Goal: Information Seeking & Learning: Find specific fact

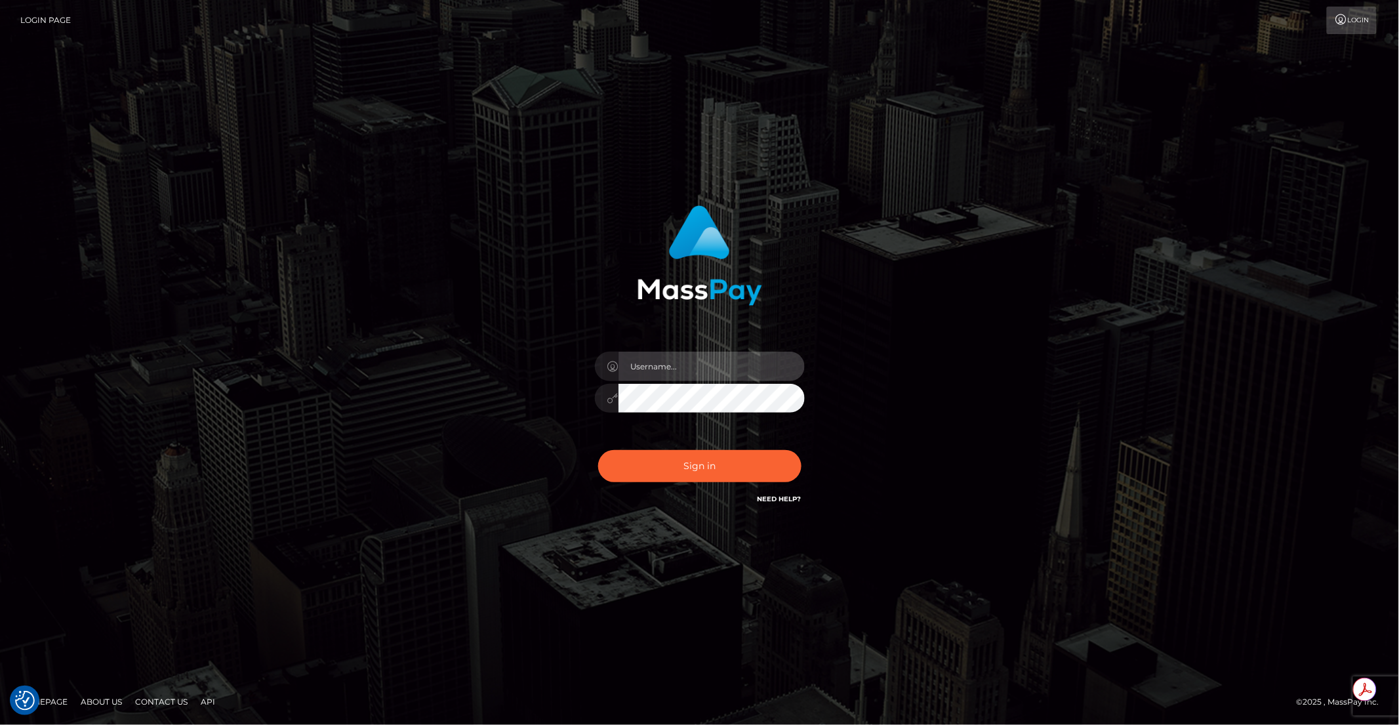
type input "brentg"
click at [697, 470] on button "Sign in" at bounding box center [699, 466] width 203 height 32
type input "brentg"
click at [674, 479] on button "Sign in" at bounding box center [699, 466] width 203 height 32
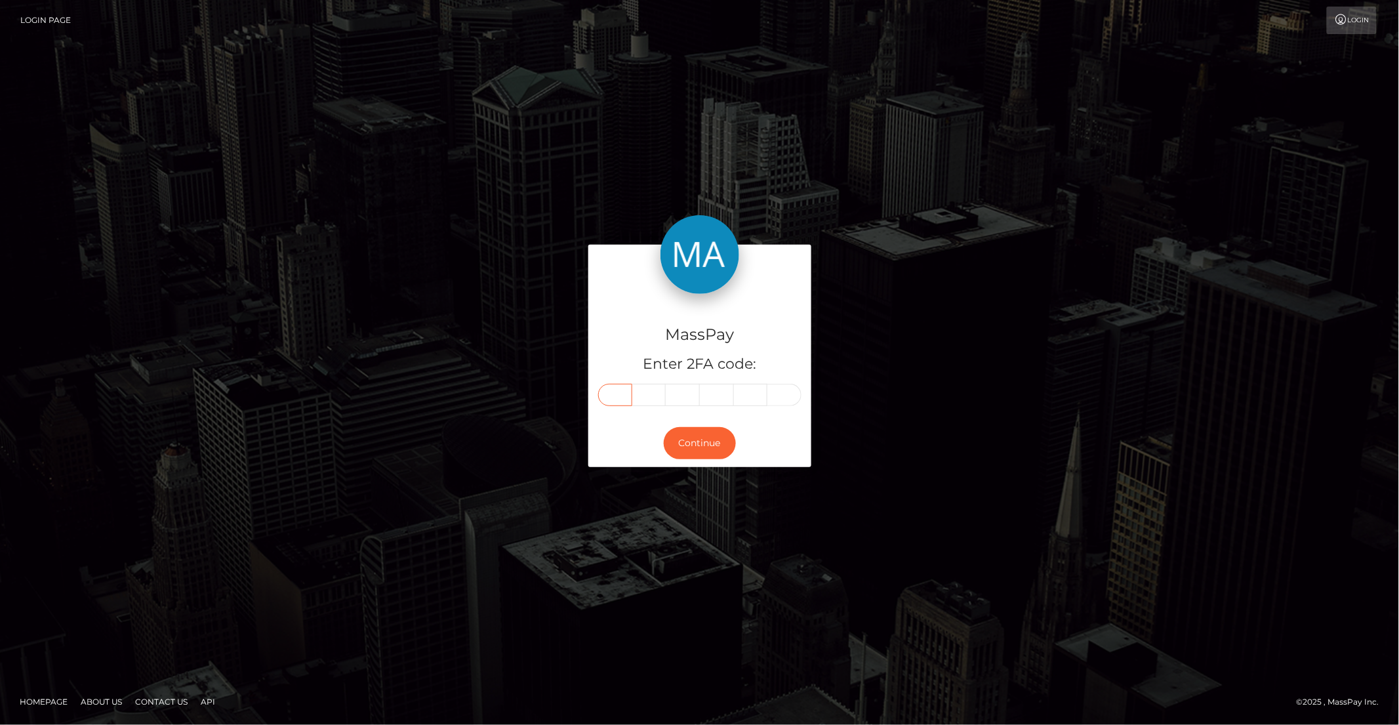
paste input "2"
type input "2"
type input "1"
type input "5"
type input "3"
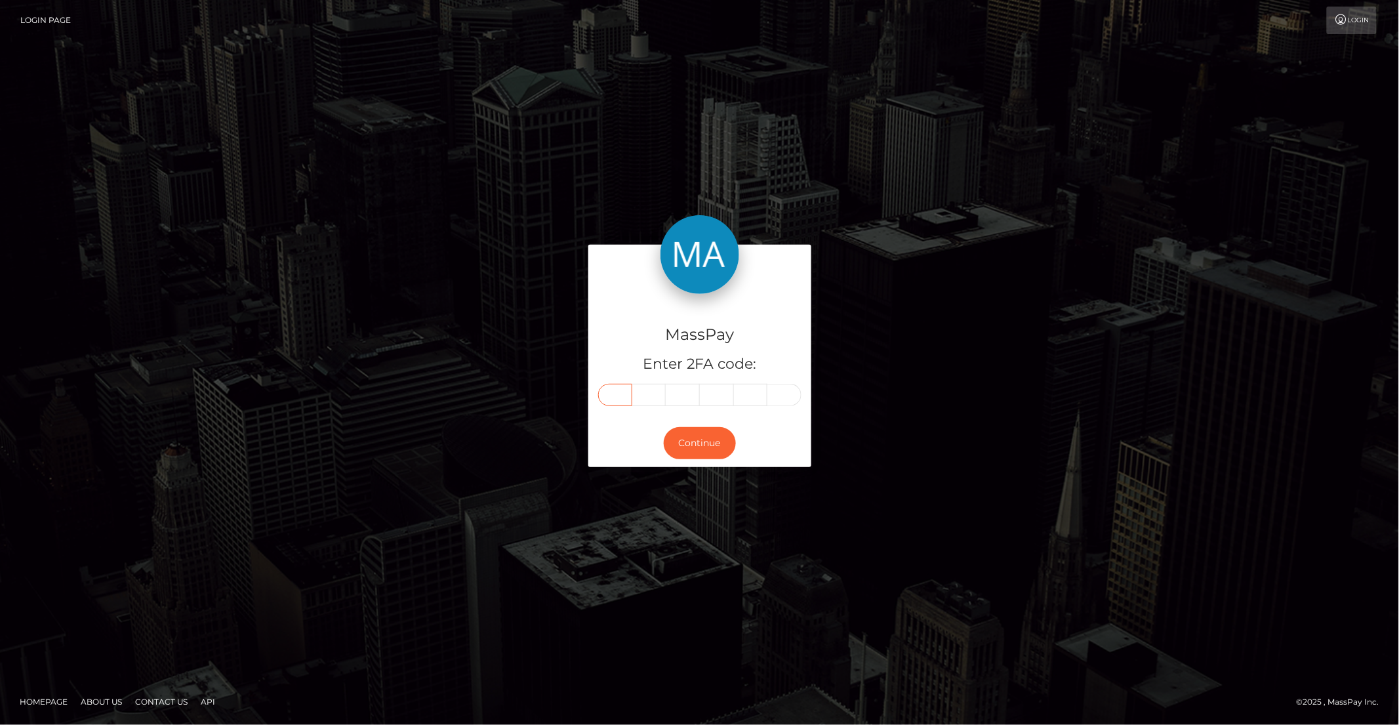
type input "0"
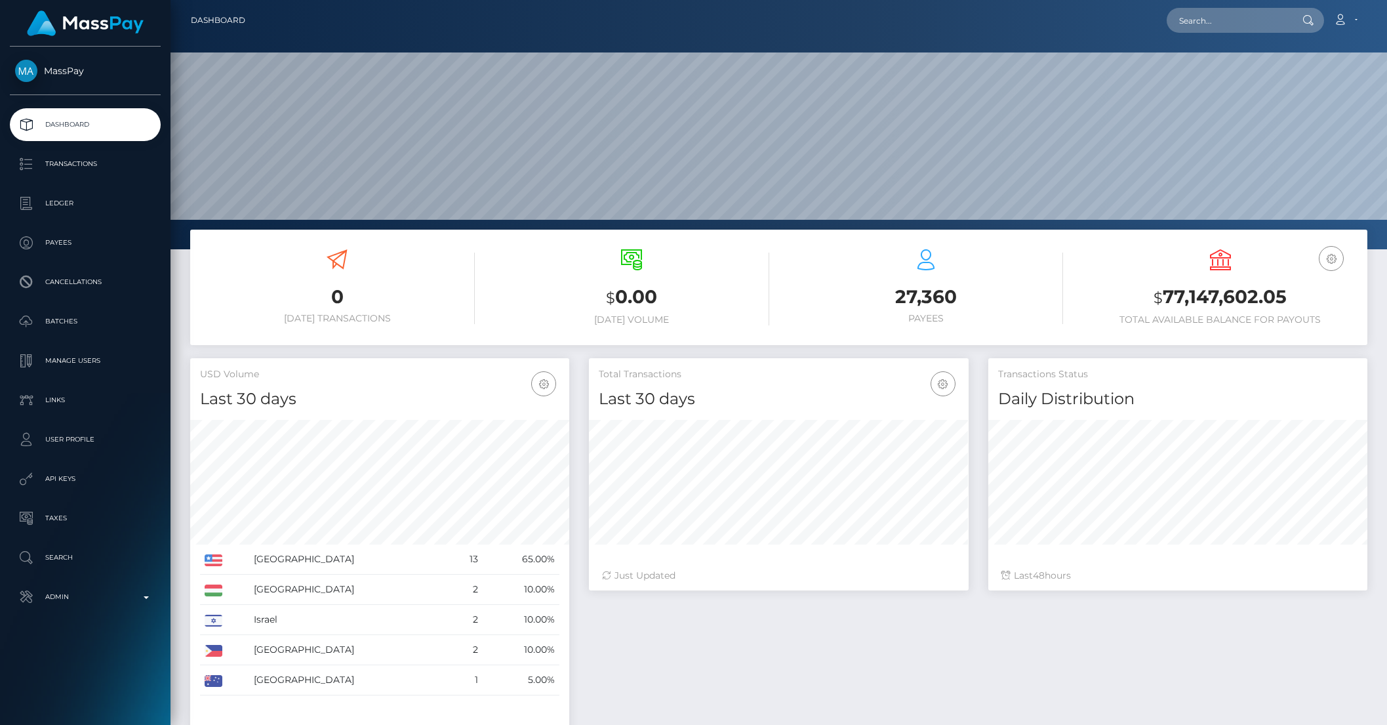
scroll to position [232, 379]
click at [1205, 32] on input "text" at bounding box center [1228, 20] width 123 height 25
type input "razzmatazz"
click at [1205, 69] on link "Razzmatazz Online LTD" at bounding box center [1228, 68] width 123 height 24
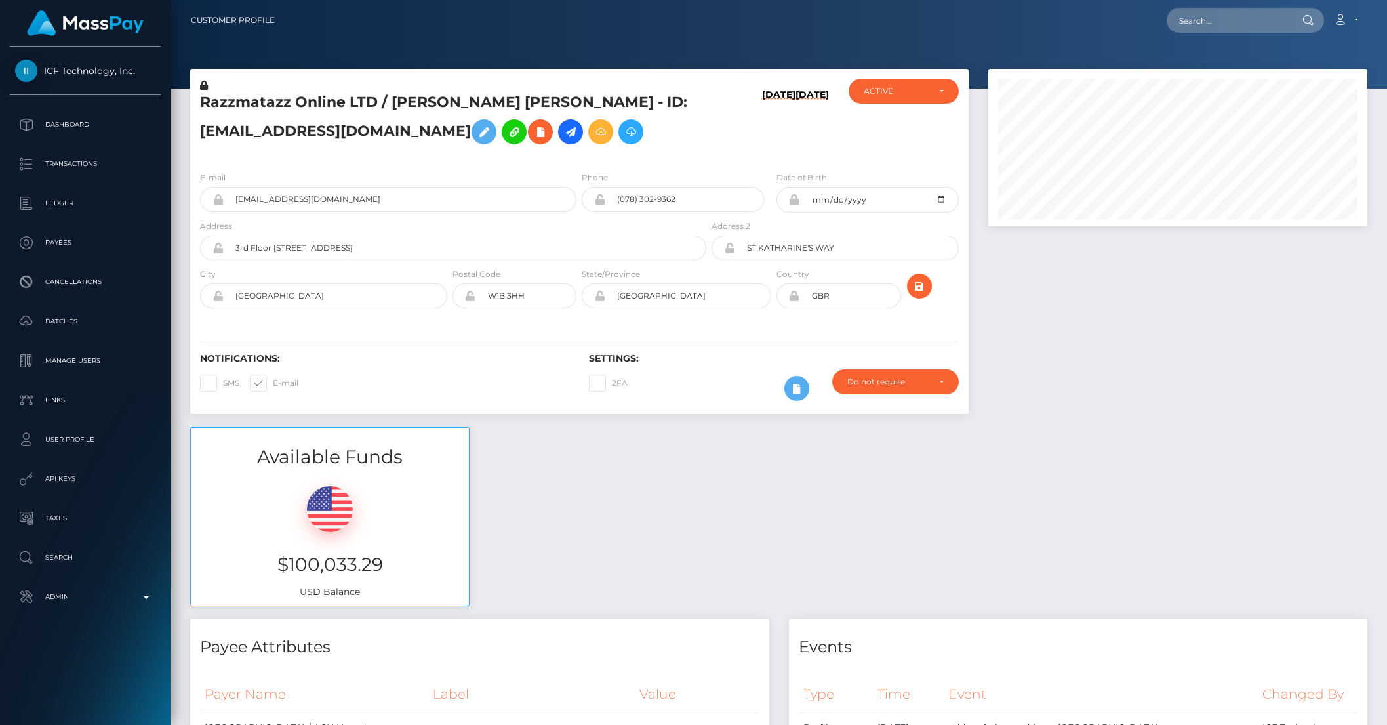
scroll to position [157, 379]
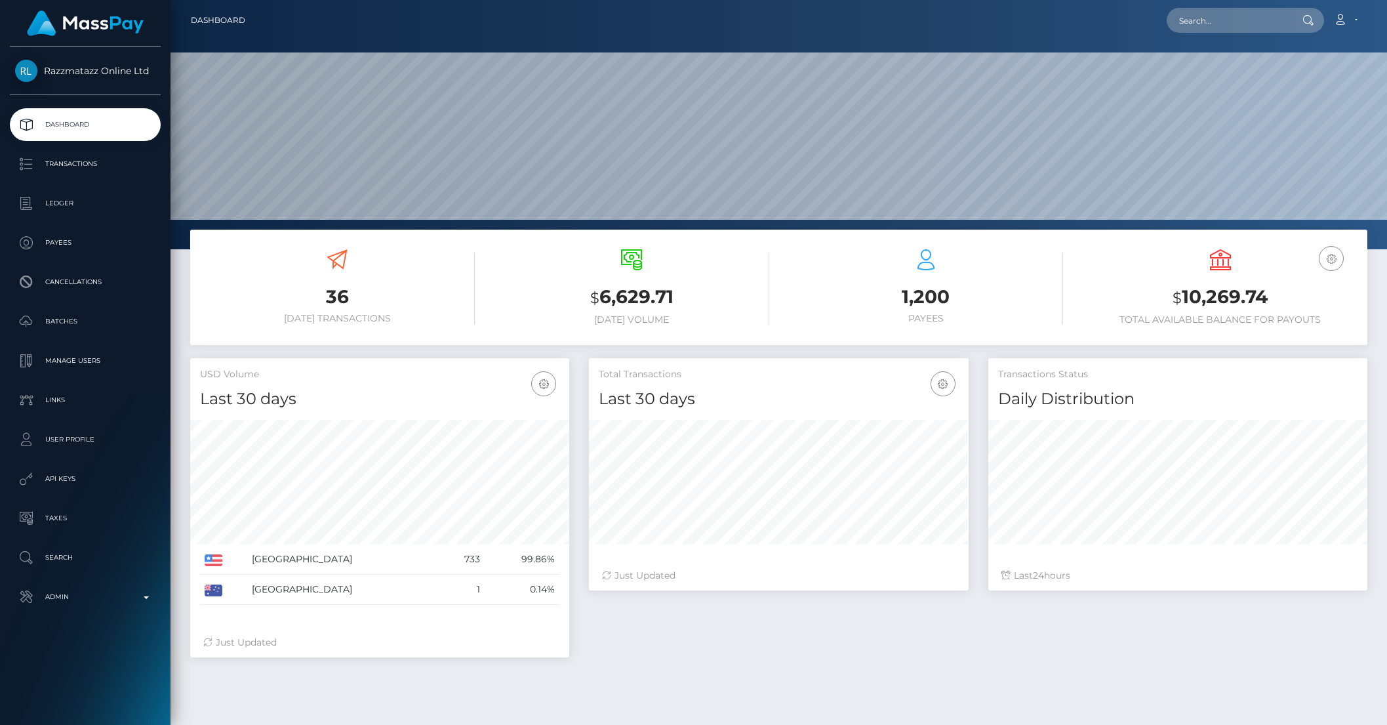
scroll to position [232, 379]
click at [1203, 23] on input "text" at bounding box center [1228, 20] width 123 height 25
paste input "3f10a9cf-6f01-11ec-aaca-06c17397573d"
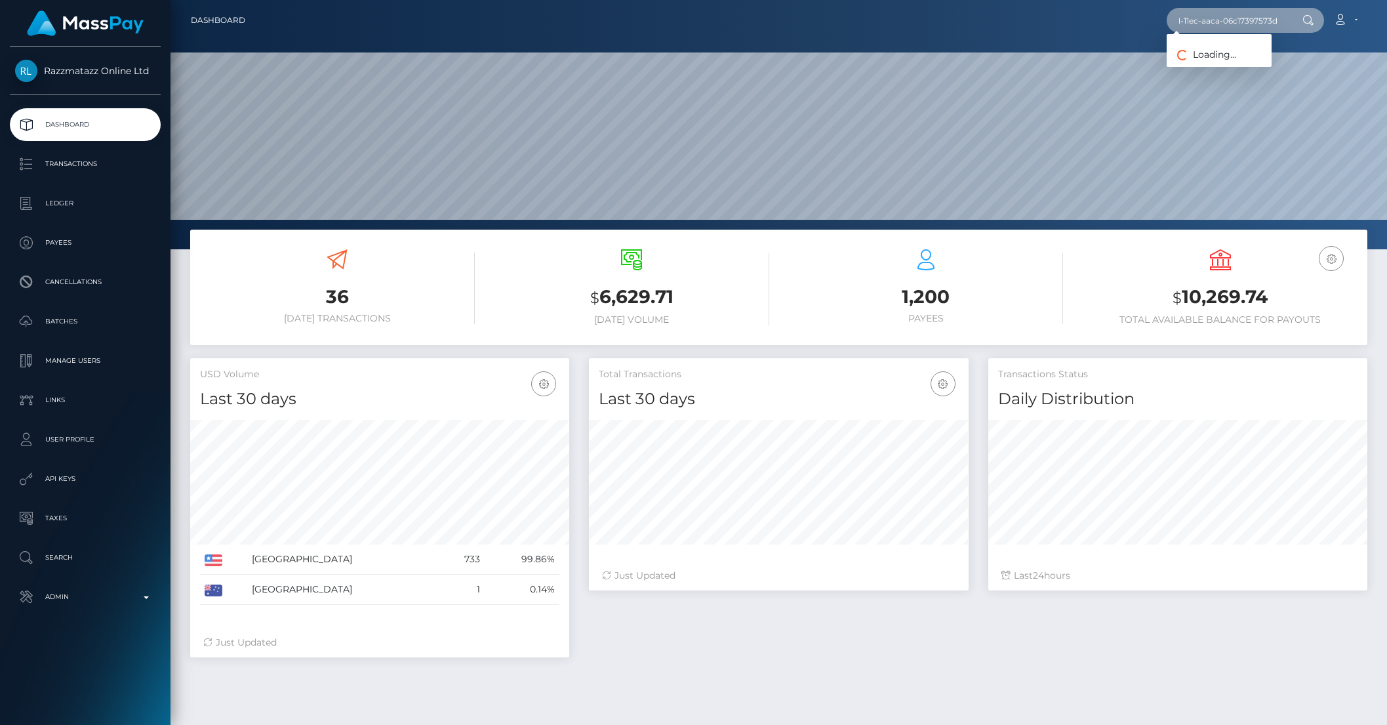
type input "3f10a9cf-6f01-11ec-aaca-06c17397573d"
click at [1210, 63] on link "Razzmatazz Online LTD" at bounding box center [1228, 68] width 123 height 24
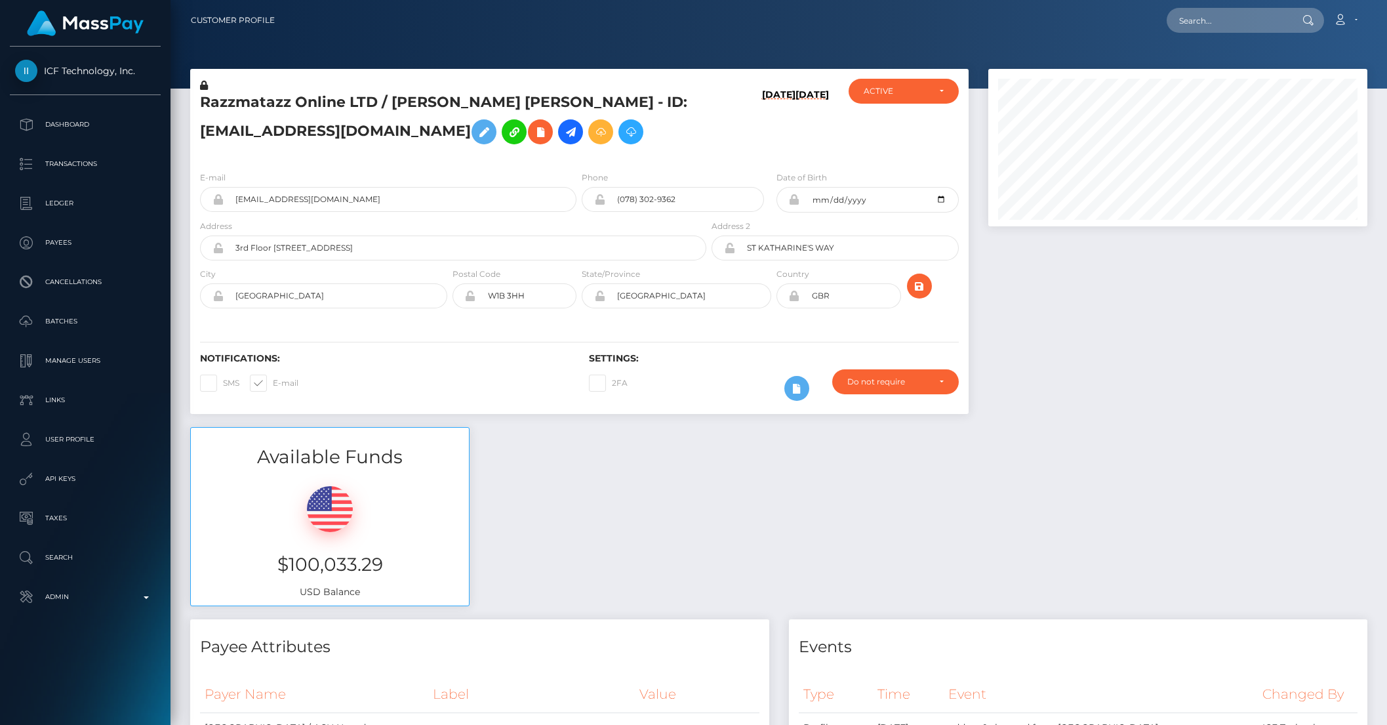
scroll to position [157, 379]
click at [62, 129] on p "Dashboard" at bounding box center [85, 125] width 140 height 20
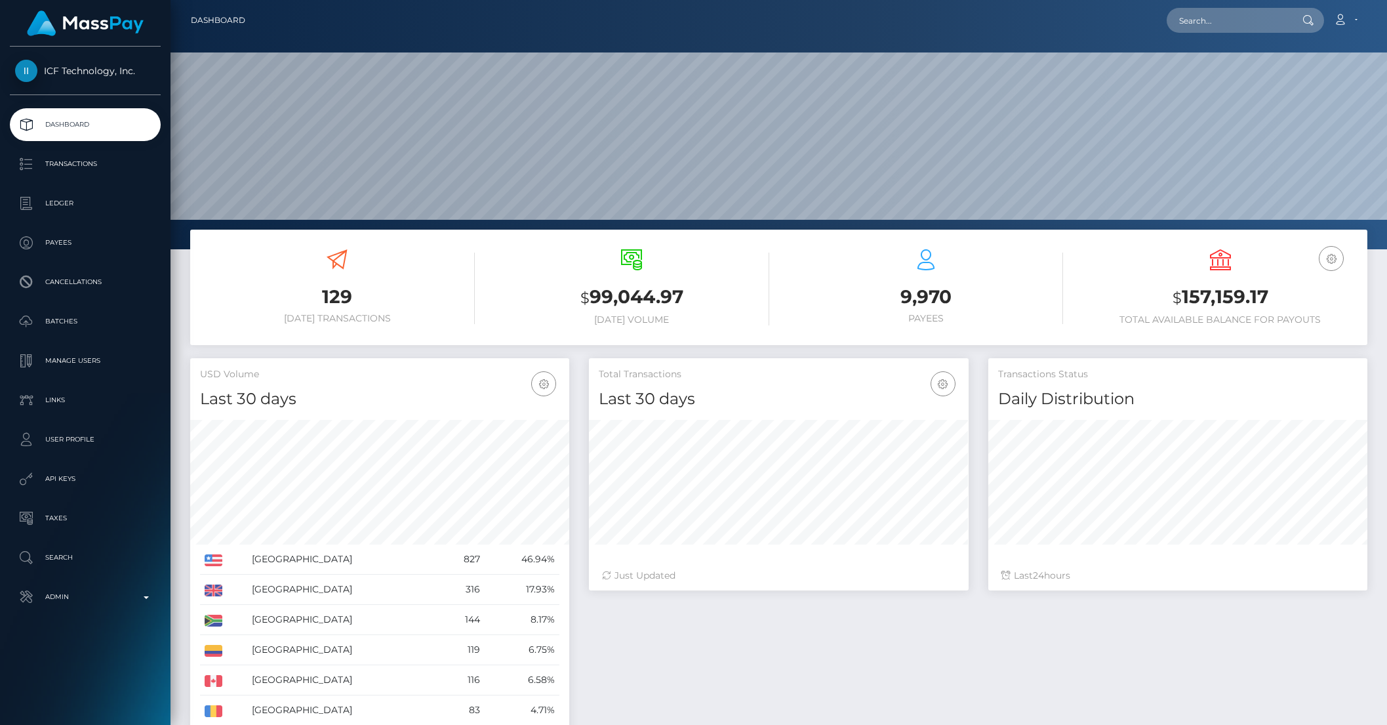
scroll to position [232, 379]
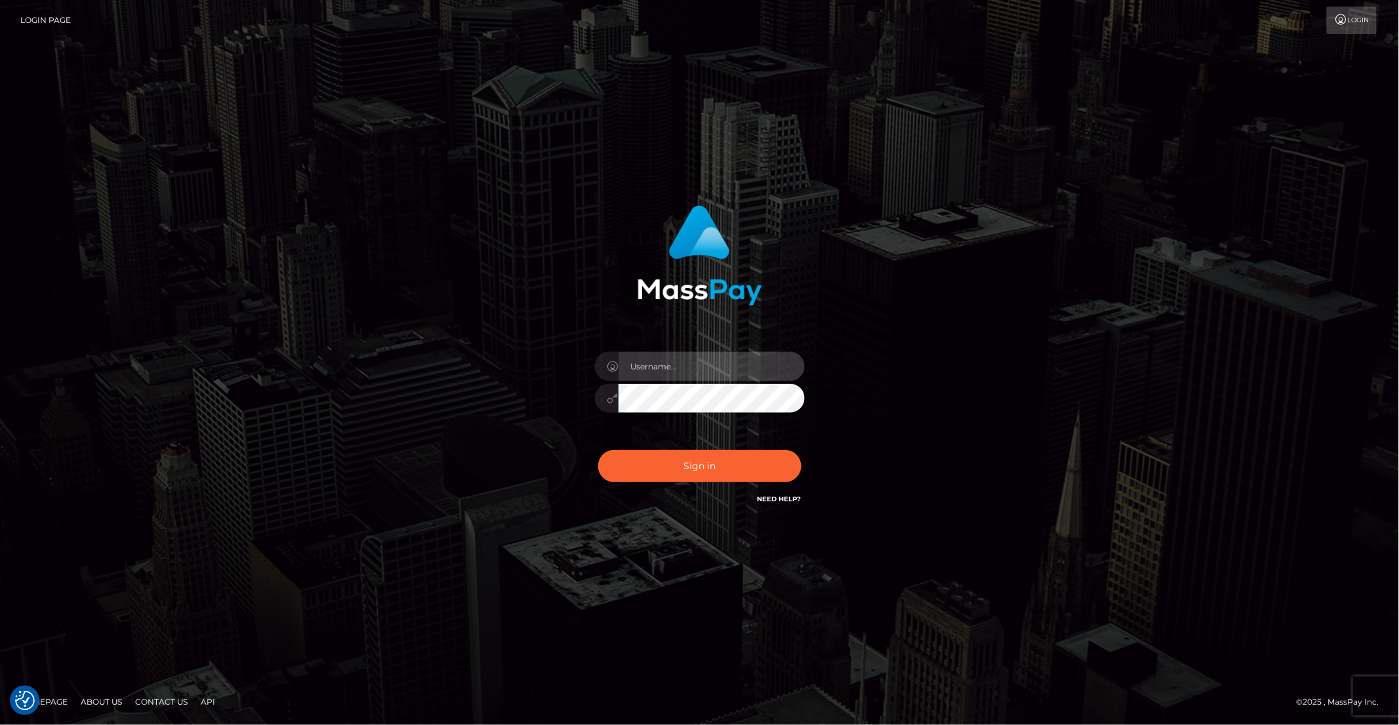
type input "brentg"
click at [712, 462] on button "Sign in" at bounding box center [699, 466] width 203 height 32
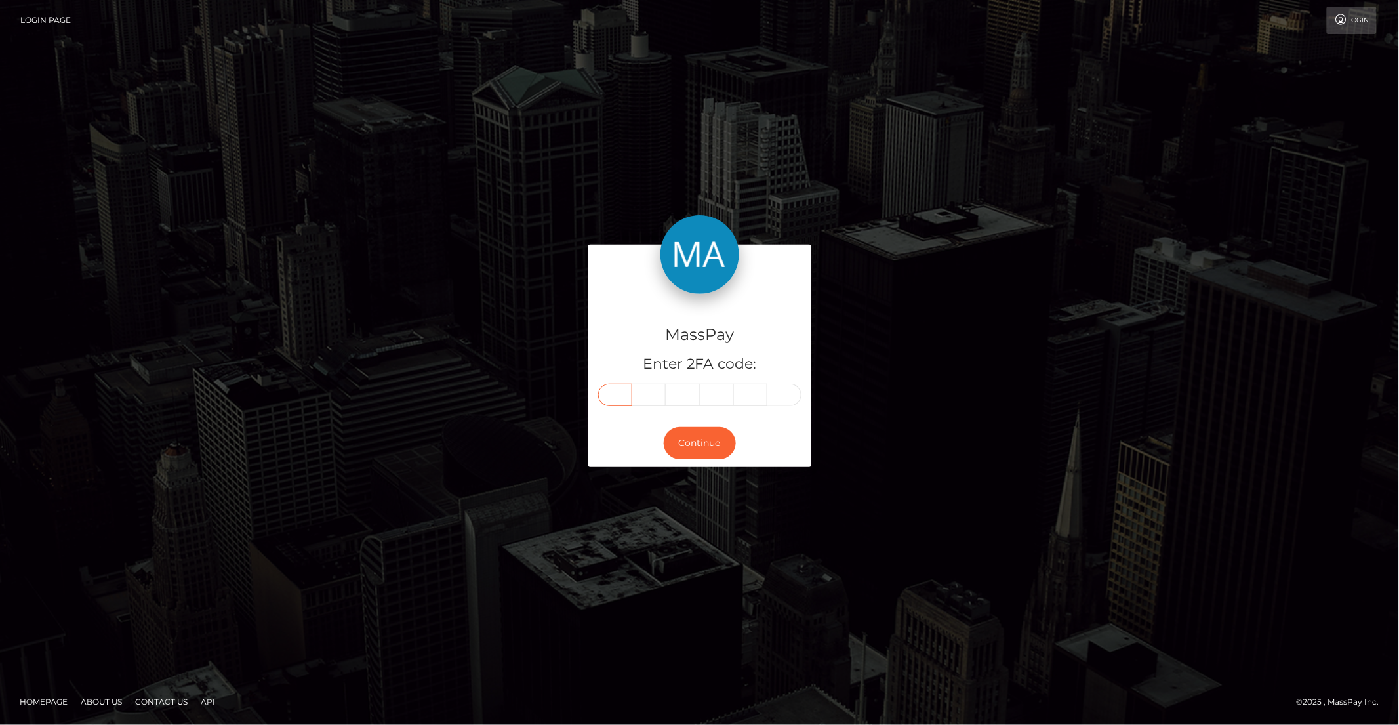
paste input "3"
type input "3"
type input "7"
type input "6"
type input "3"
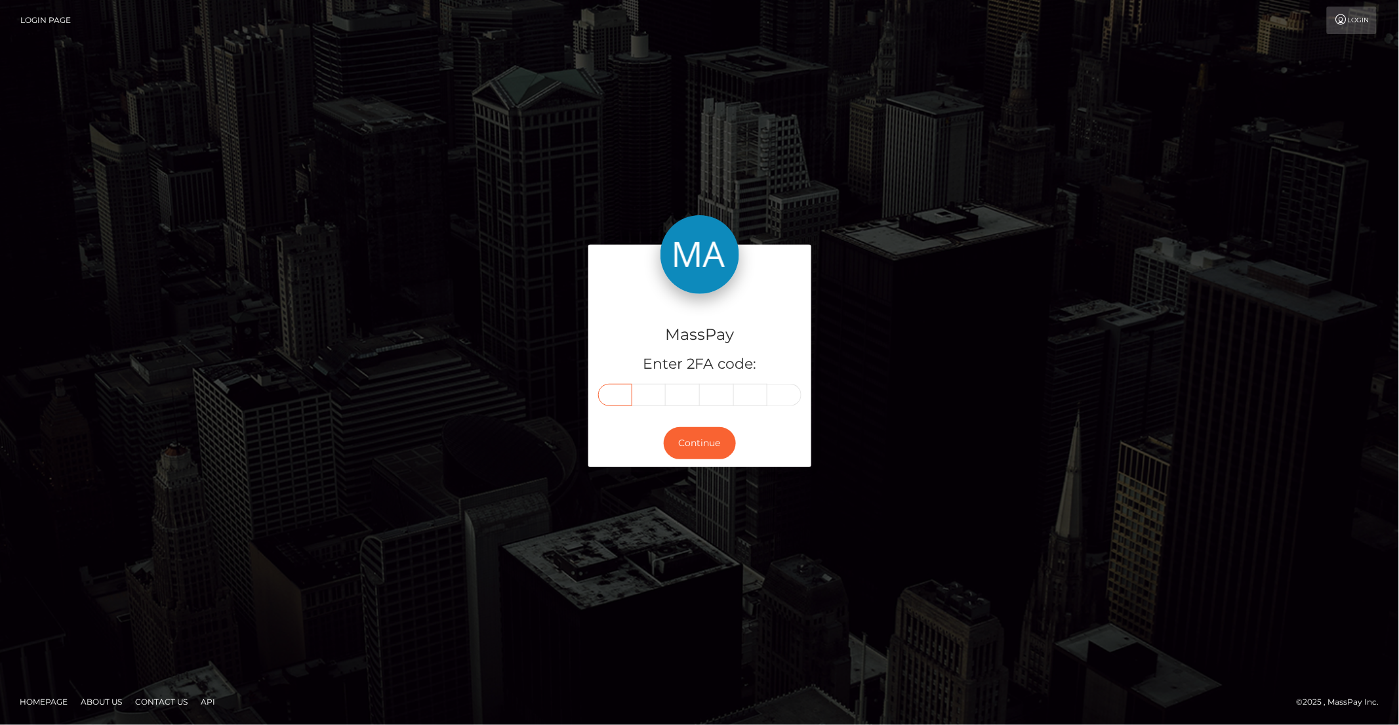
type input "4"
type input "2"
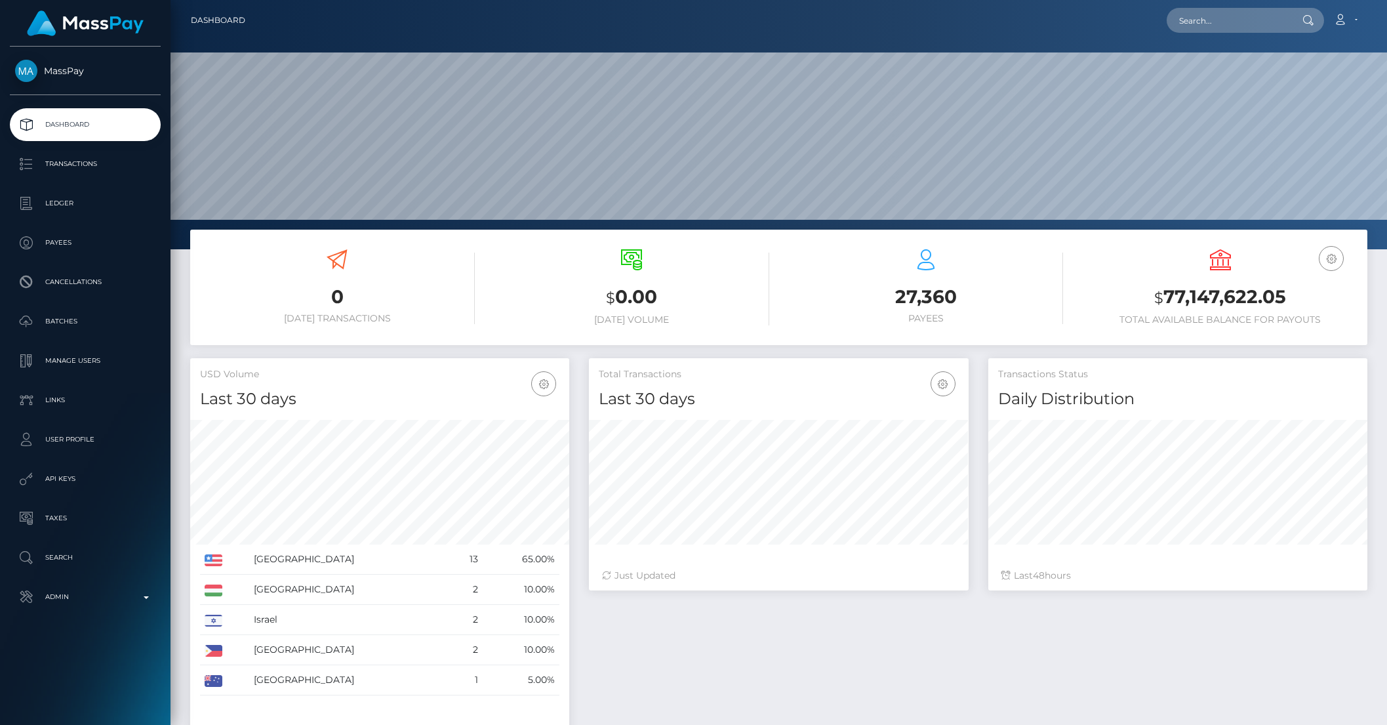
scroll to position [232, 379]
click at [58, 207] on p "Ledger" at bounding box center [85, 204] width 140 height 20
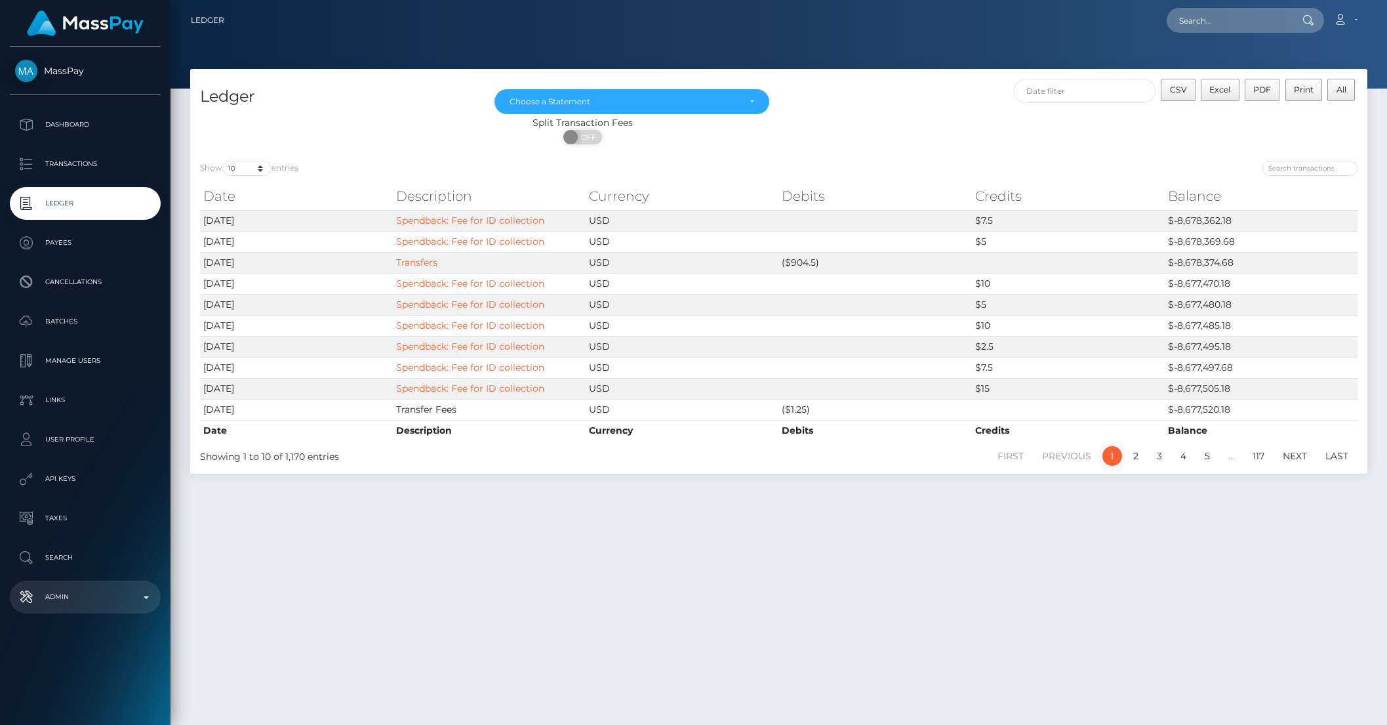
click at [68, 601] on p "Admin" at bounding box center [85, 597] width 140 height 20
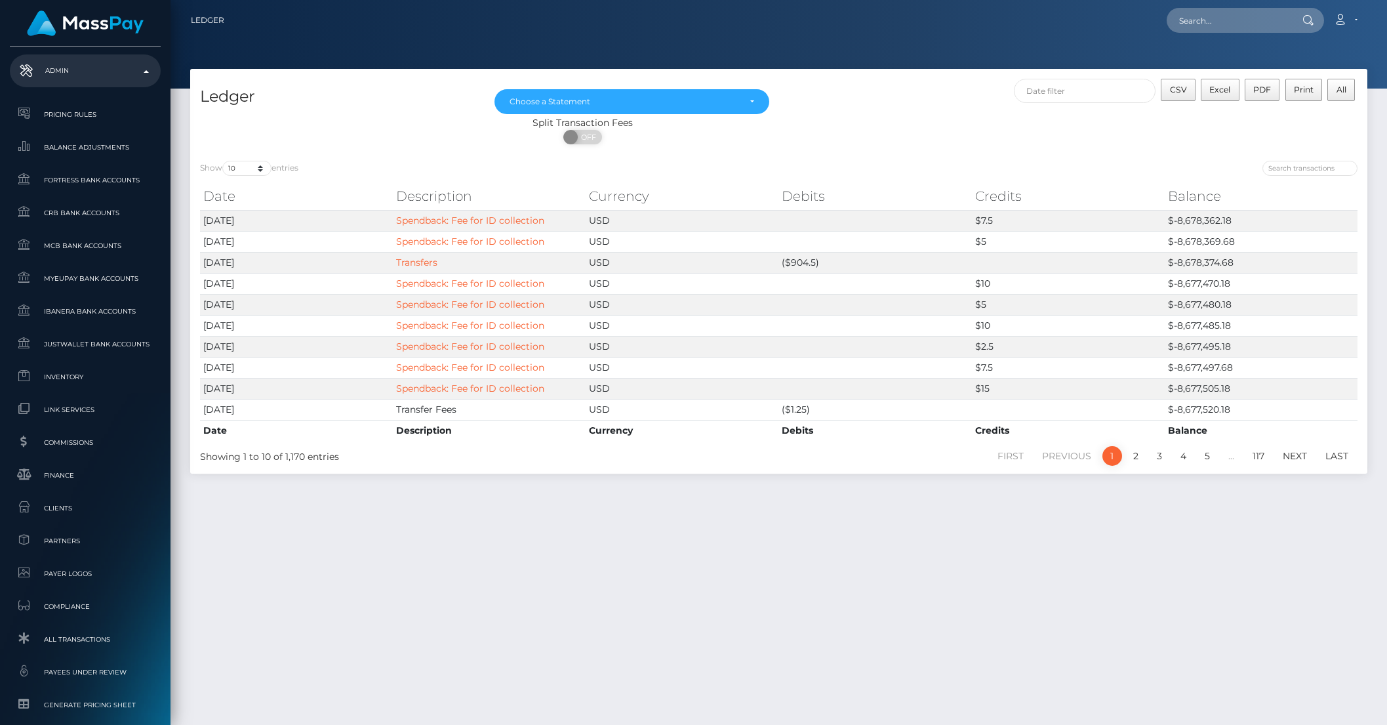
scroll to position [689, 0]
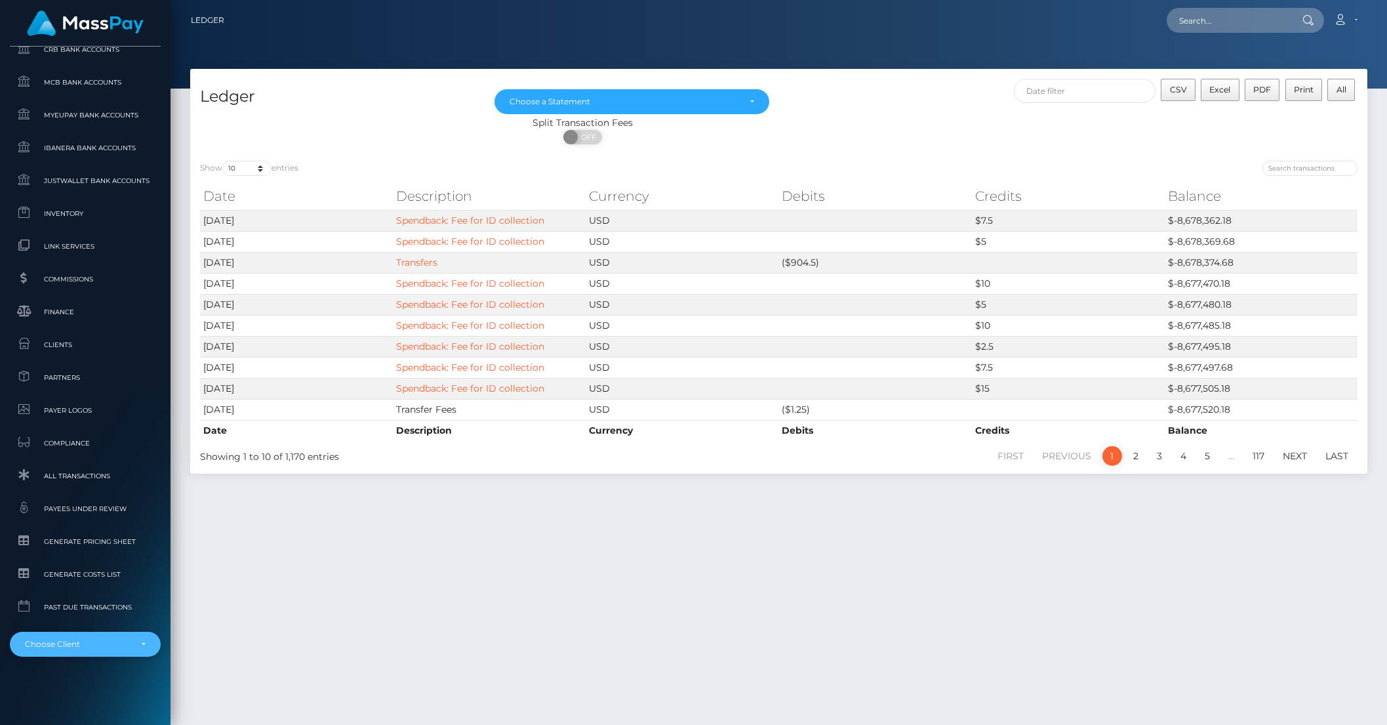
click at [68, 649] on div "Choose Client" at bounding box center [85, 644] width 151 height 25
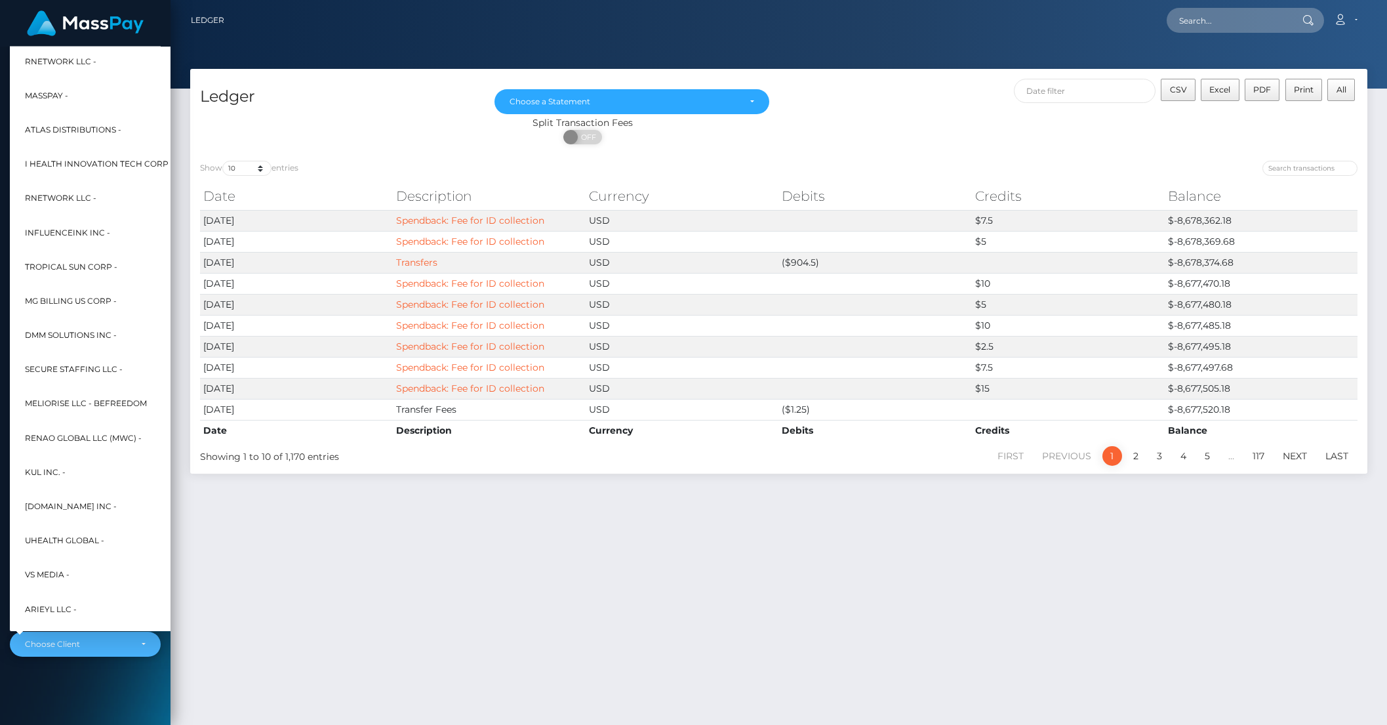
scroll to position [341, 14]
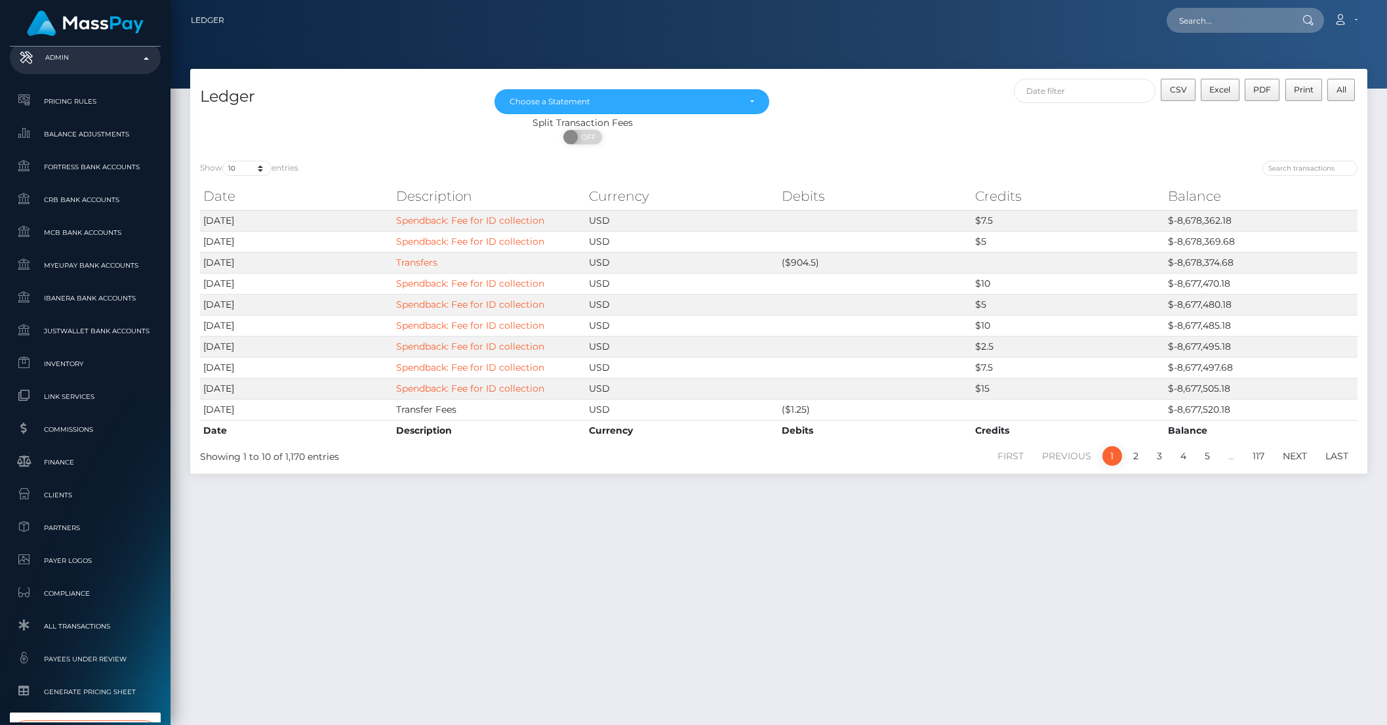
type input "passes"
select select "341"
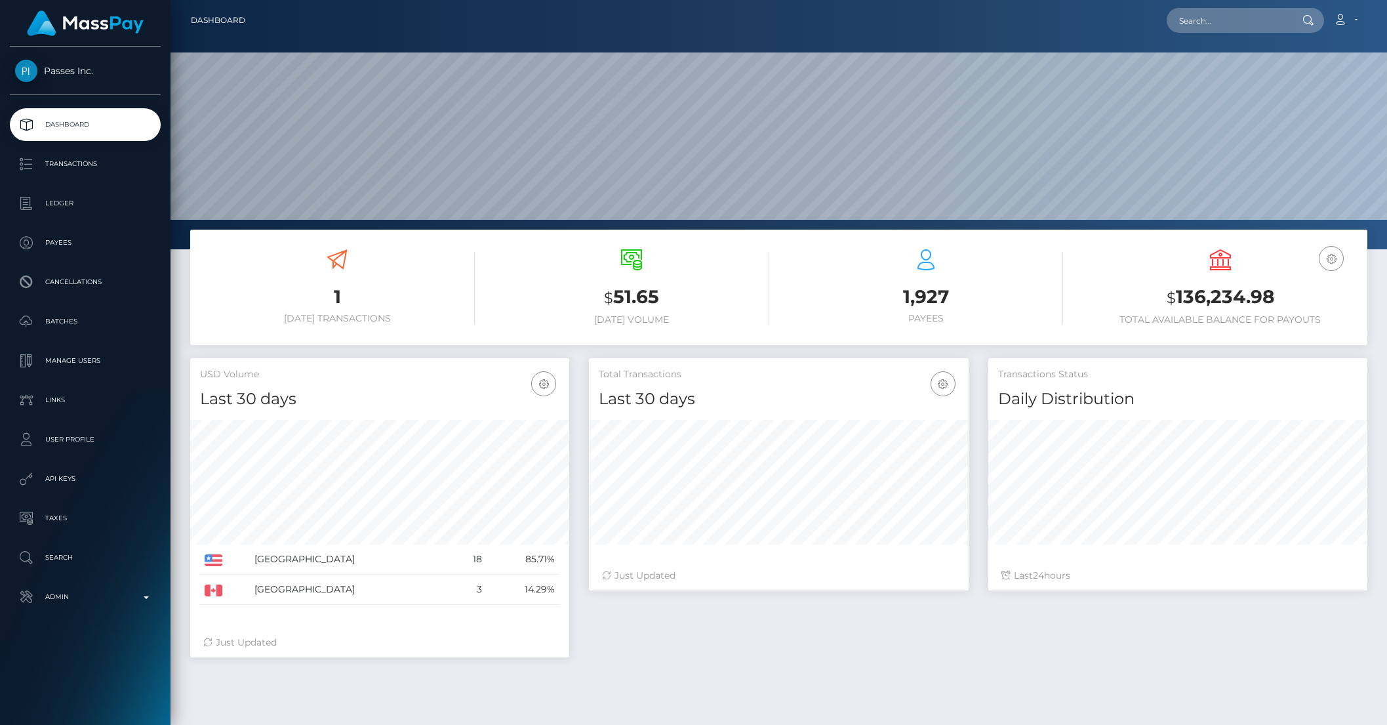
scroll to position [232, 379]
click at [82, 168] on p "Transactions" at bounding box center [85, 164] width 140 height 20
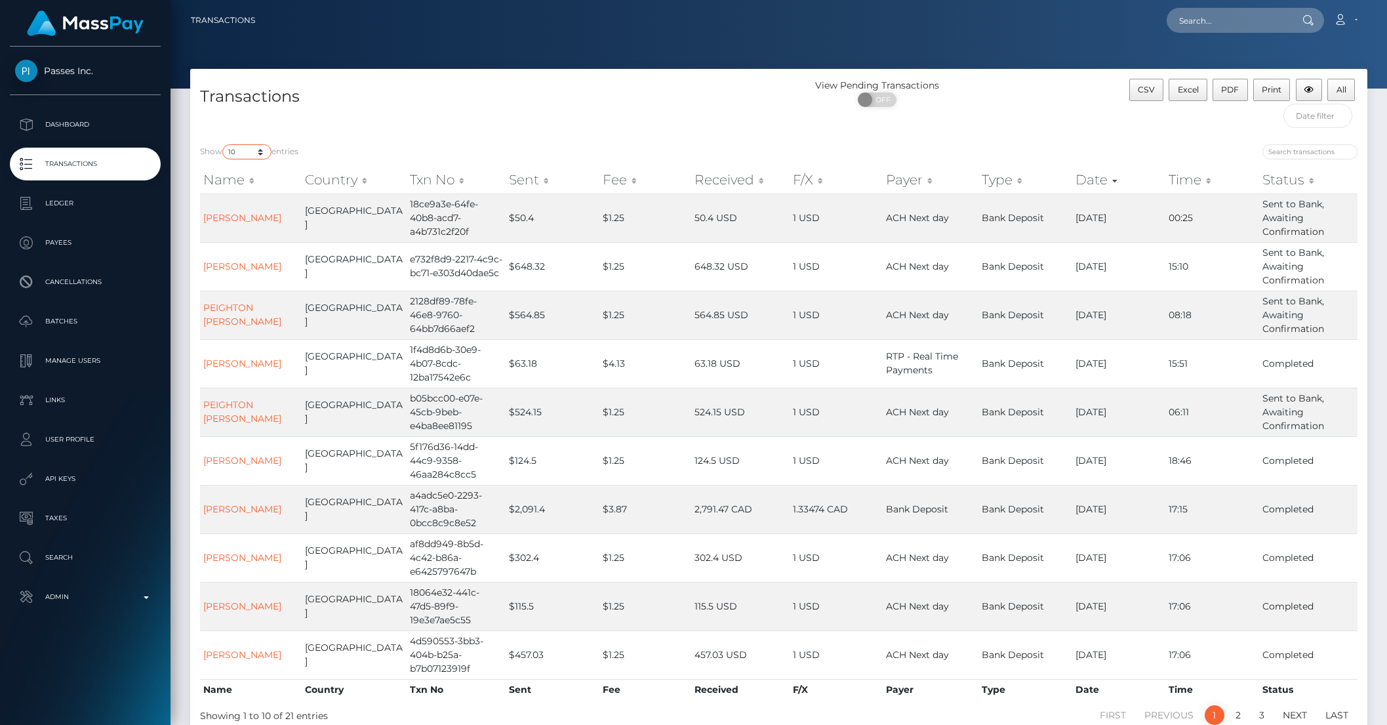
click at [262, 151] on select "10 25 50 100 250 500 1,000 3,500 All" at bounding box center [246, 151] width 49 height 15
click at [224, 144] on select "10 25 50 100 250 500 1,000 3,500 All" at bounding box center [246, 151] width 49 height 15
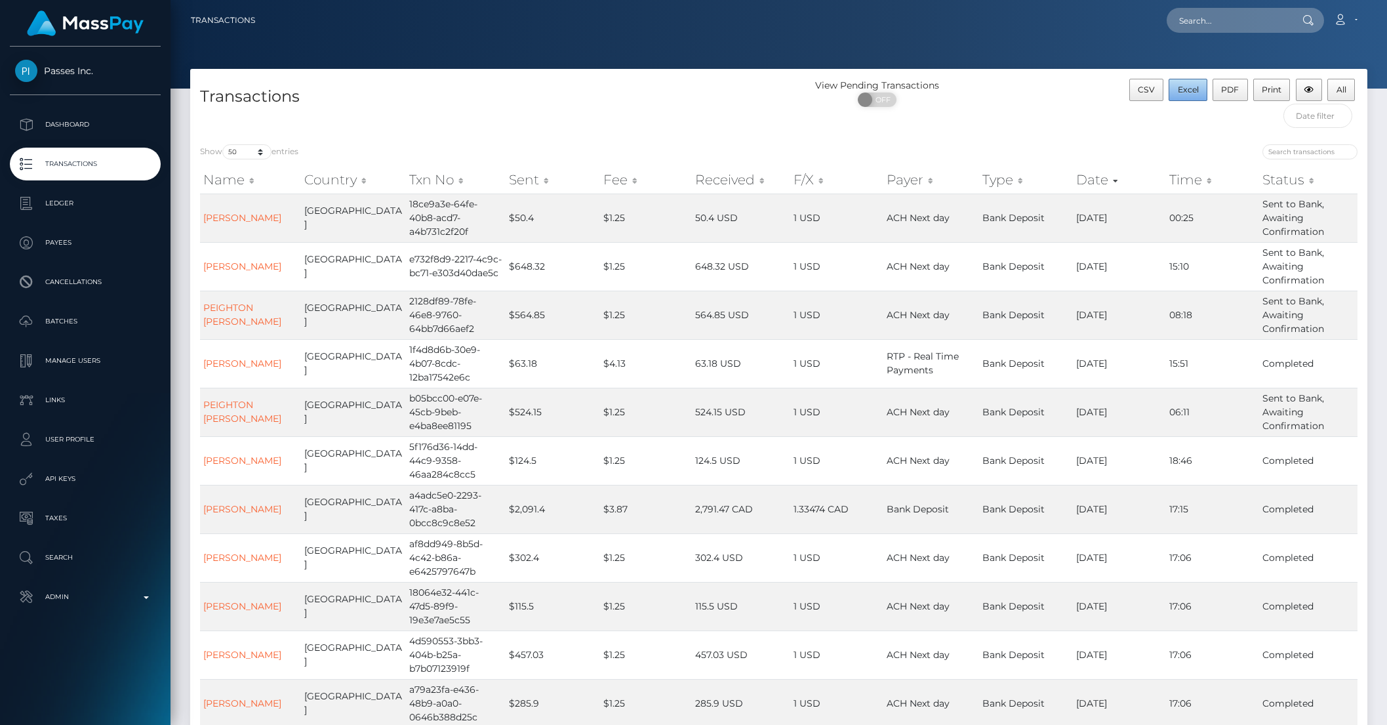
click at [1185, 93] on span "Excel" at bounding box center [1188, 90] width 21 height 10
click at [240, 157] on select "10 25 50 100 250 500 1,000 3,500 All" at bounding box center [246, 151] width 49 height 15
select select "10"
click at [224, 144] on select "10 25 50 100 250 500 1,000 3,500 All" at bounding box center [246, 151] width 49 height 15
click at [295, 118] on div "Transactions" at bounding box center [484, 107] width 589 height 56
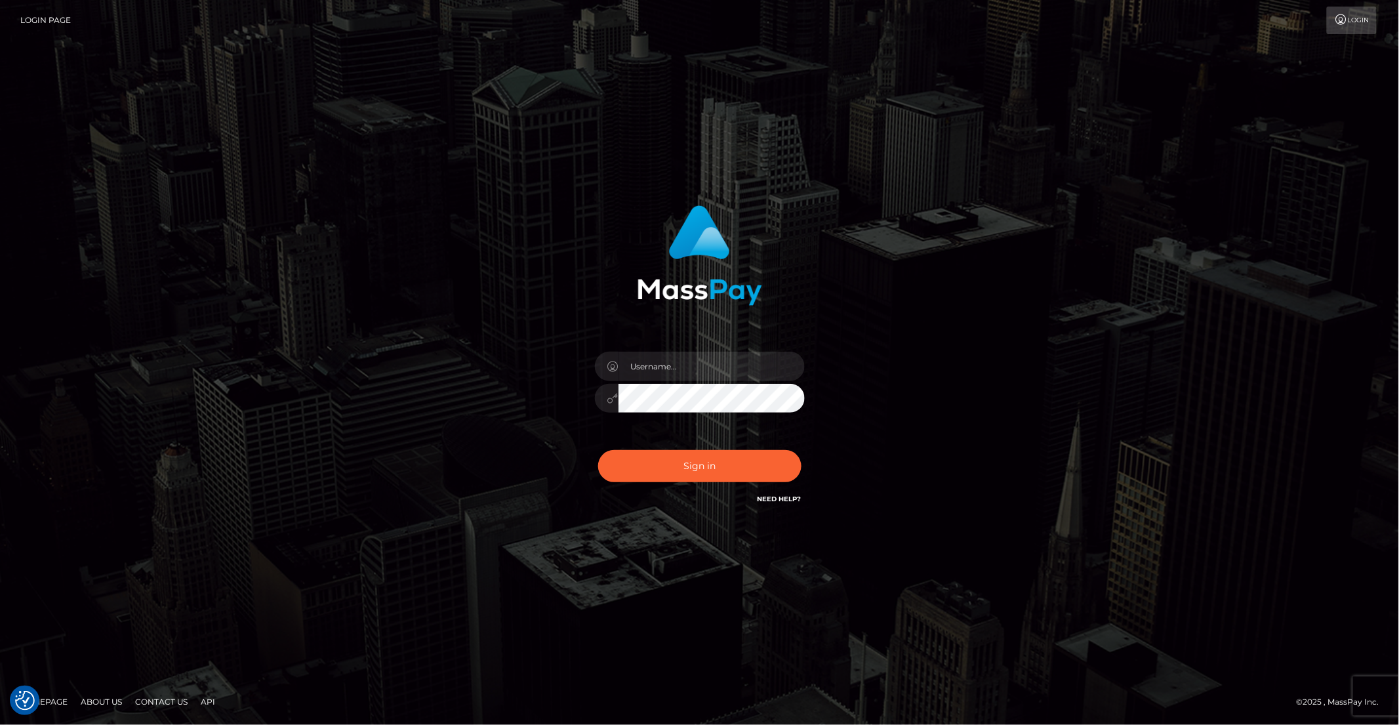
checkbox input "true"
type input "brentg"
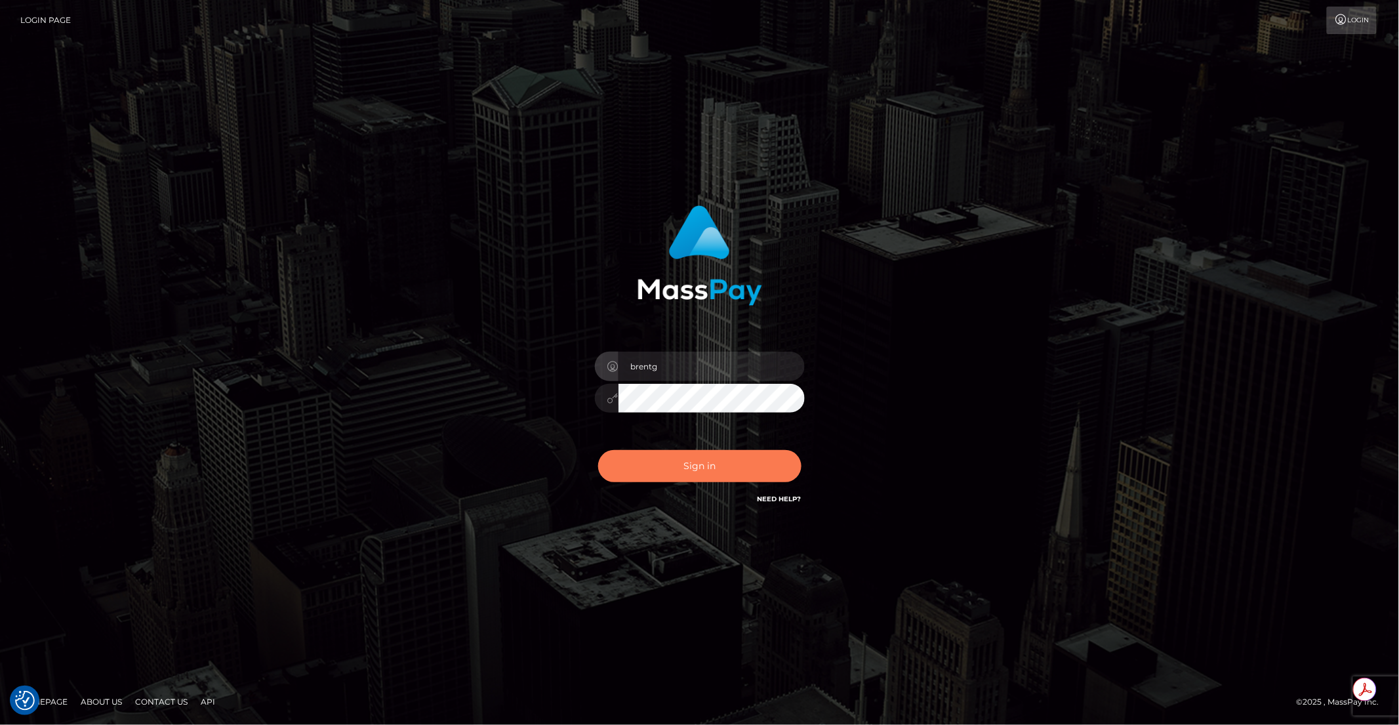
click at [696, 456] on button "Sign in" at bounding box center [699, 466] width 203 height 32
type input "brentg"
click at [692, 476] on button "Sign in" at bounding box center [699, 466] width 203 height 32
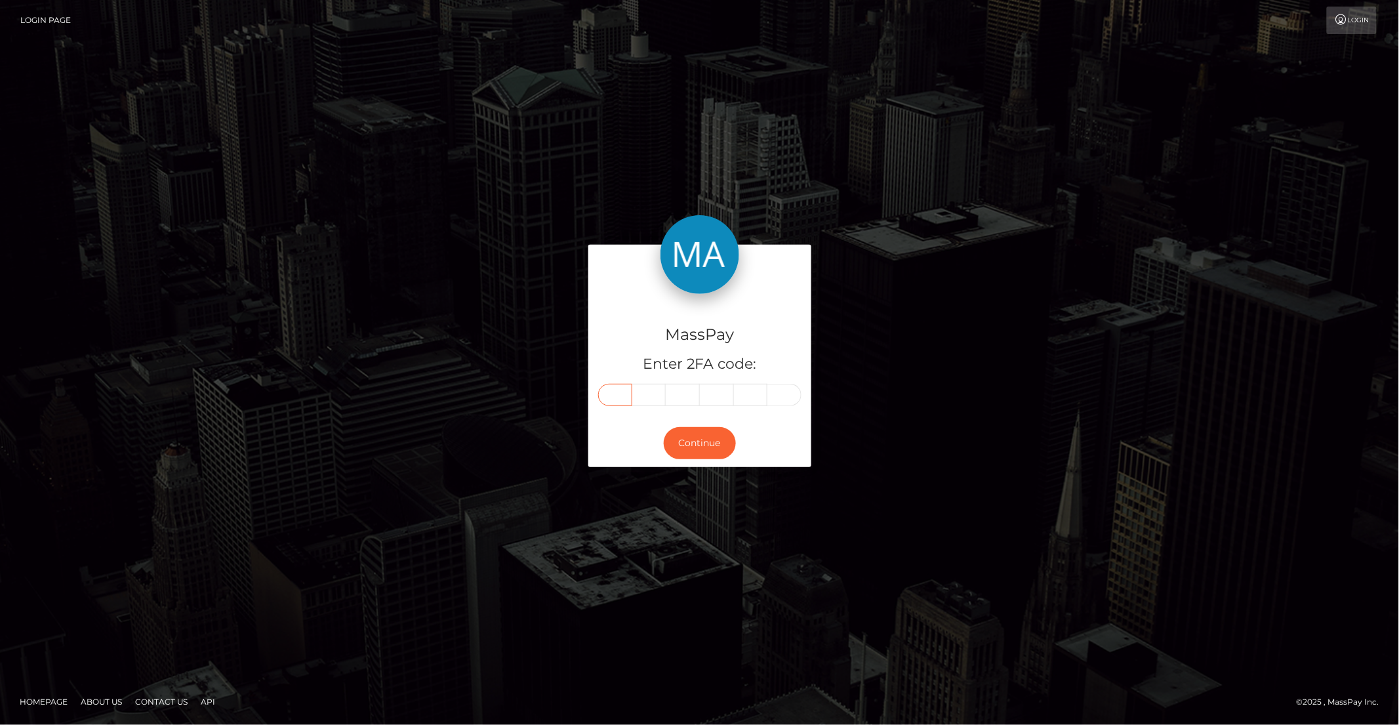
paste input "1"
type input "1"
type input "7"
type input "1"
type input "4"
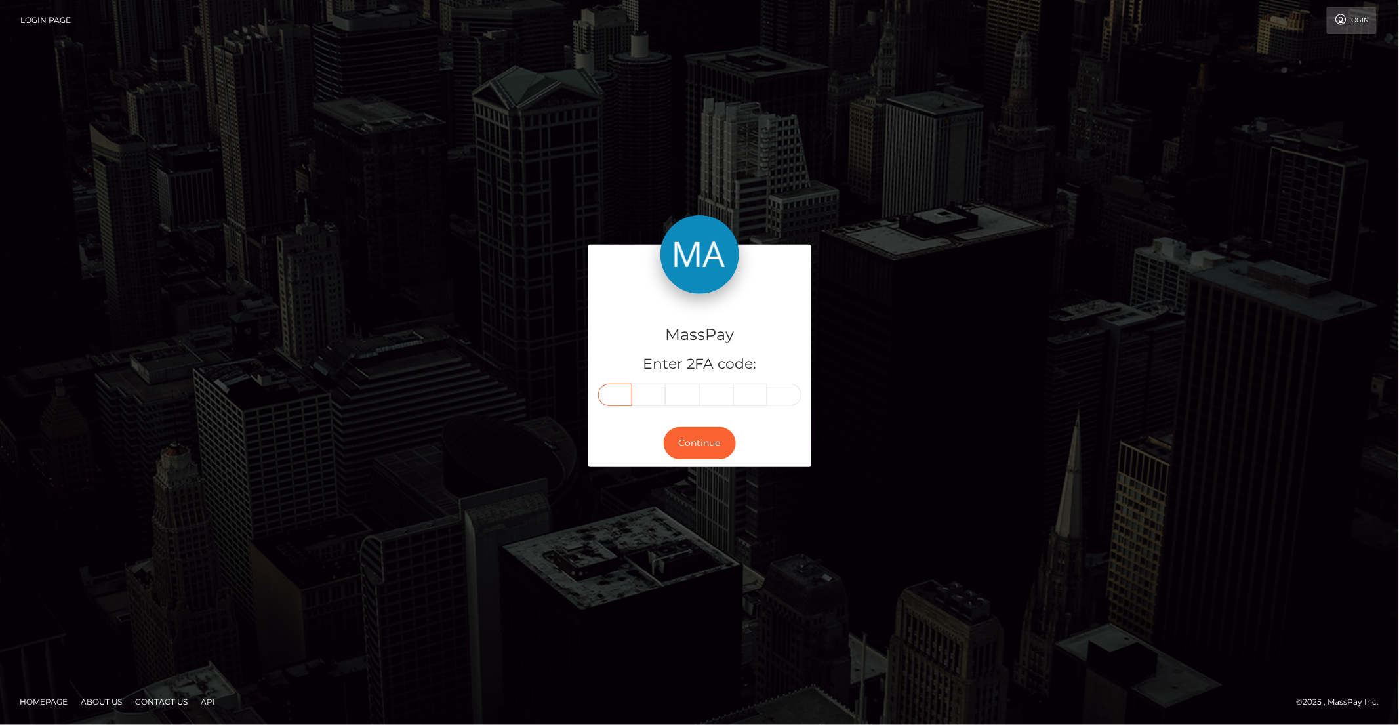
type input "2"
type input "3"
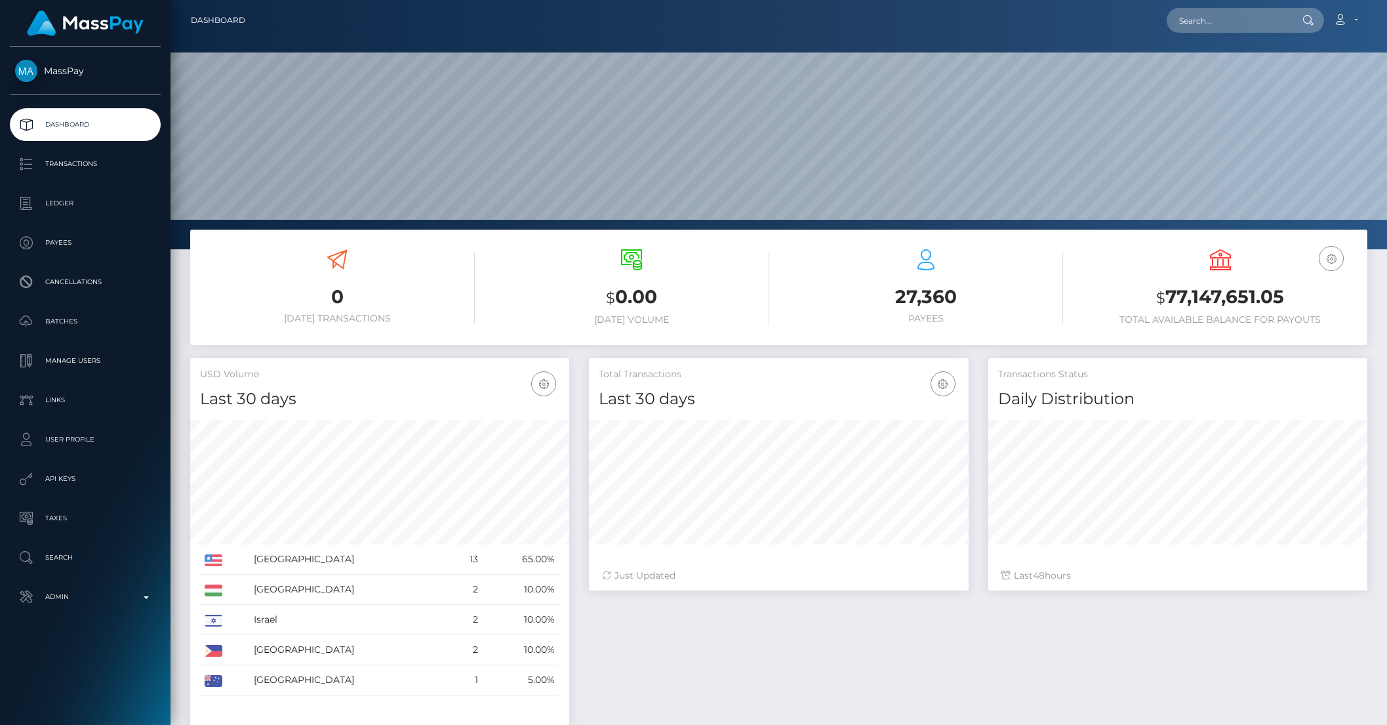
scroll to position [232, 379]
click at [1211, 23] on input "text" at bounding box center [1228, 20] width 123 height 25
paste input "pout_U4G4z3mHanWop,"
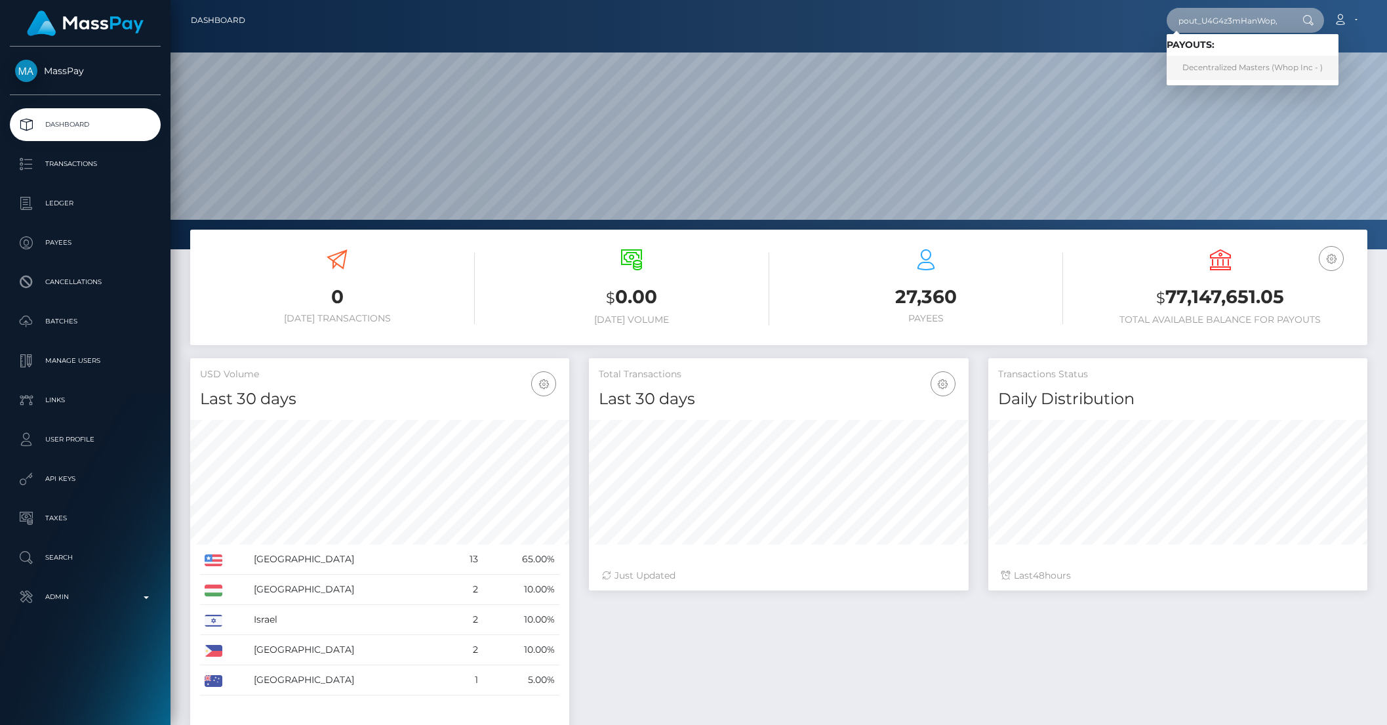
type input "pout_U4G4z3mHanWop,"
click at [1242, 70] on link "Decentralized Masters (Whop Inc - )" at bounding box center [1253, 68] width 172 height 24
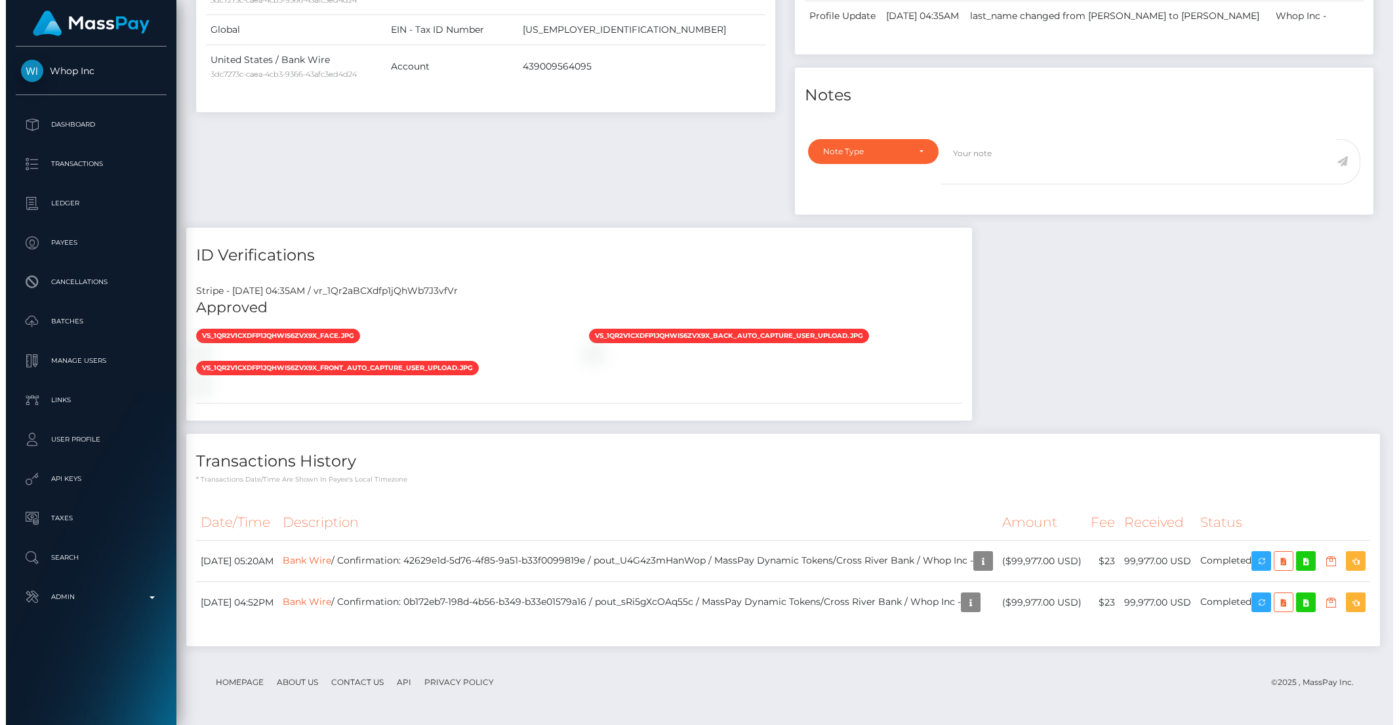
scroll to position [950, 0]
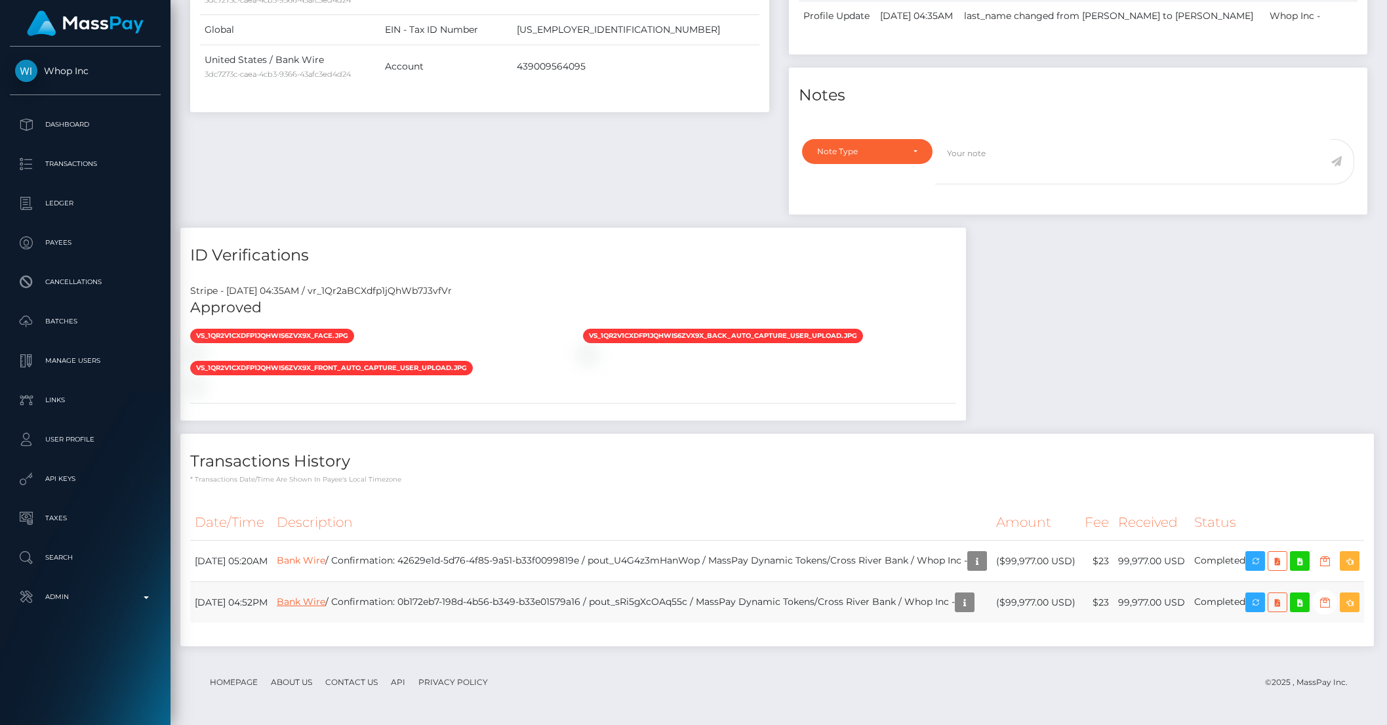
click at [325, 596] on link "Bank Wire" at bounding box center [301, 602] width 49 height 12
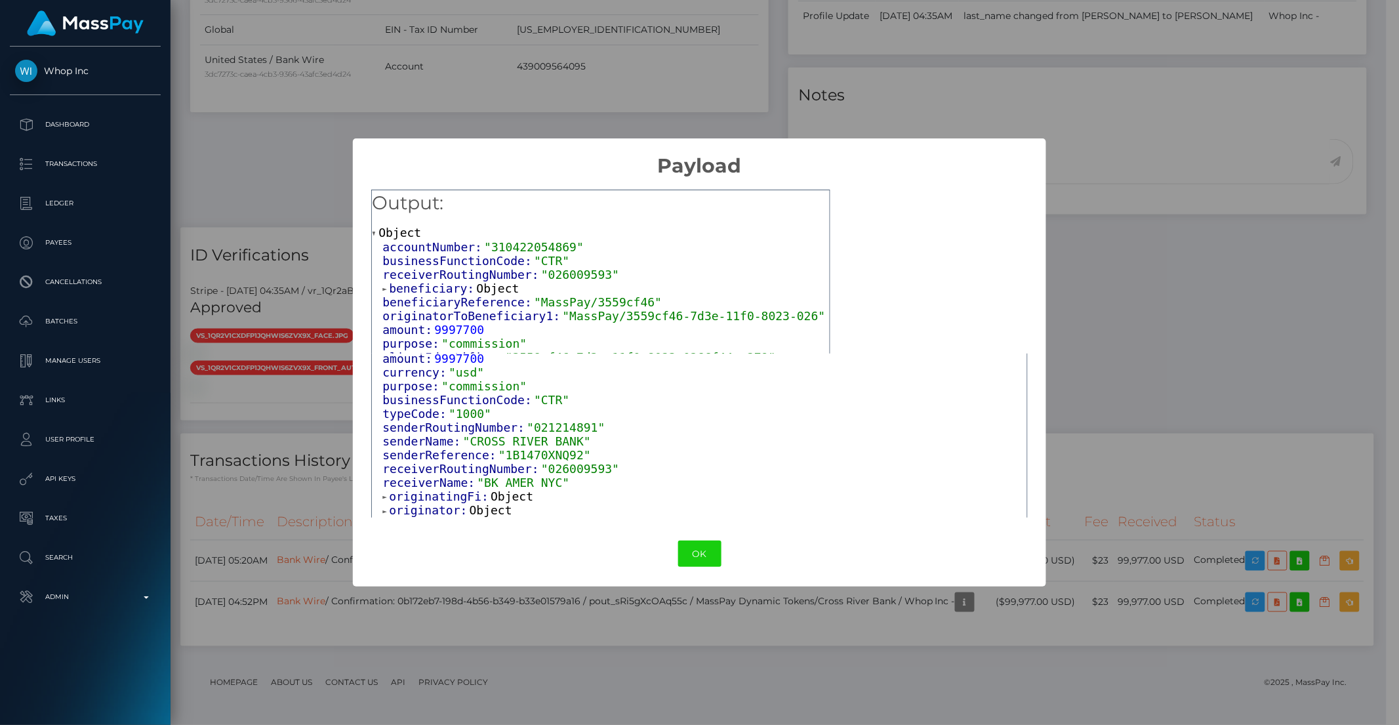
scroll to position [221, 0]
click at [456, 486] on span "originatingFi:" at bounding box center [440, 493] width 102 height 14
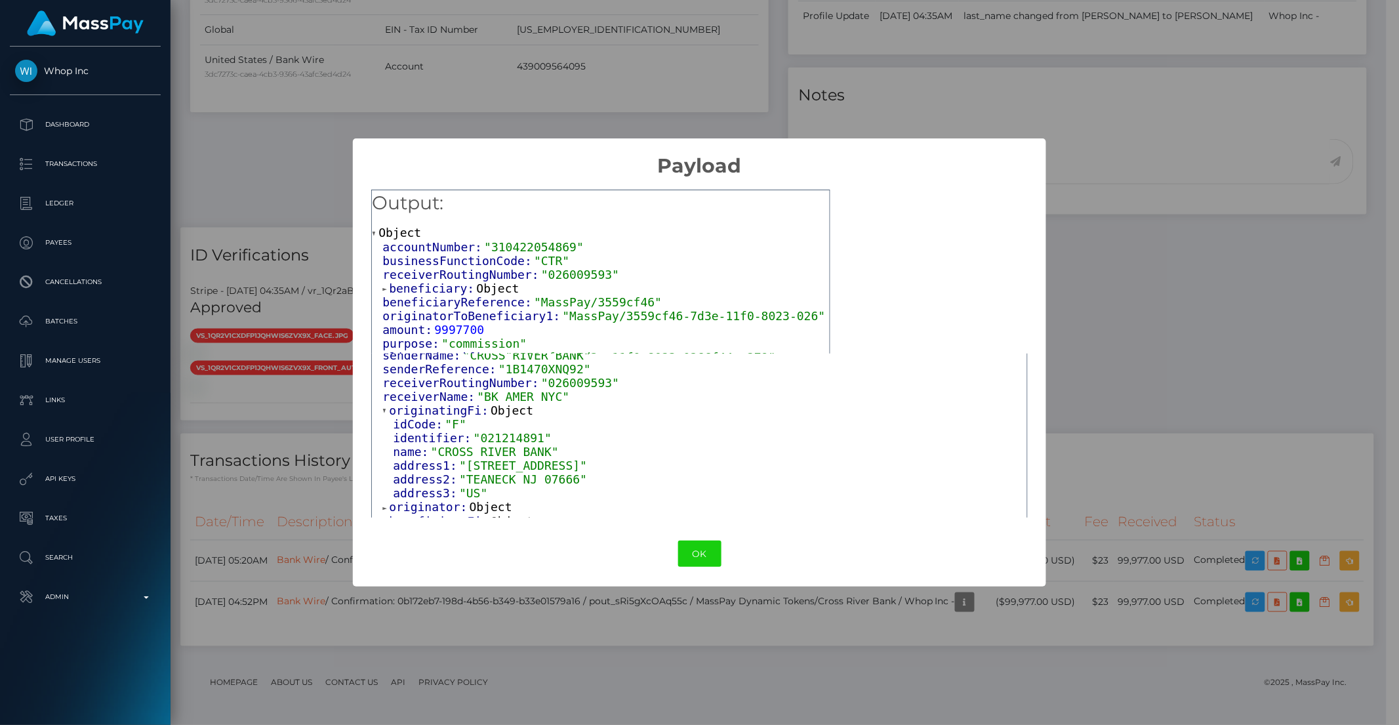
scroll to position [308, 0]
click at [449, 495] on span "originator:" at bounding box center [429, 502] width 80 height 14
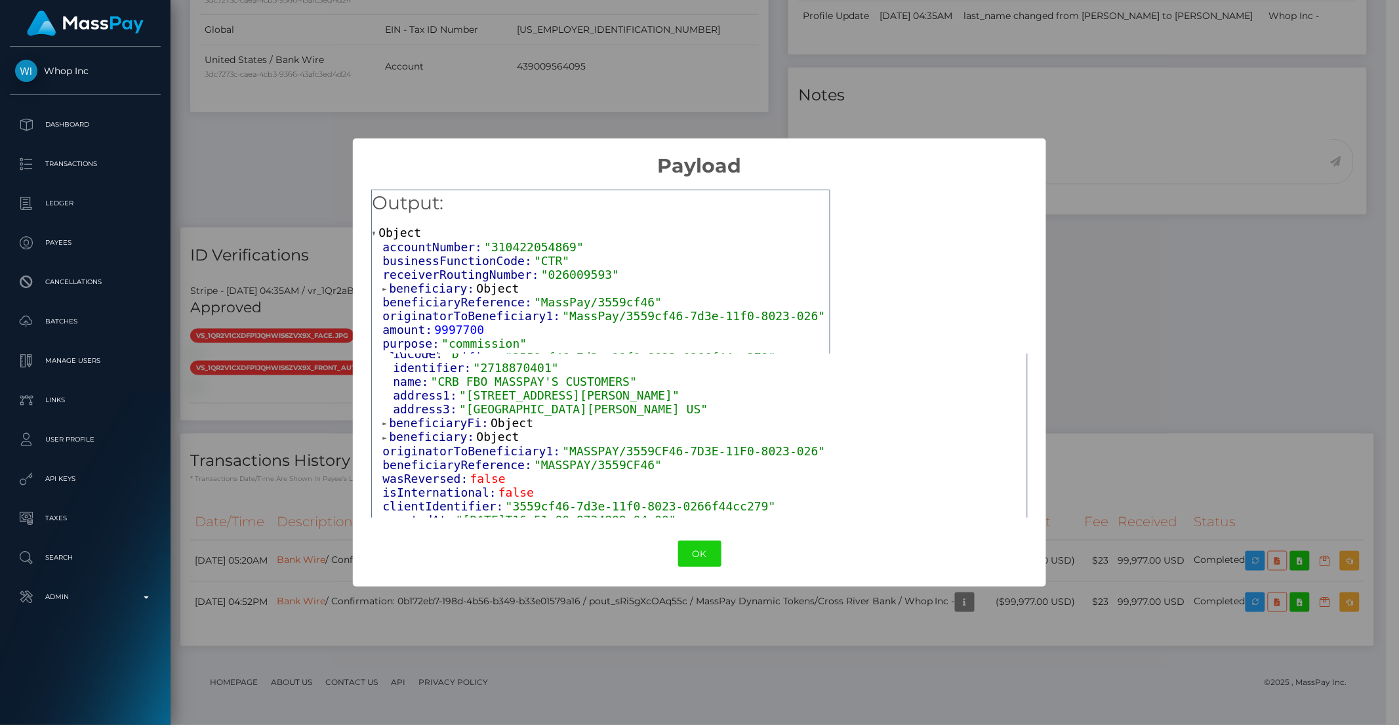
scroll to position [473, 0]
click at [425, 428] on span "beneficiary:" at bounding box center [432, 435] width 87 height 14
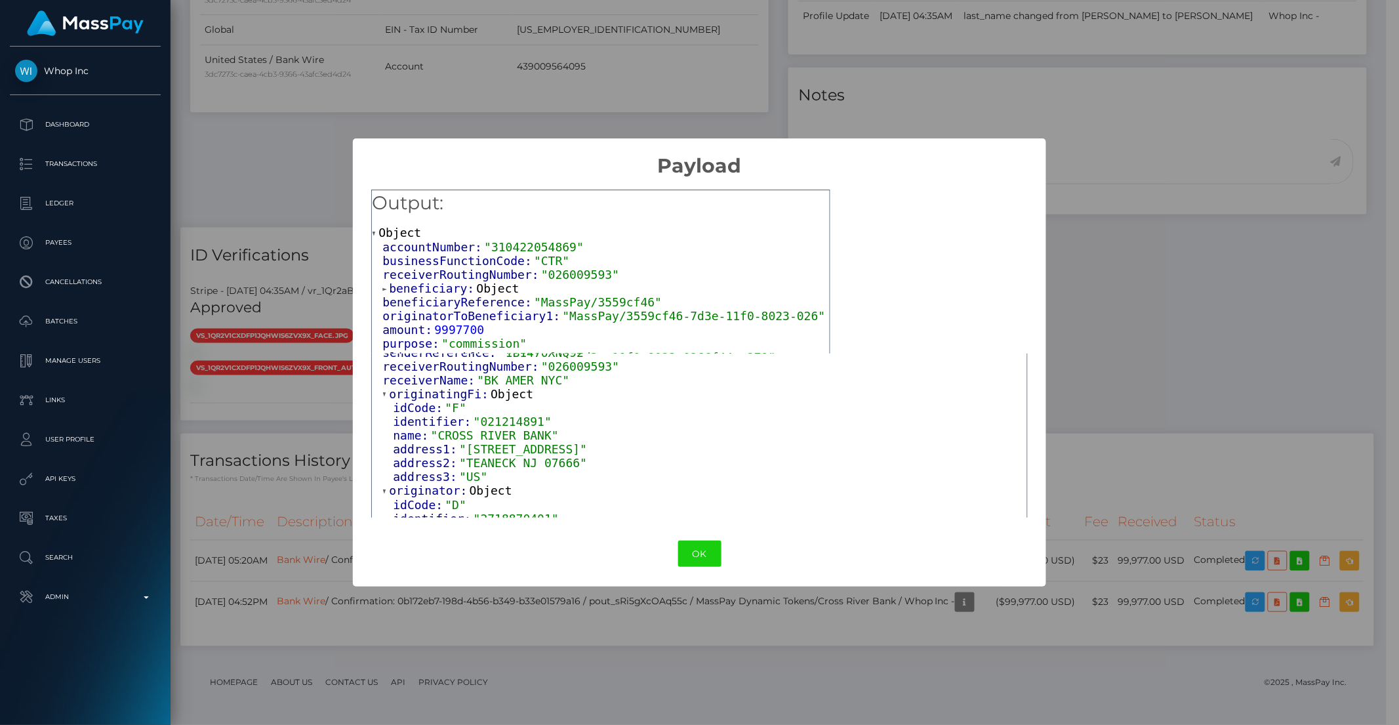
scroll to position [282, 0]
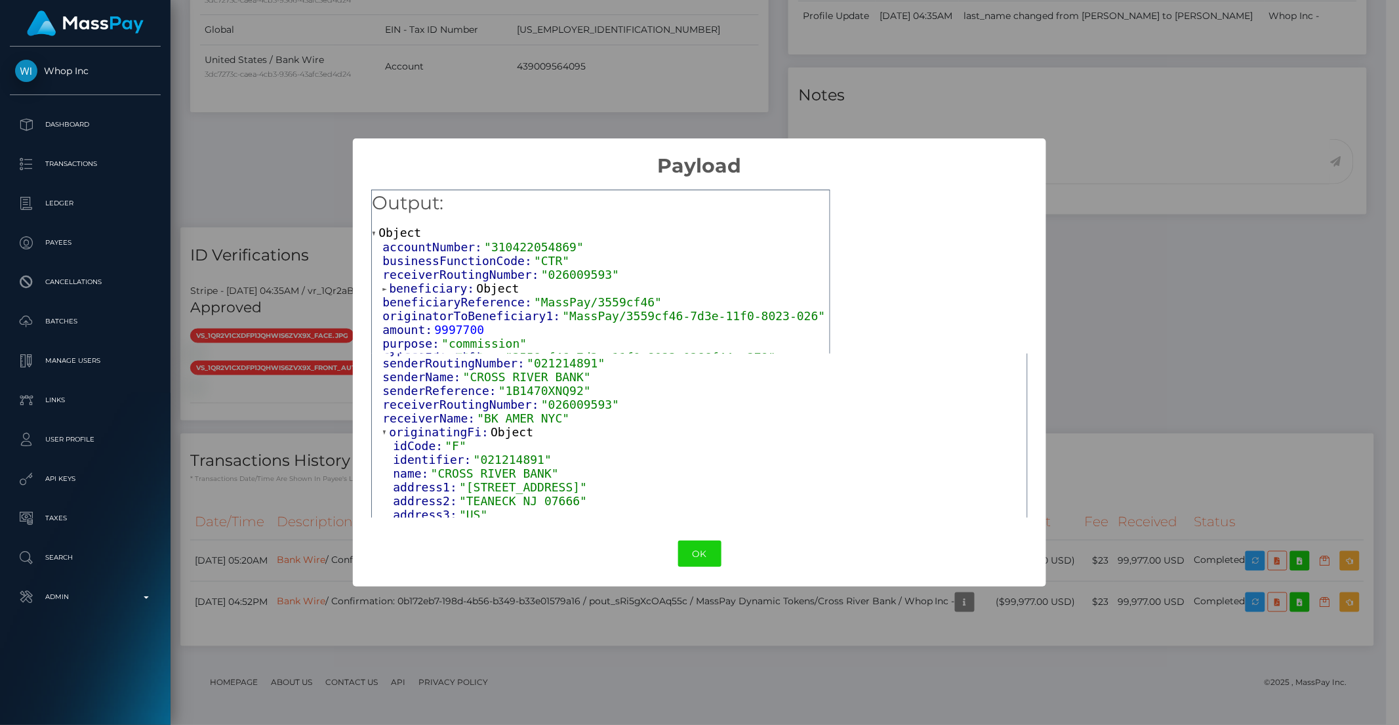
click at [386, 428] on span at bounding box center [385, 432] width 7 height 9
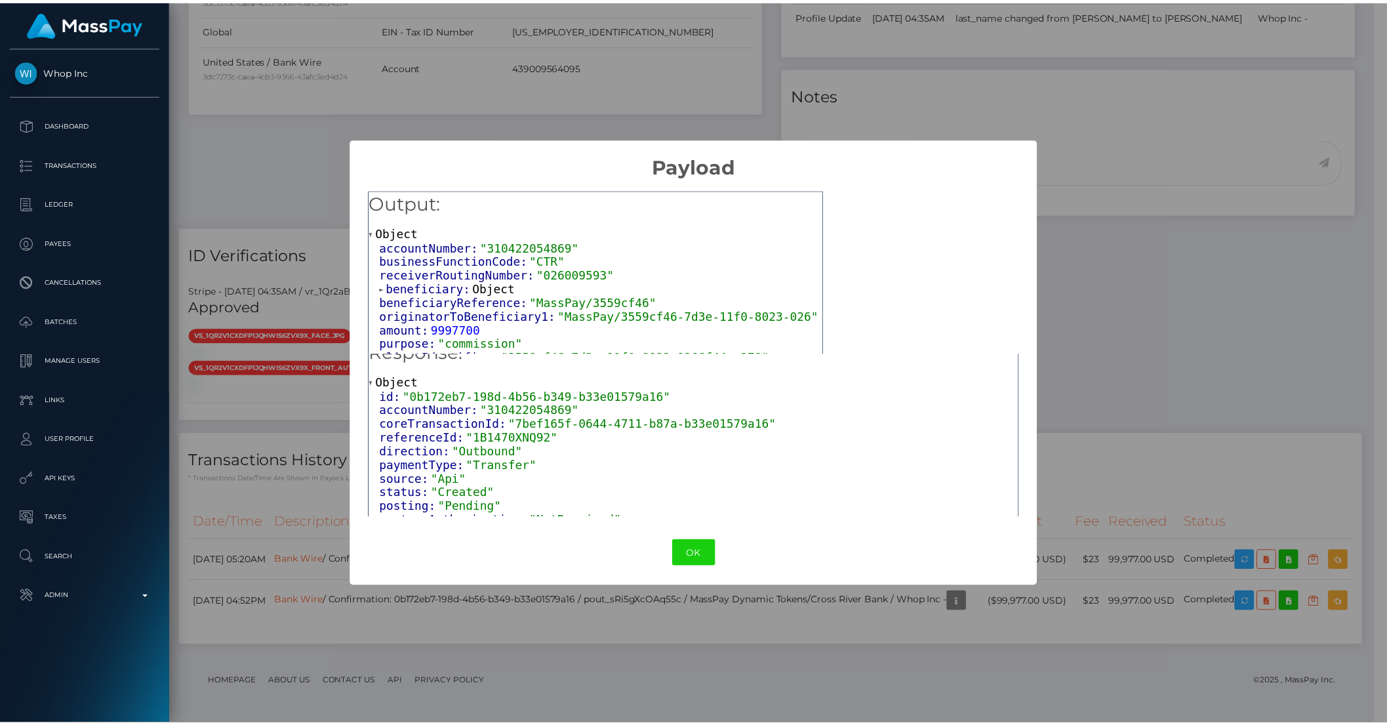
scroll to position [18, 0]
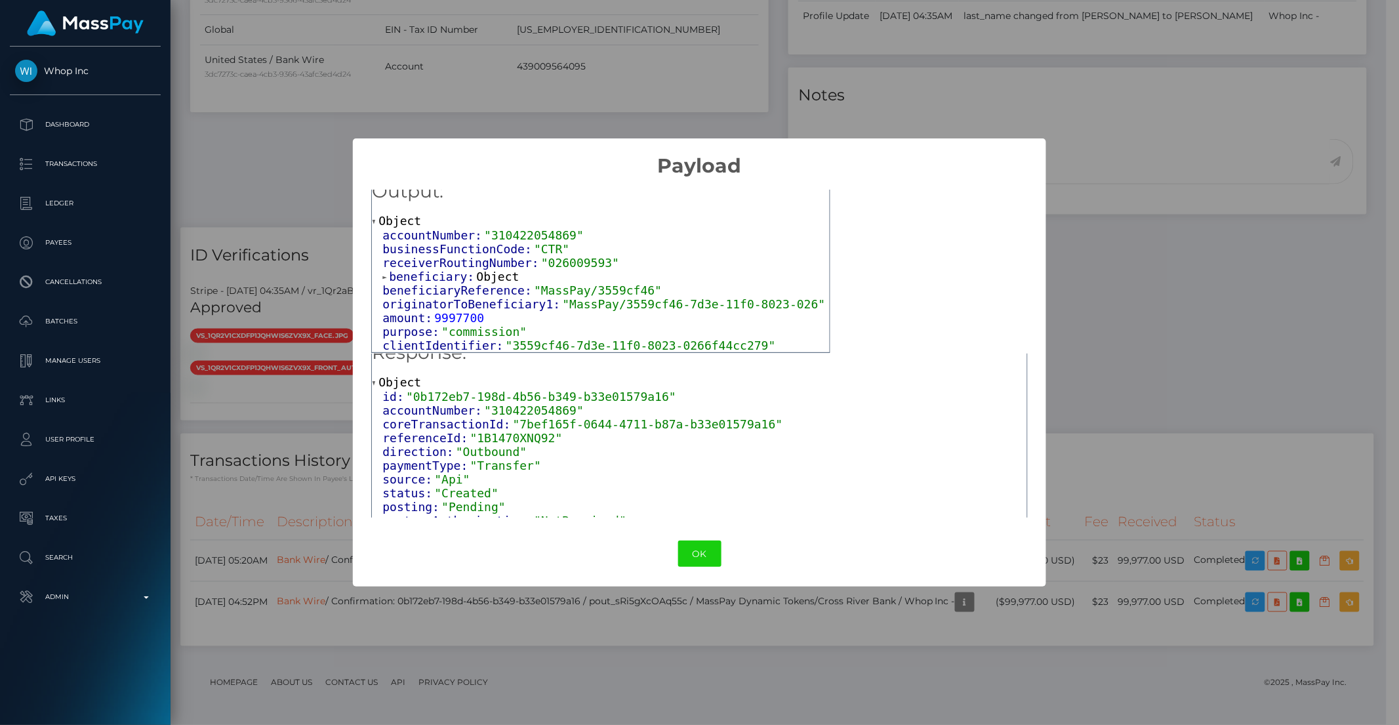
click at [285, 472] on div "× Payload Output: Object accountNumber: "310422054869" businessFunctionCode: "C…" at bounding box center [699, 362] width 1399 height 725
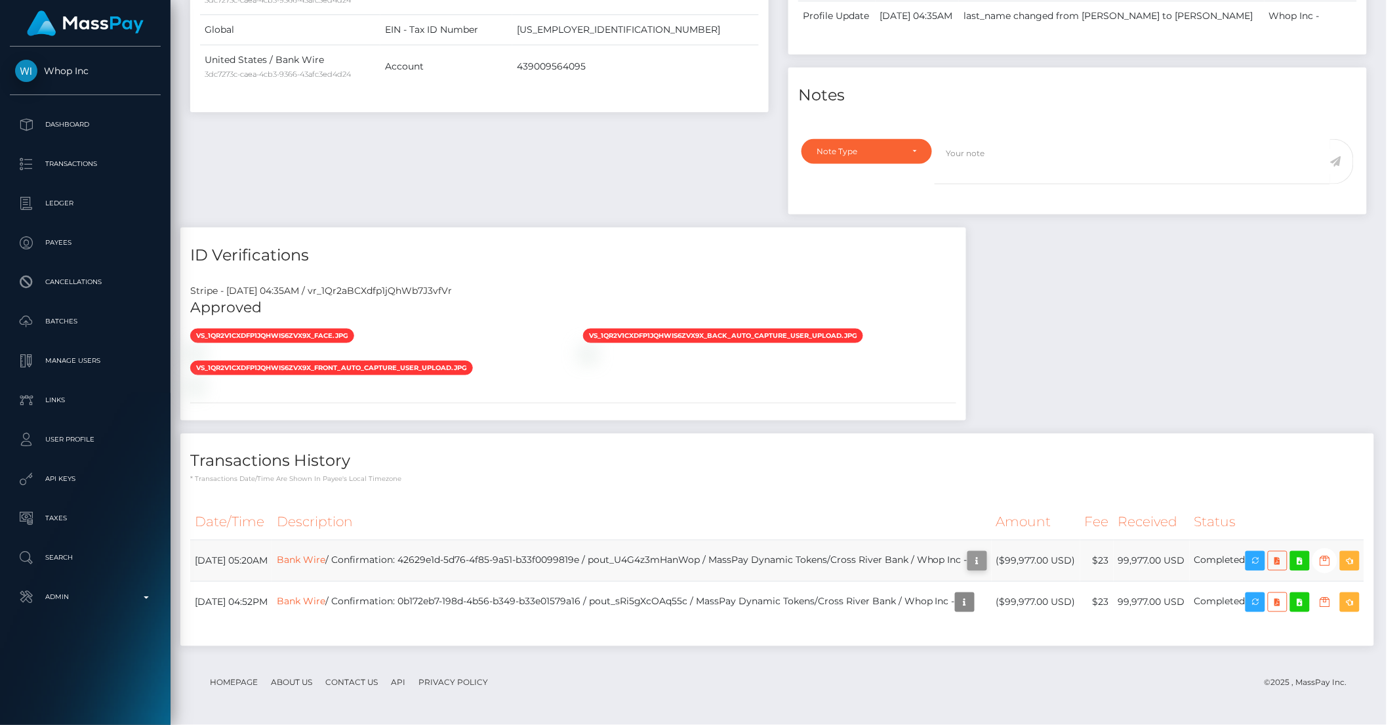
scroll to position [655851, 655629]
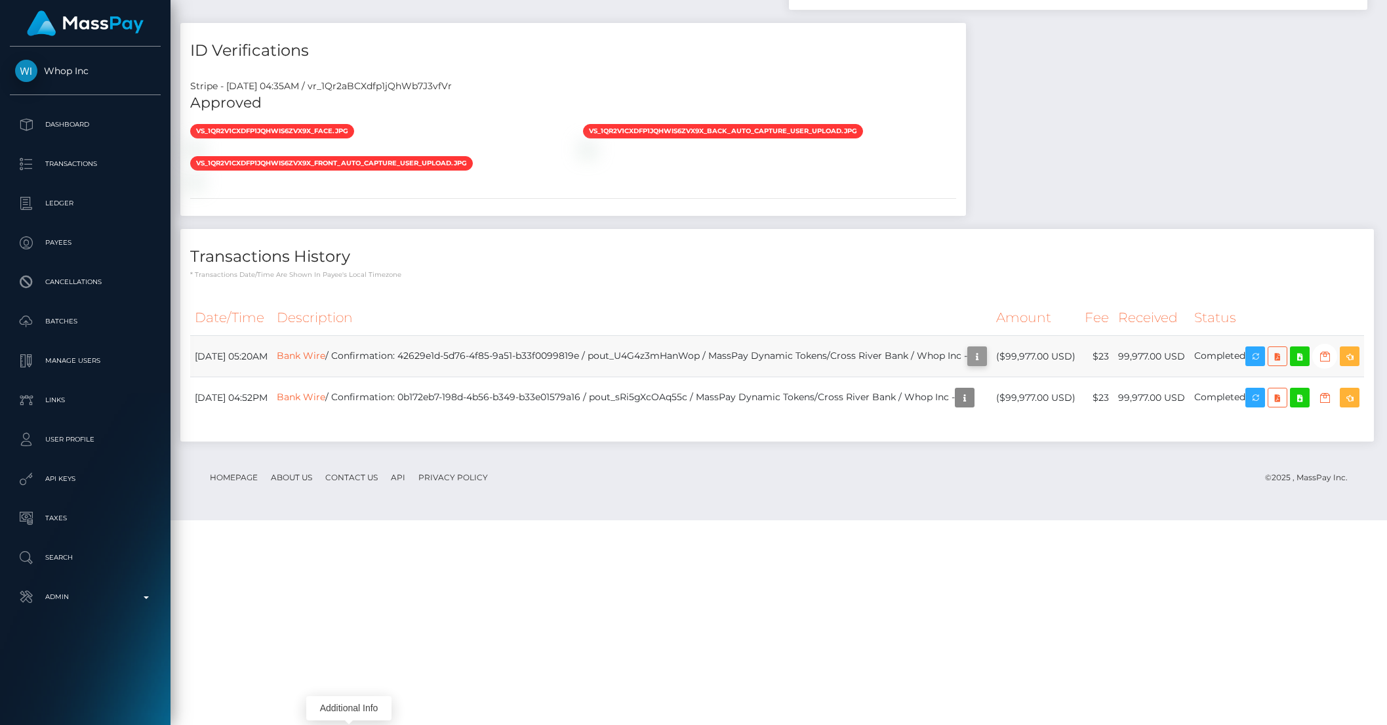
click at [970, 365] on icon "button" at bounding box center [978, 356] width 16 height 16
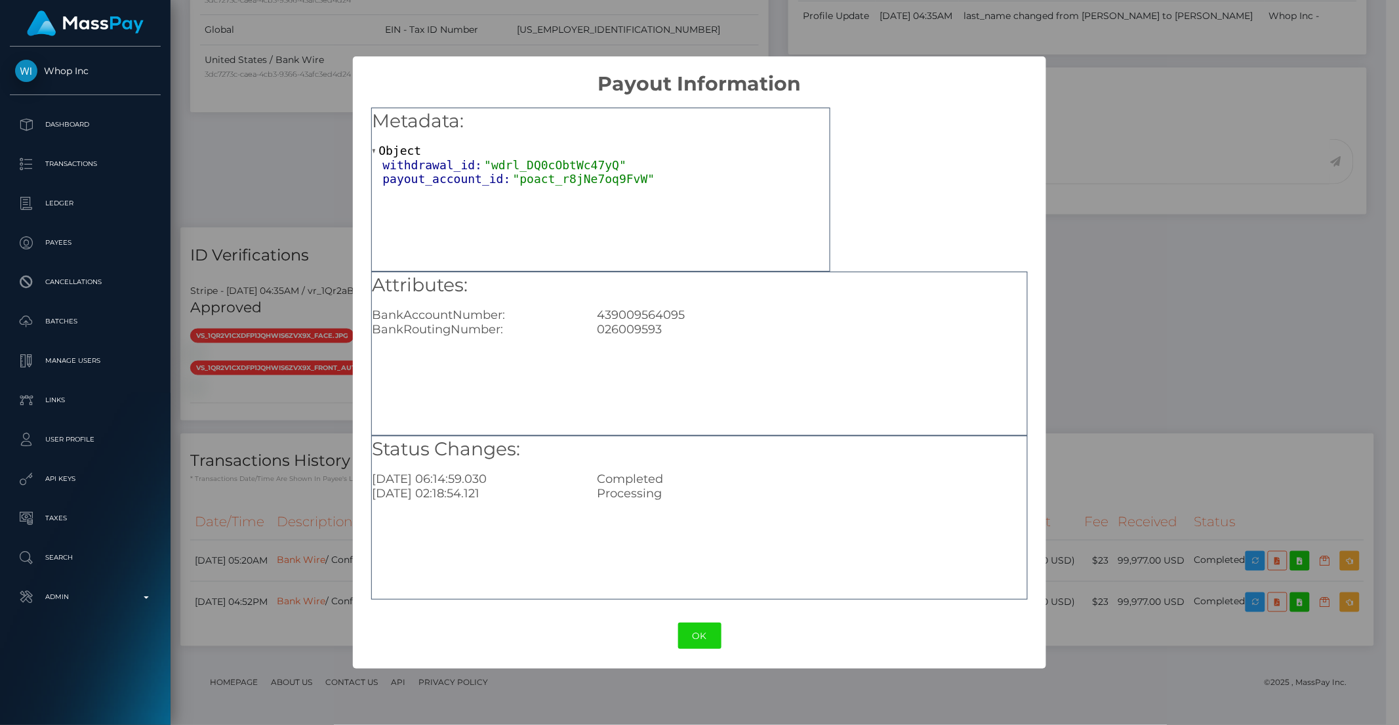
click at [307, 569] on div "× Payout Information Metadata: Object withdrawal_id: "wdrl_DQ0cObtWc47yQ" payou…" at bounding box center [699, 362] width 1399 height 725
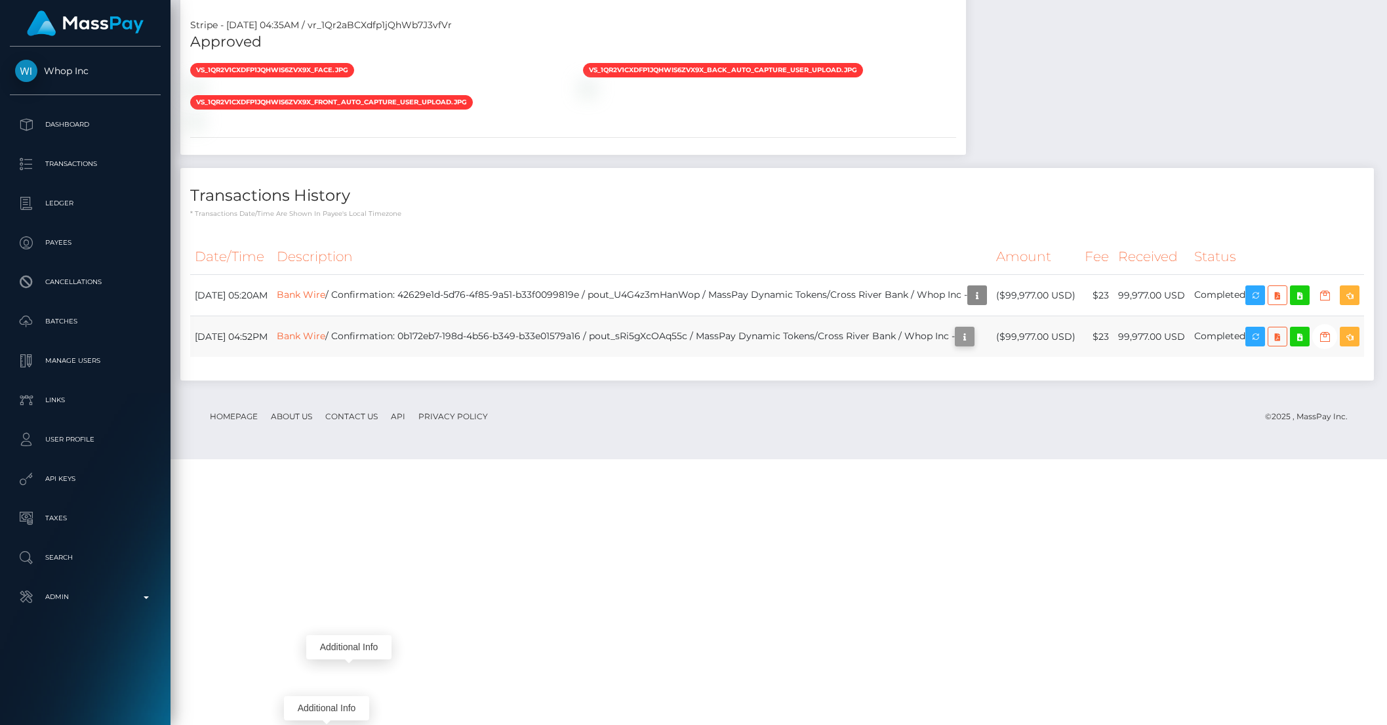
click at [957, 345] on icon "button" at bounding box center [965, 337] width 16 height 16
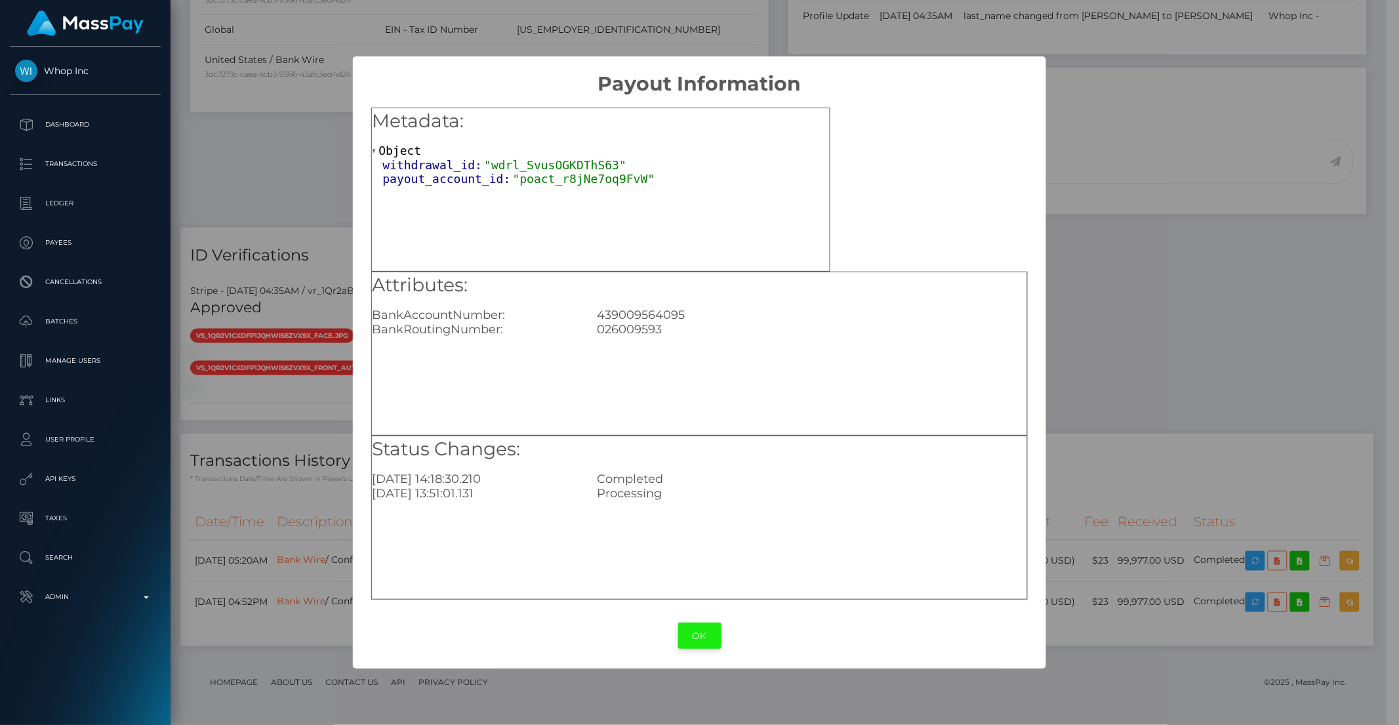
click at [686, 638] on button "OK" at bounding box center [699, 636] width 43 height 27
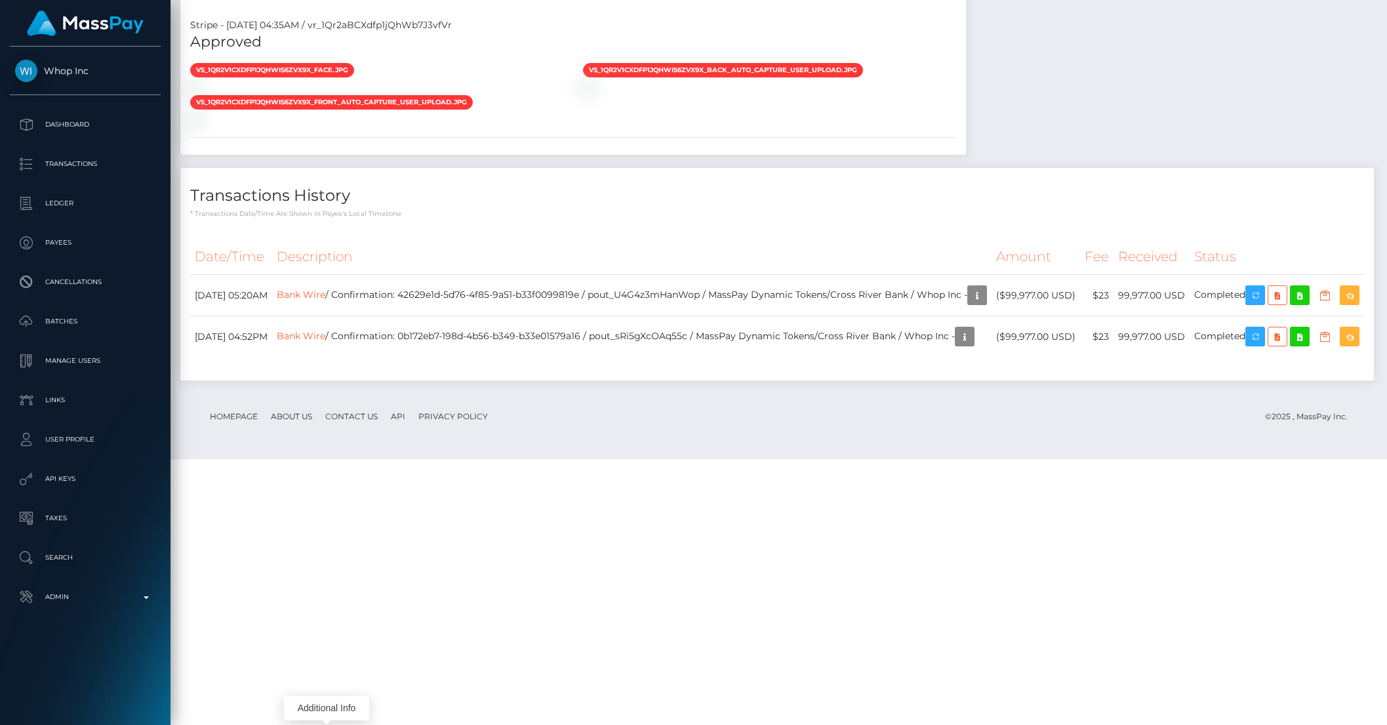
click at [576, 275] on th "Description" at bounding box center [632, 257] width 720 height 36
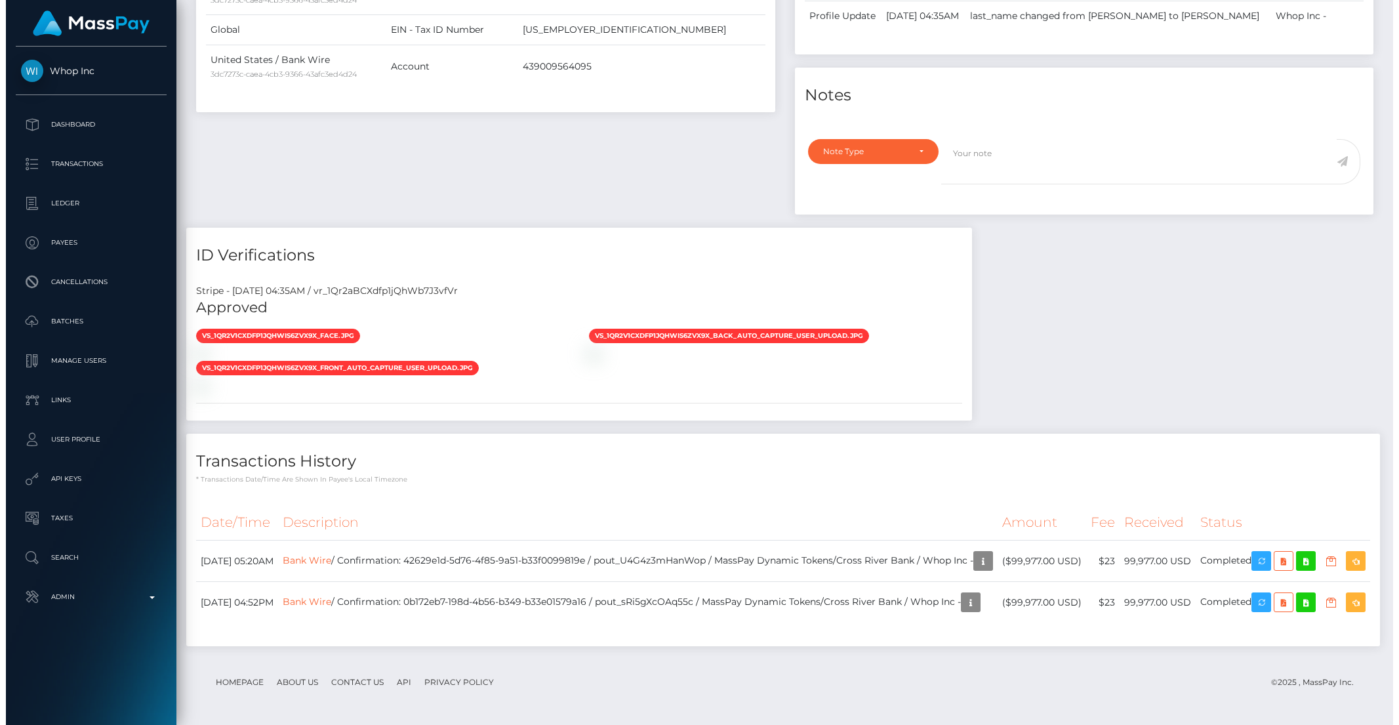
scroll to position [950, 0]
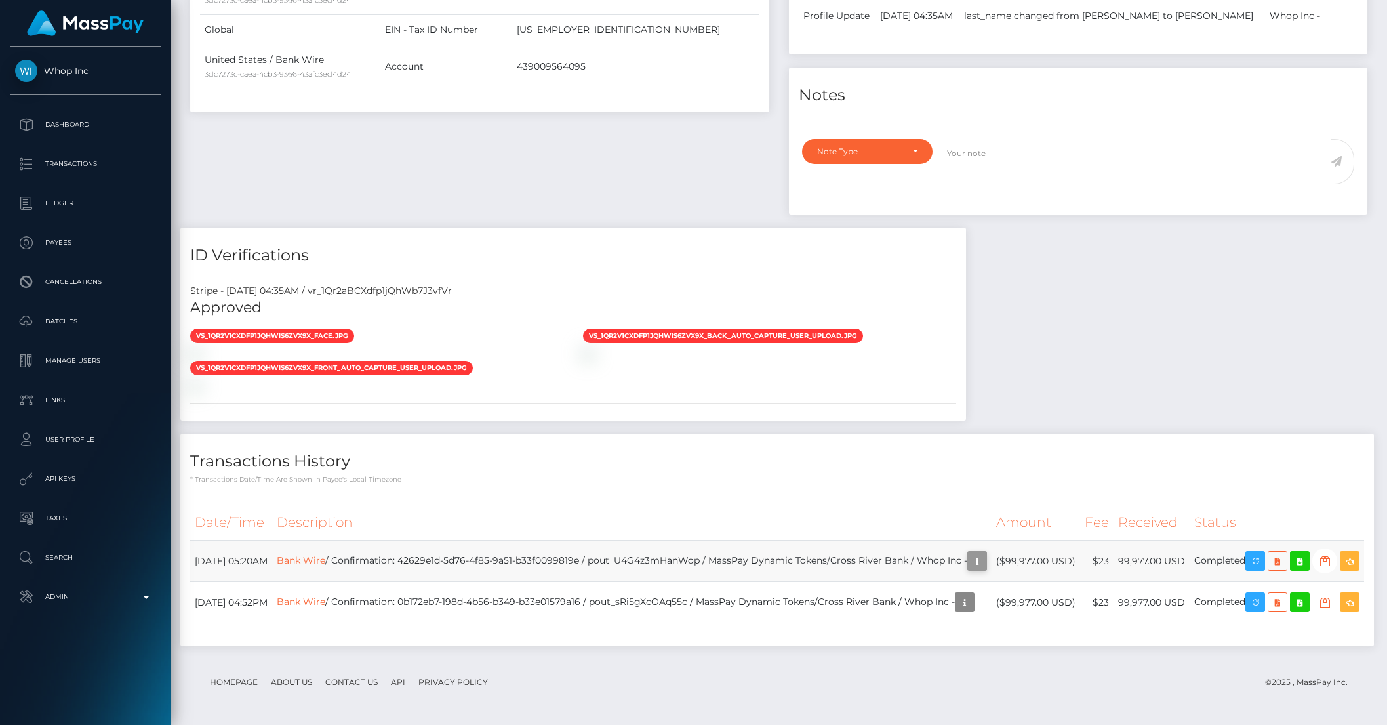
click at [970, 553] on icon "button" at bounding box center [978, 561] width 16 height 16
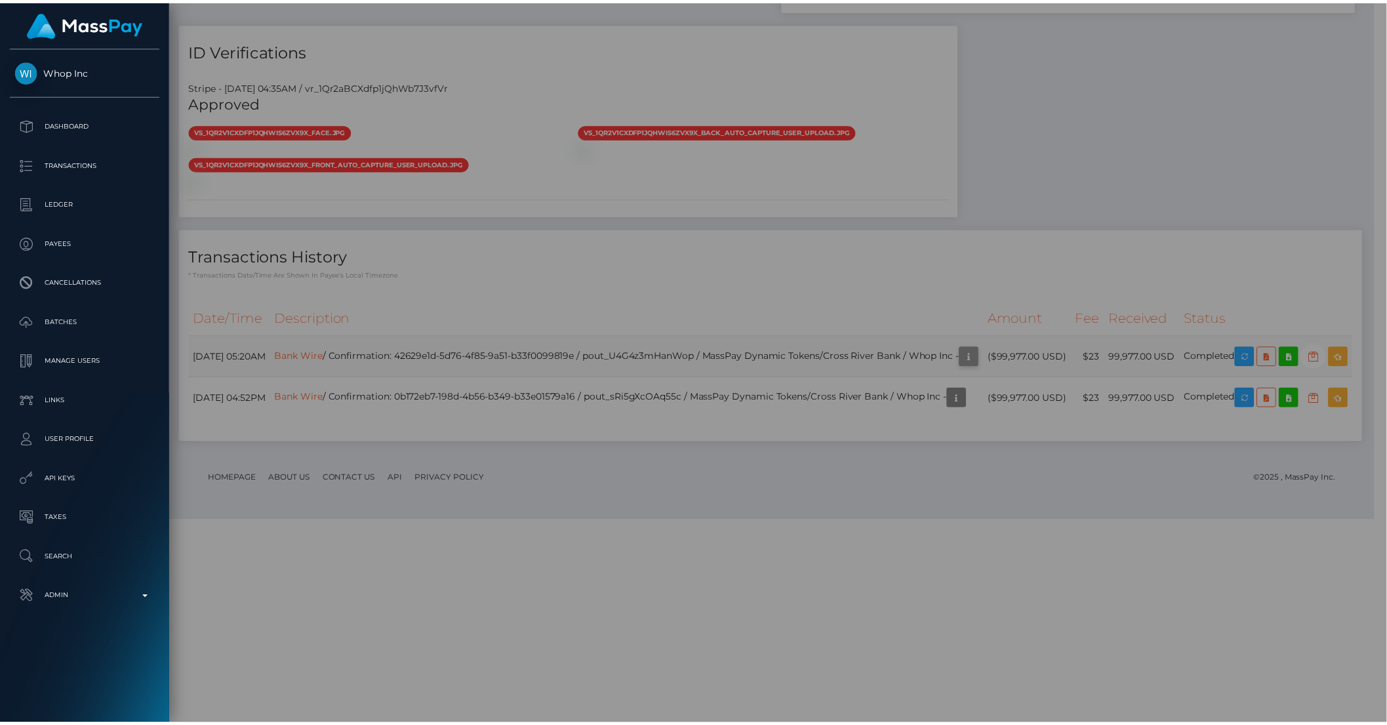
scroll to position [655851, 655629]
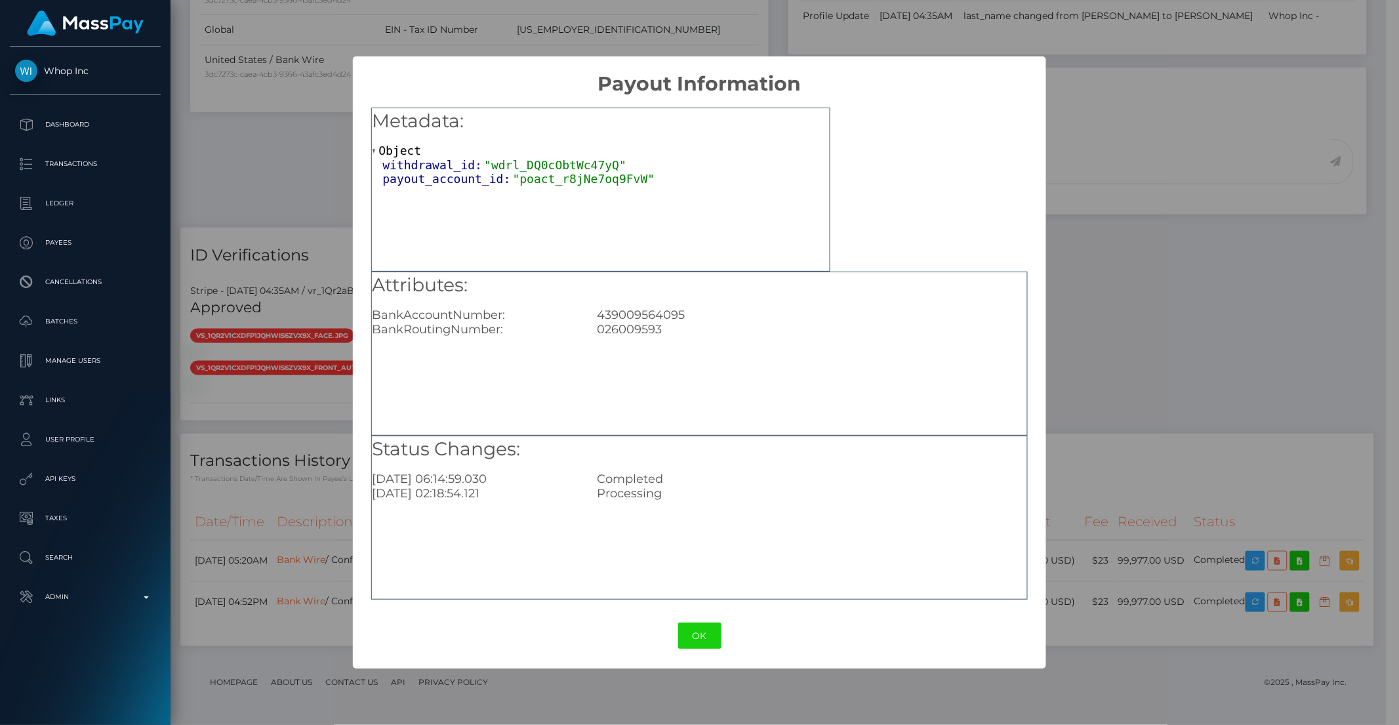
click at [661, 333] on div "026009593" at bounding box center [811, 329] width 449 height 14
click at [657, 333] on div "026009593" at bounding box center [811, 329] width 449 height 14
copy div "026009593"
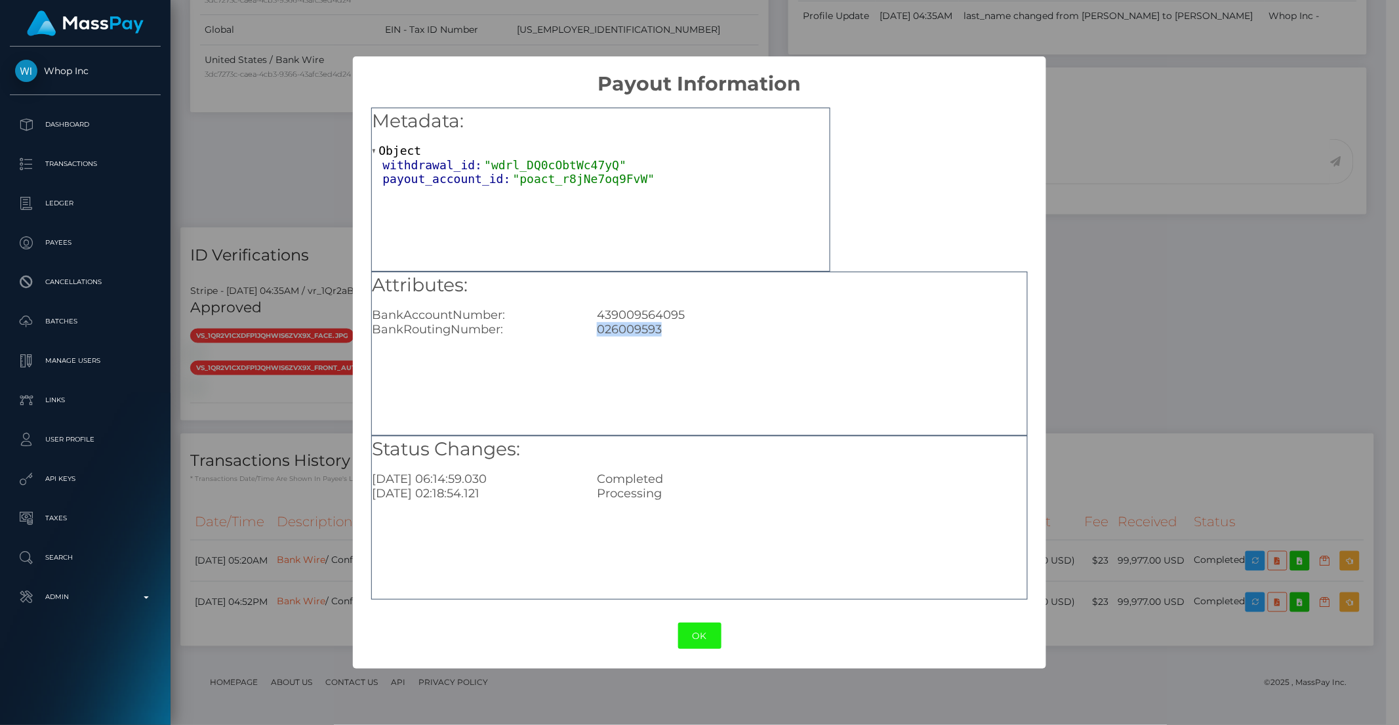
click at [708, 640] on button "OK" at bounding box center [699, 636] width 43 height 27
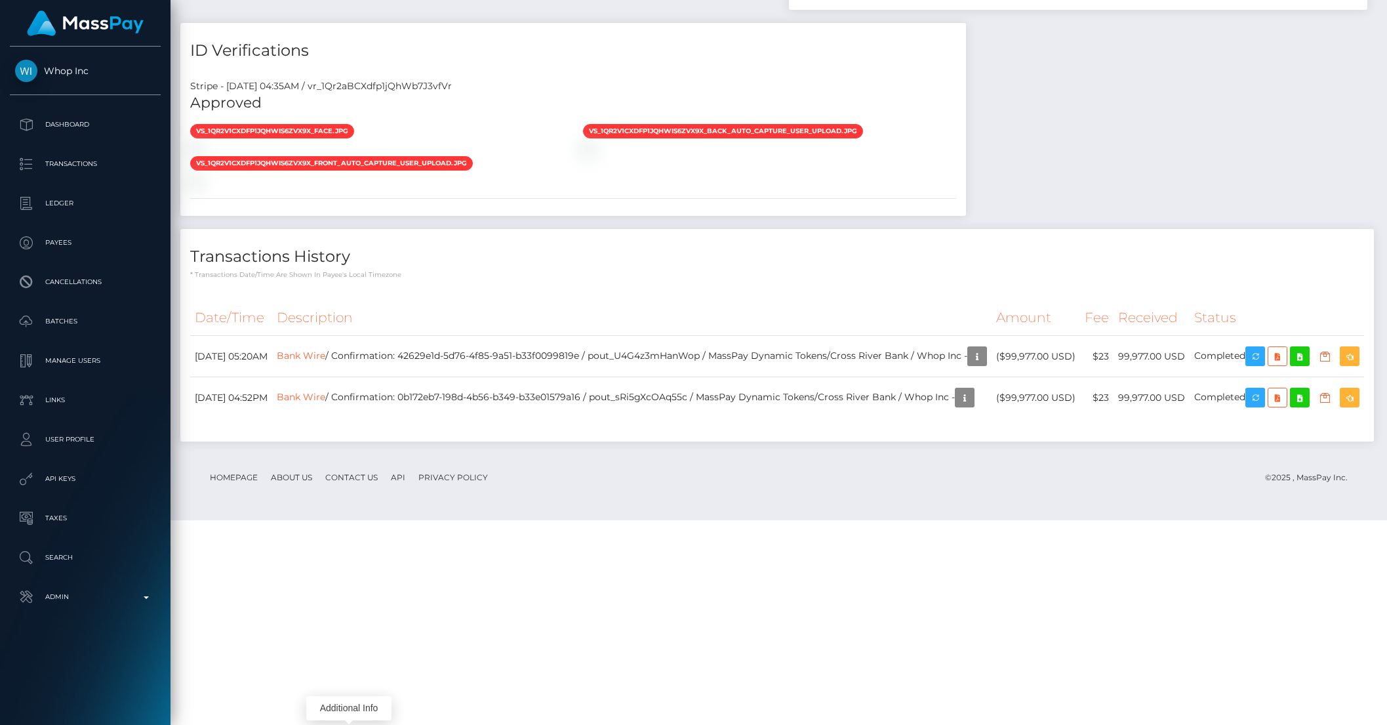
click at [529, 441] on div "Transactions History * Transactions date/time are shown in payee's local timezo…" at bounding box center [777, 335] width 1194 height 213
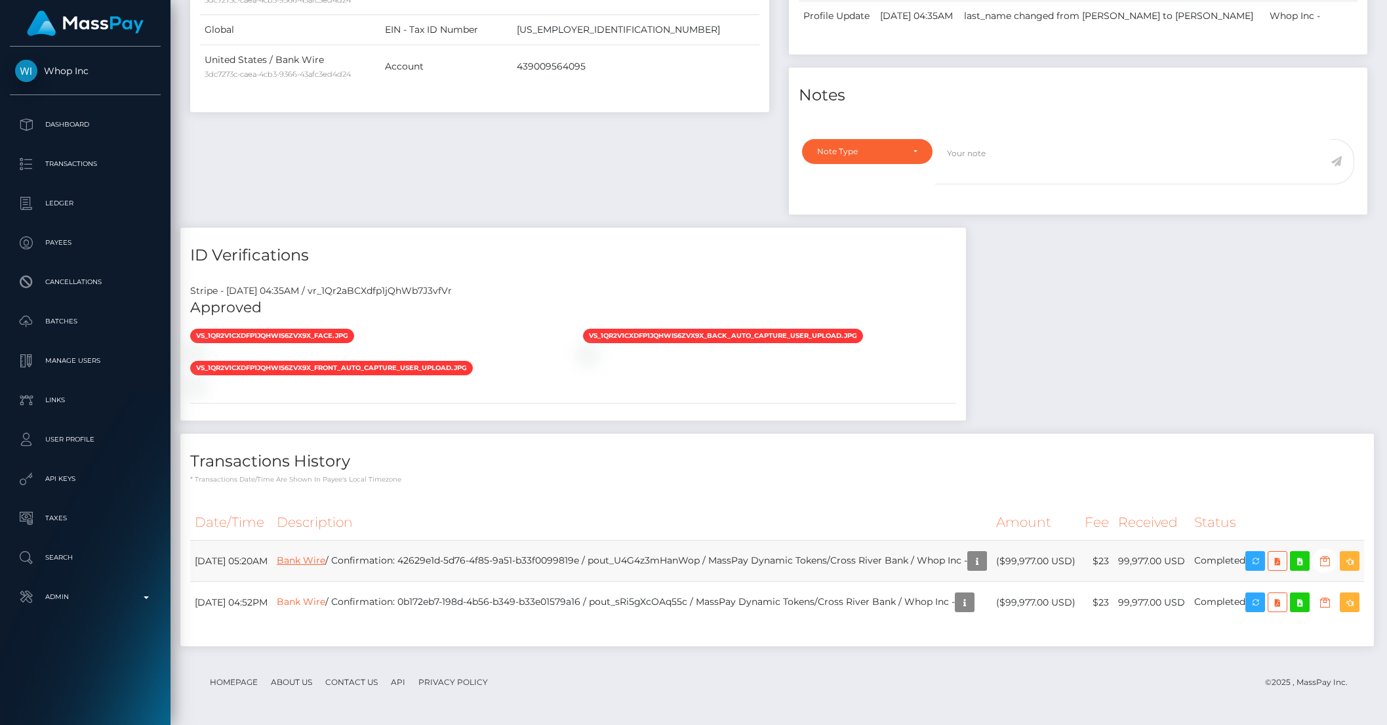
click at [320, 554] on link "Bank Wire" at bounding box center [301, 560] width 49 height 12
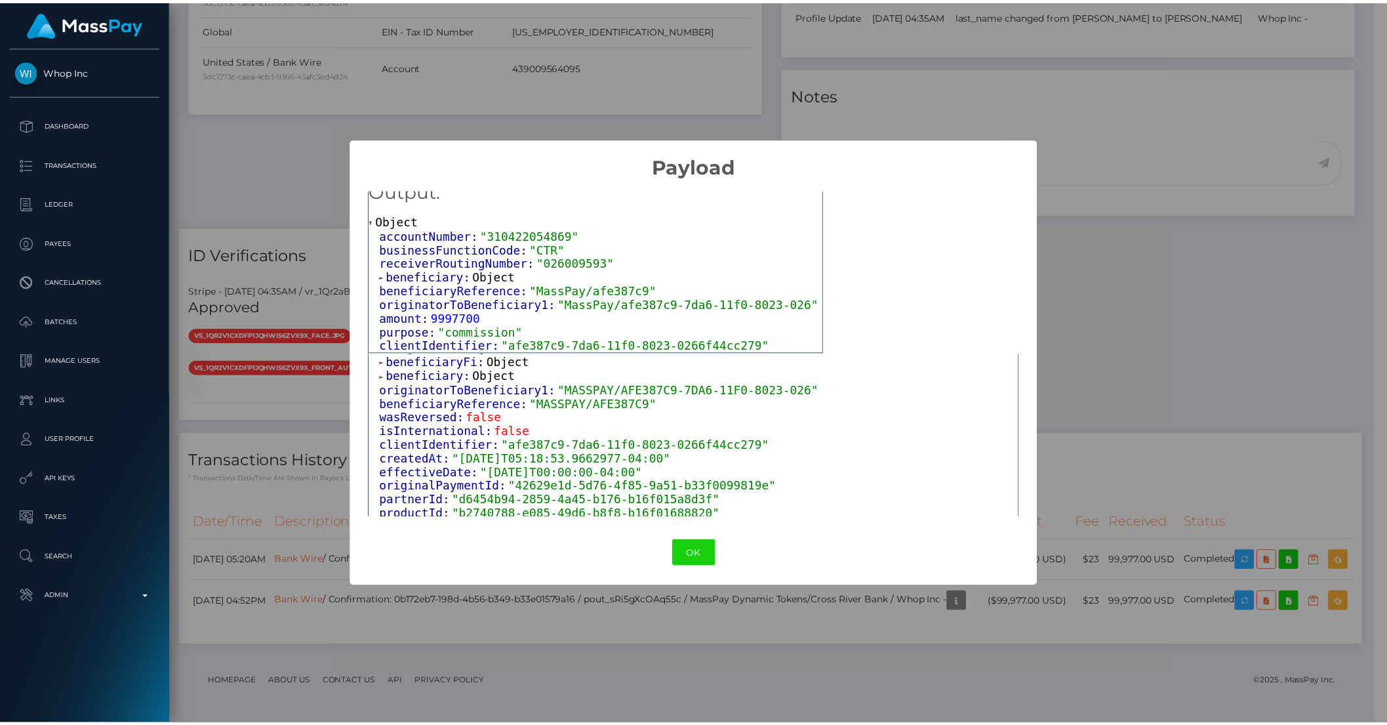
scroll to position [414, 0]
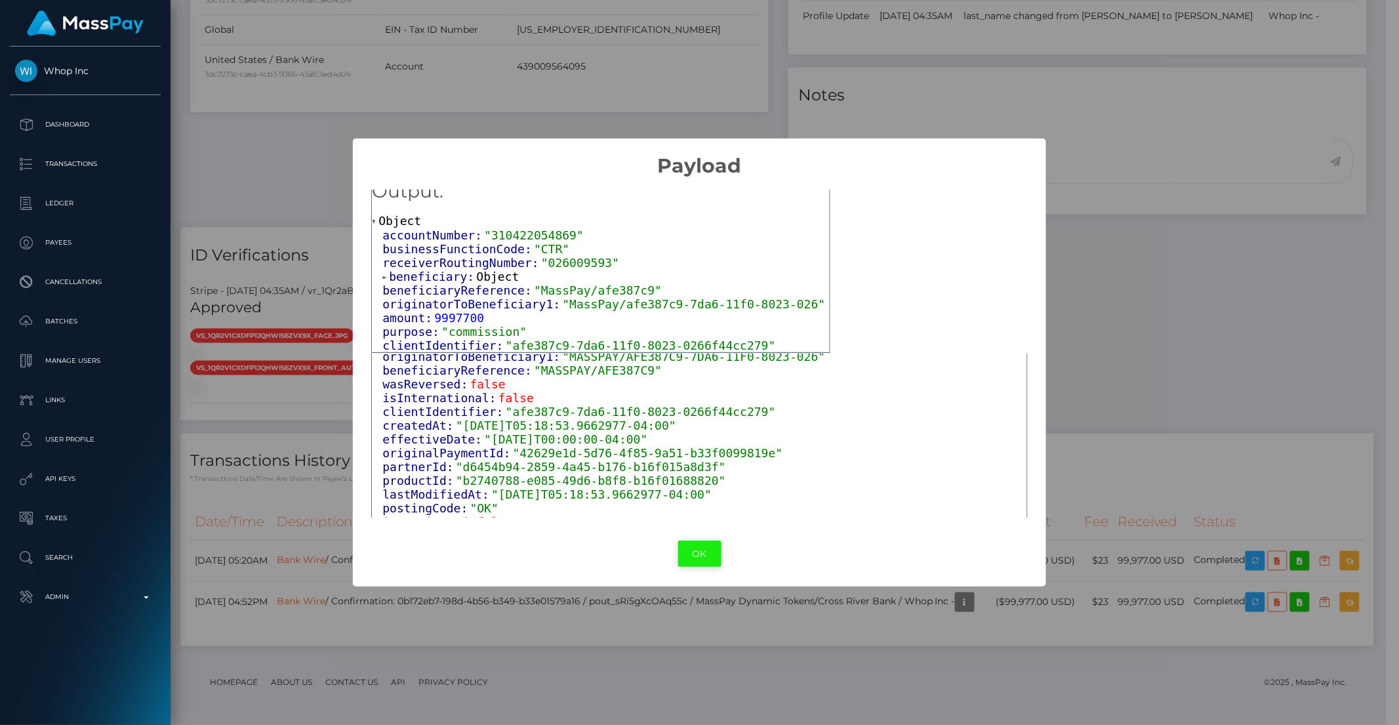
click at [687, 552] on button "OK" at bounding box center [699, 554] width 43 height 27
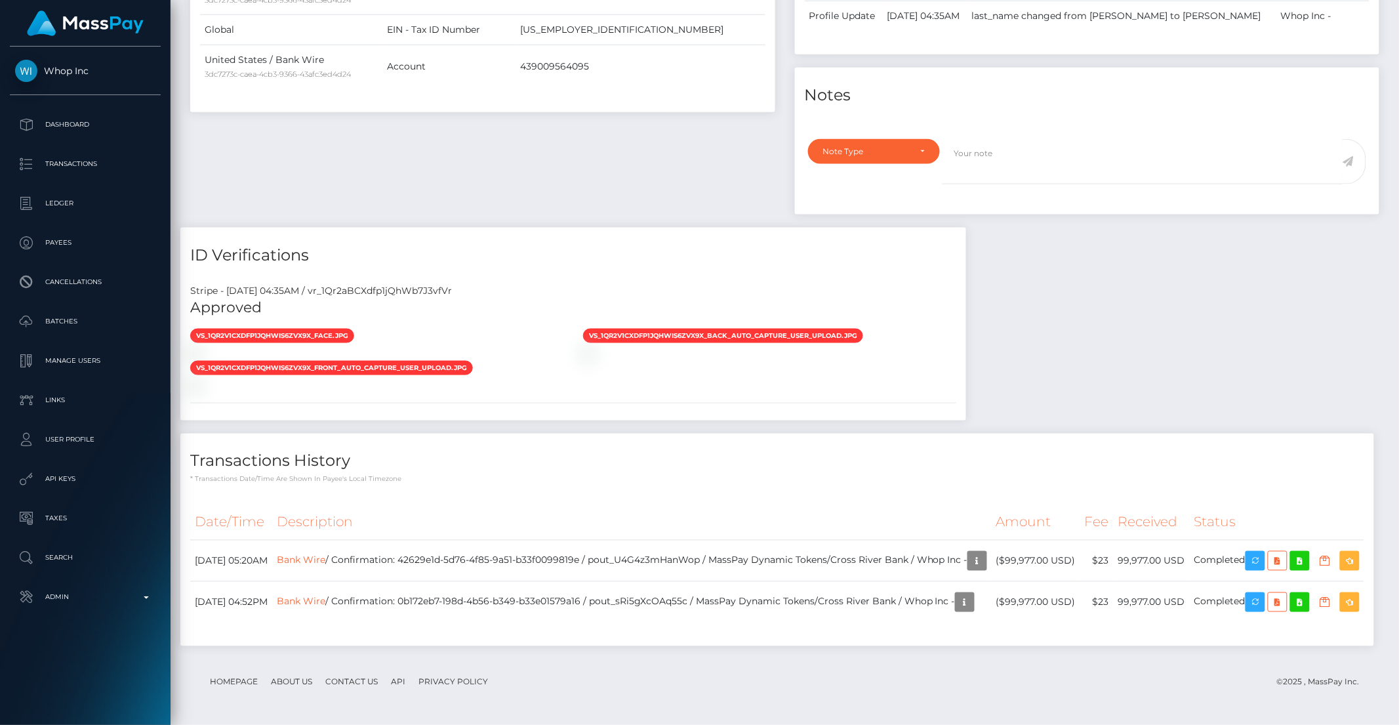
scroll to position [655851, 655629]
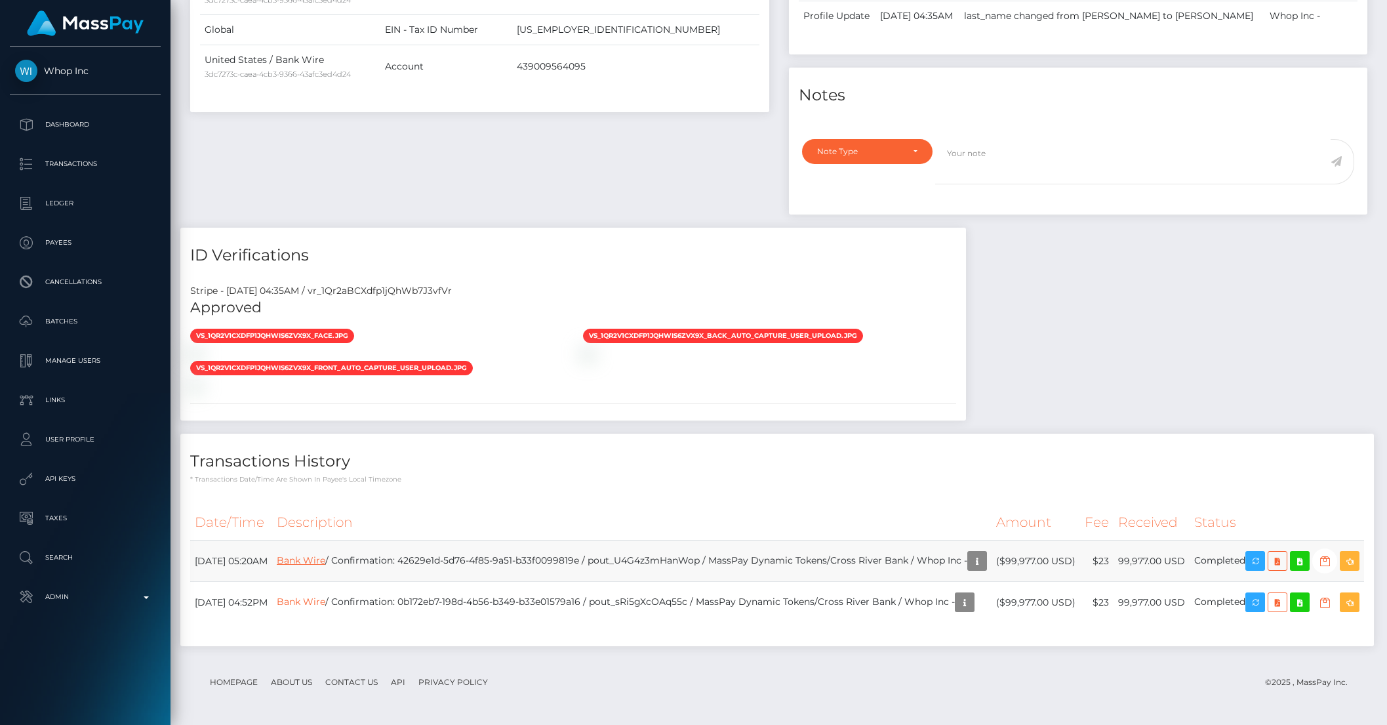
click at [325, 554] on link "Bank Wire" at bounding box center [301, 560] width 49 height 12
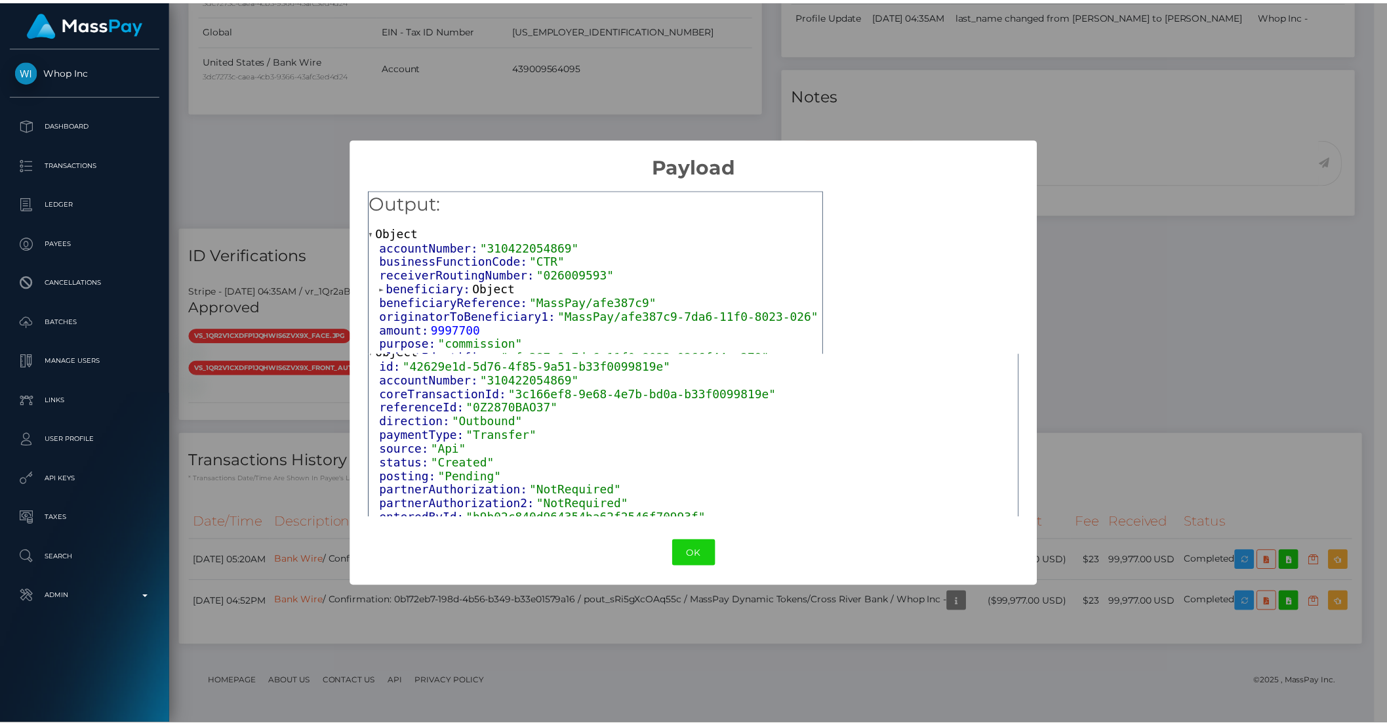
scroll to position [35, 0]
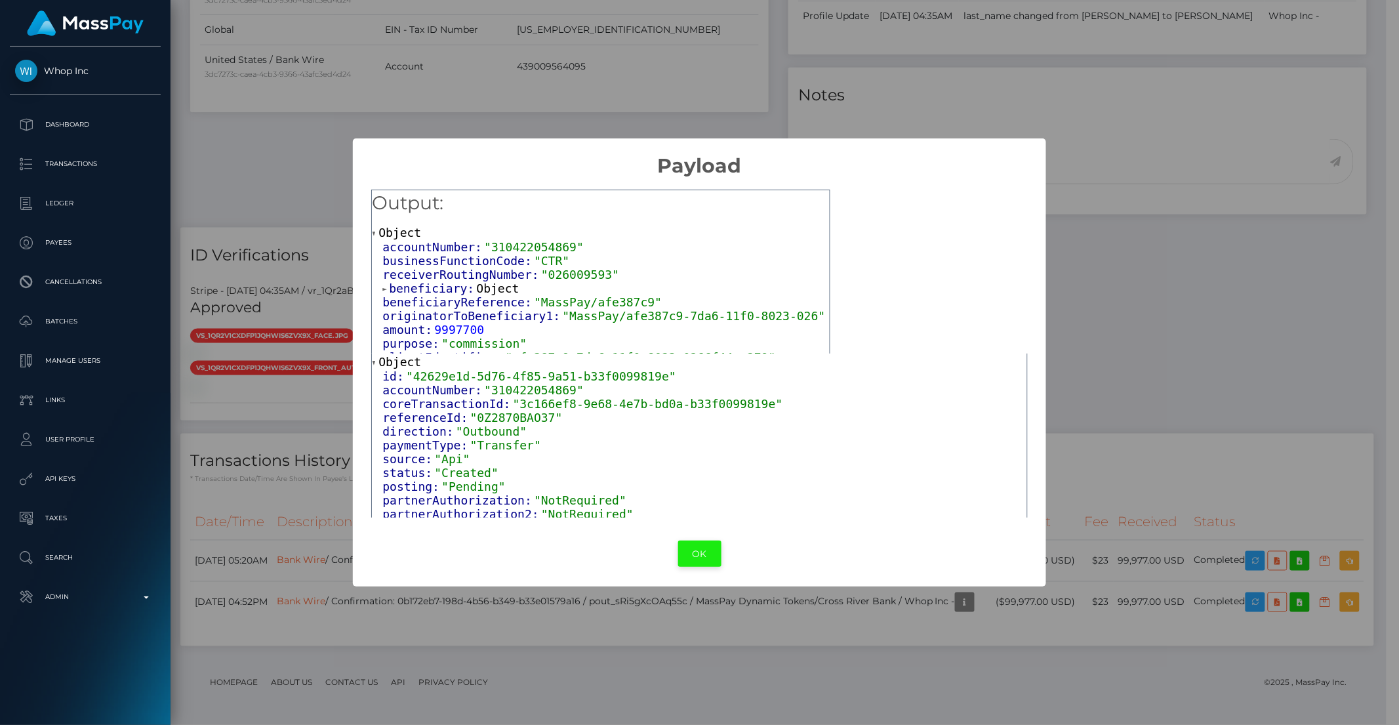
click at [698, 551] on button "OK" at bounding box center [699, 554] width 43 height 27
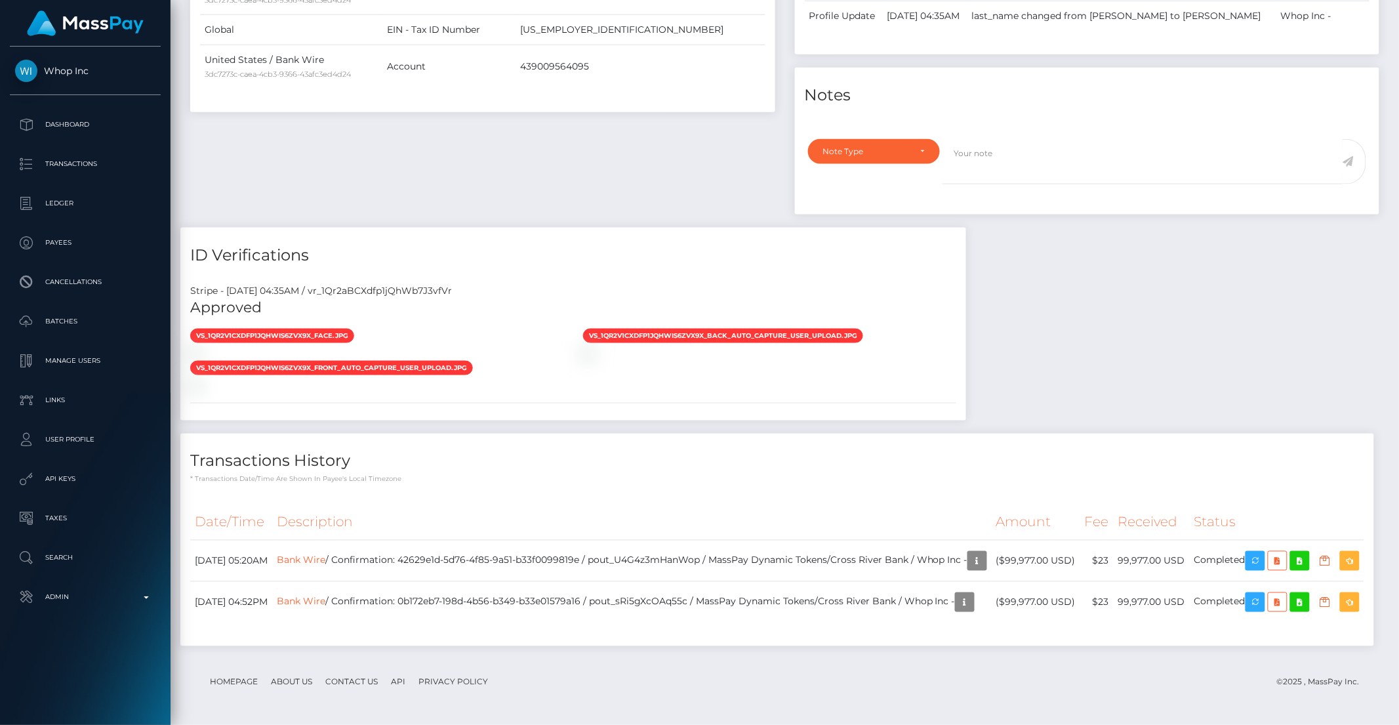
scroll to position [655851, 655629]
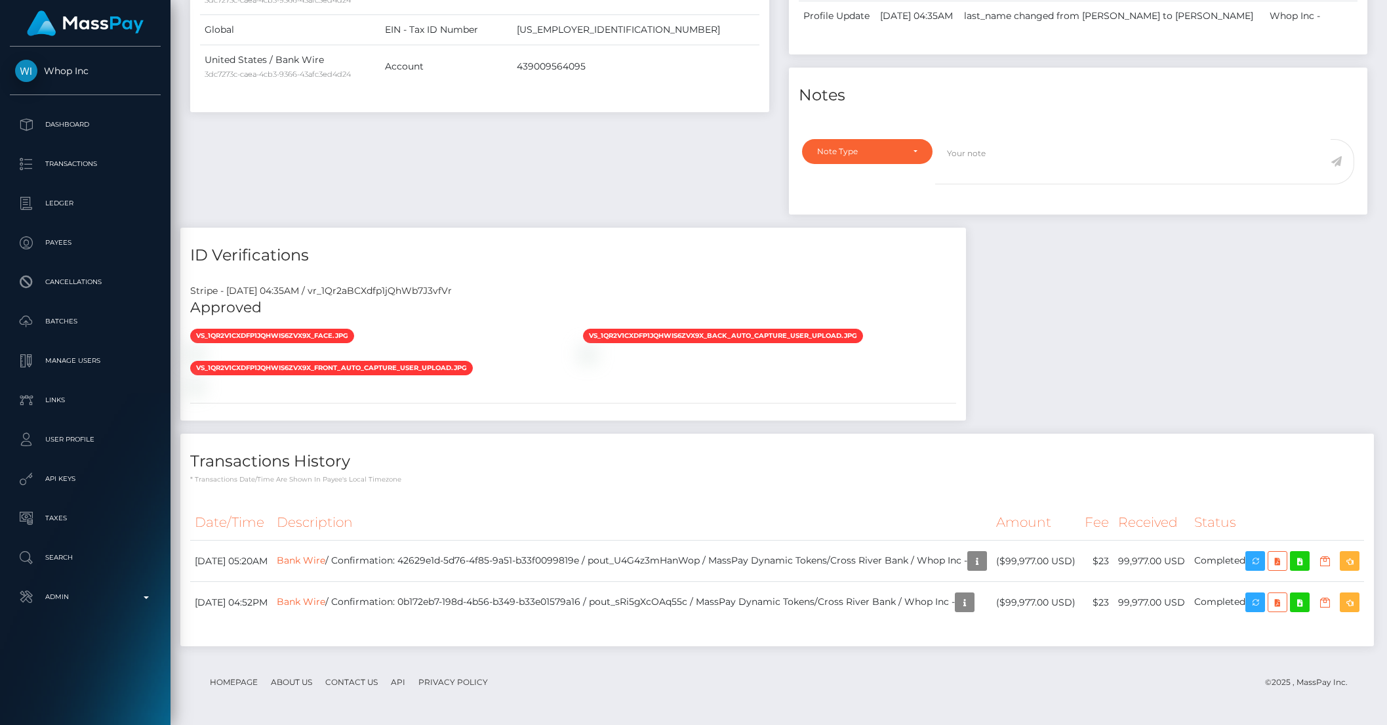
click at [1173, 434] on div "Transactions History * Transactions date/time are shown in payee's local timezo…" at bounding box center [777, 459] width 1194 height 51
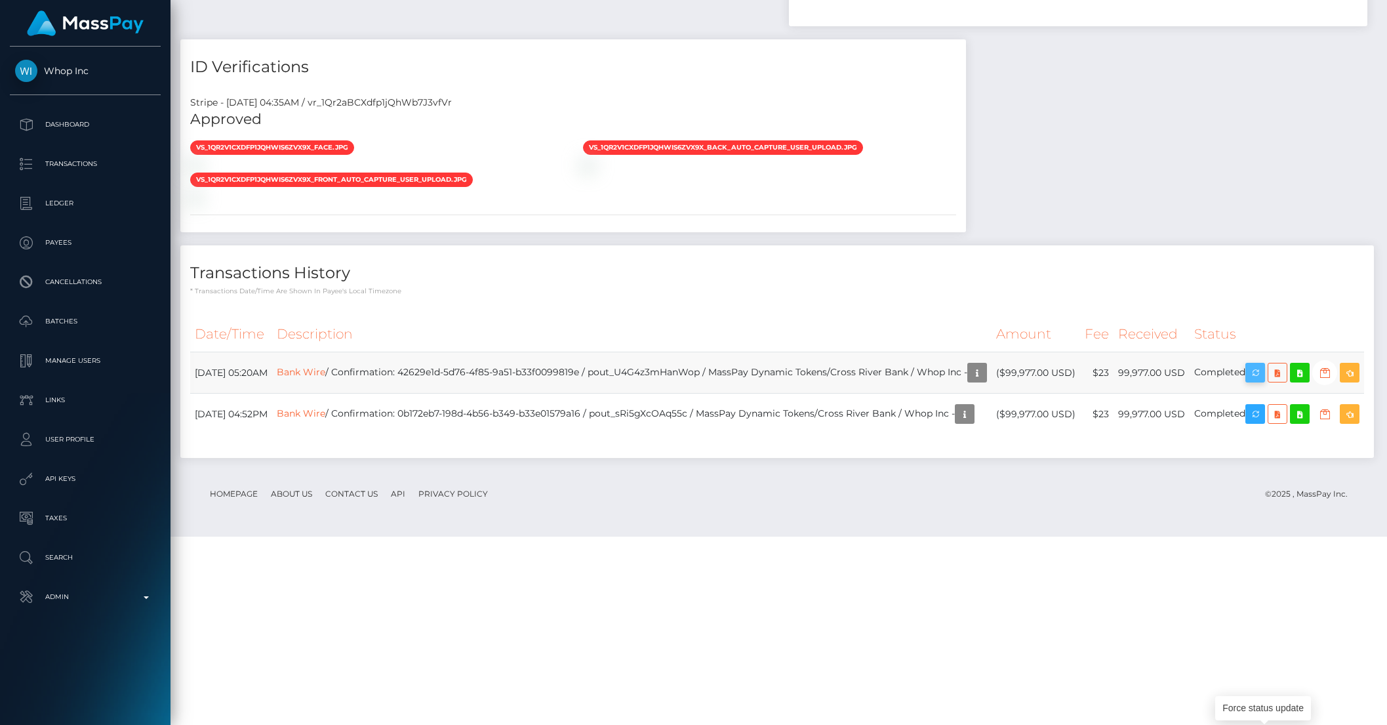
click at [1261, 381] on icon "button" at bounding box center [1256, 373] width 16 height 16
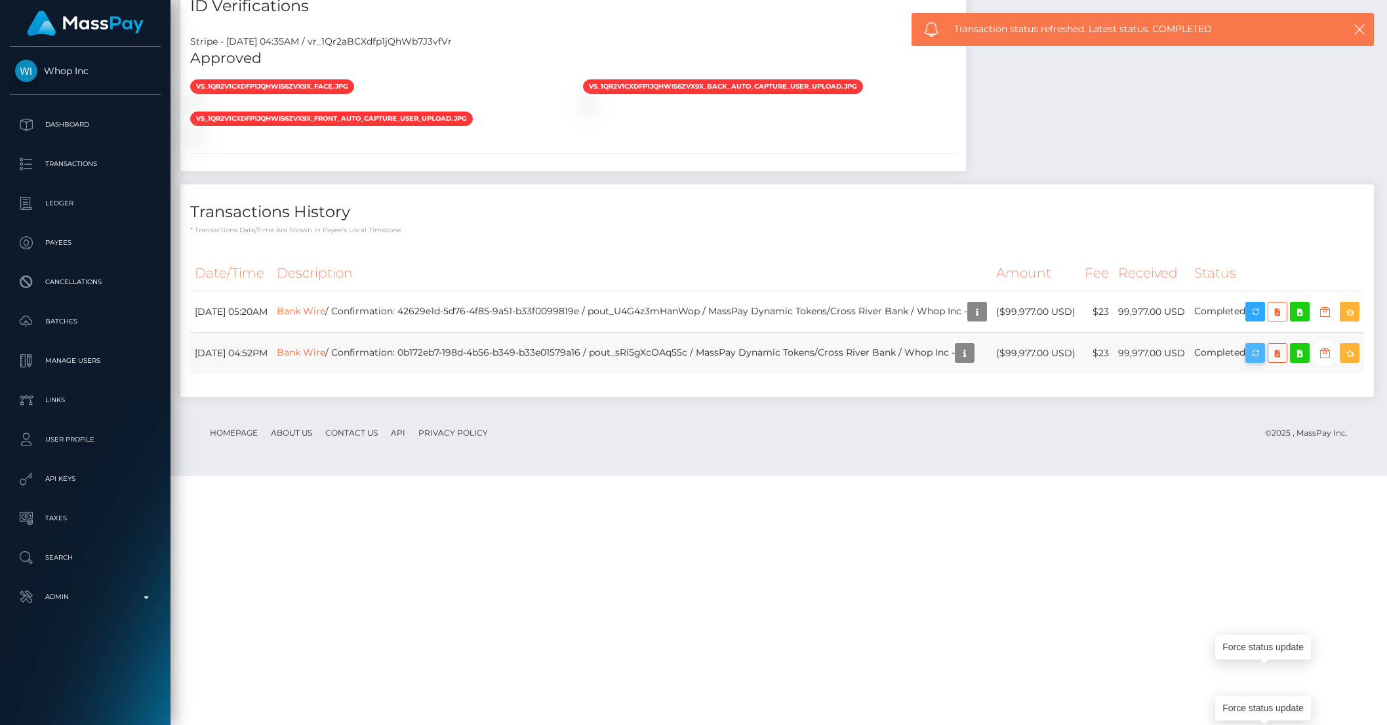
click at [1263, 361] on icon "button" at bounding box center [1256, 353] width 16 height 16
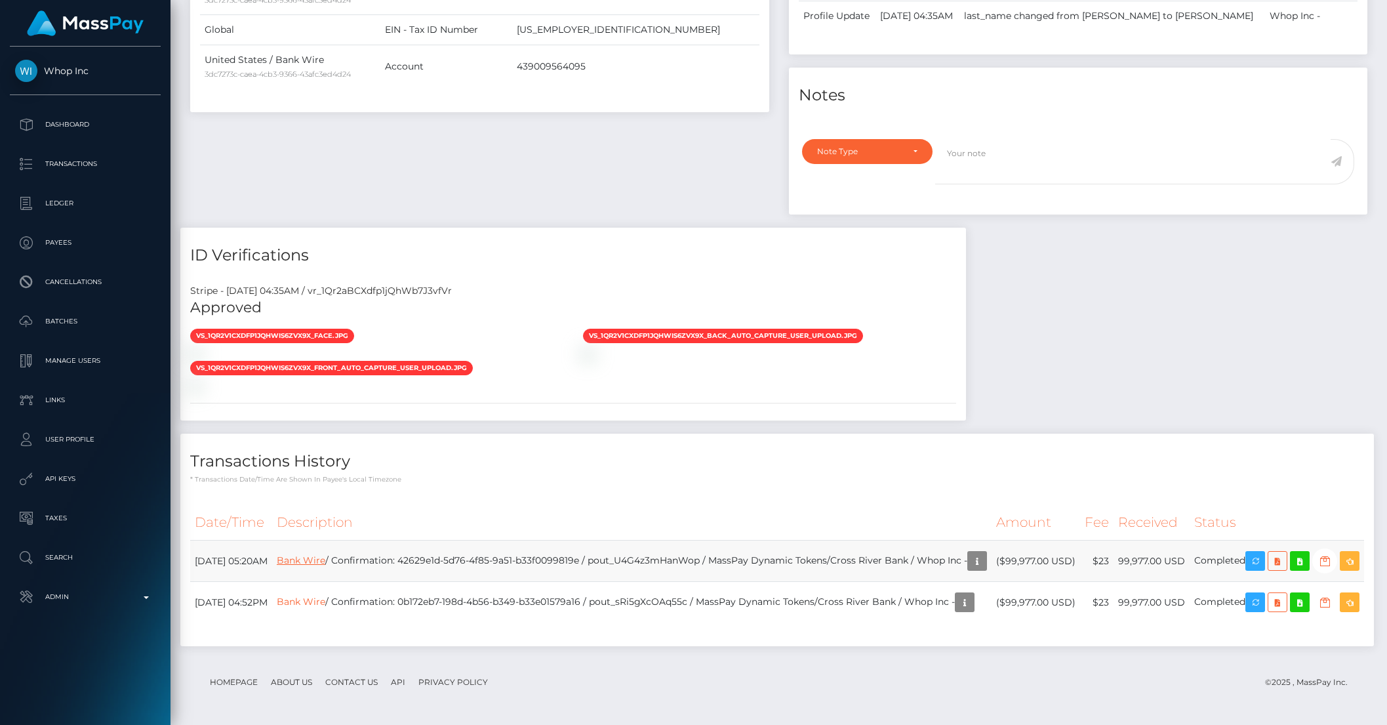
click at [325, 554] on link "Bank Wire" at bounding box center [301, 560] width 49 height 12
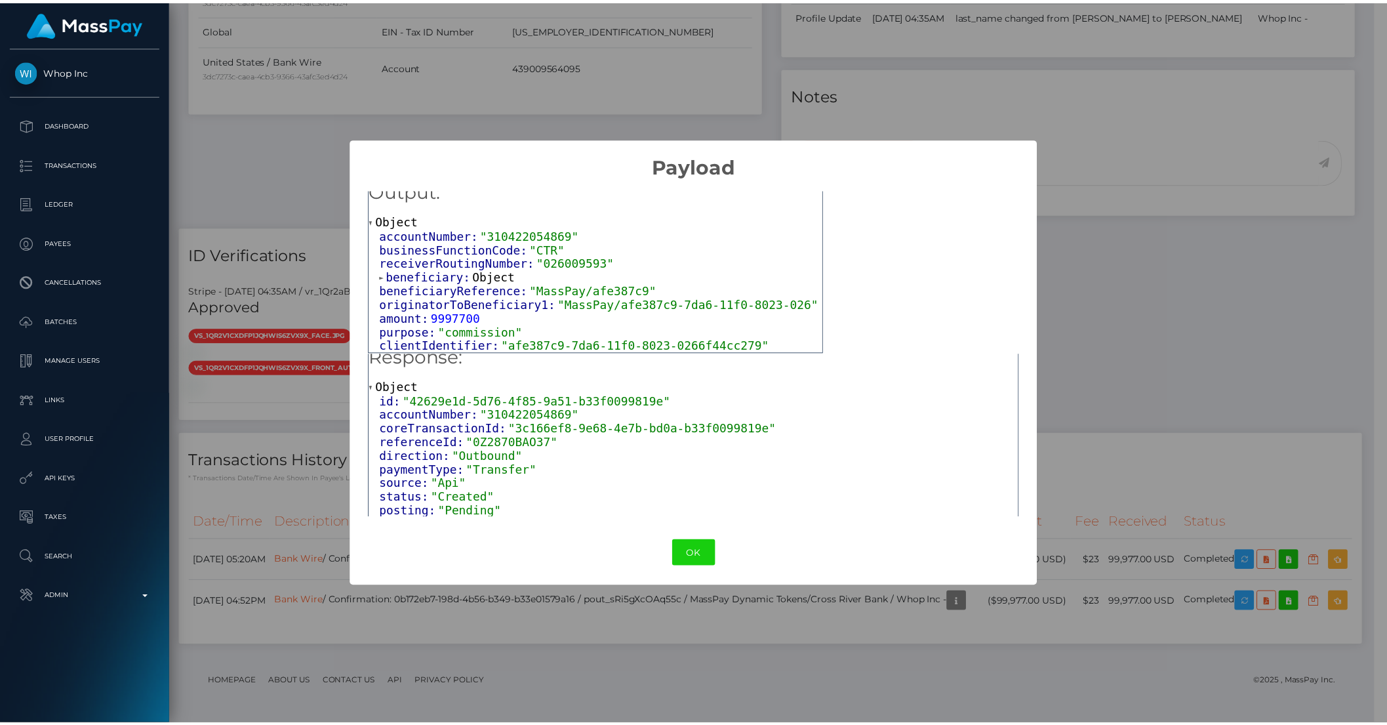
scroll to position [0, 0]
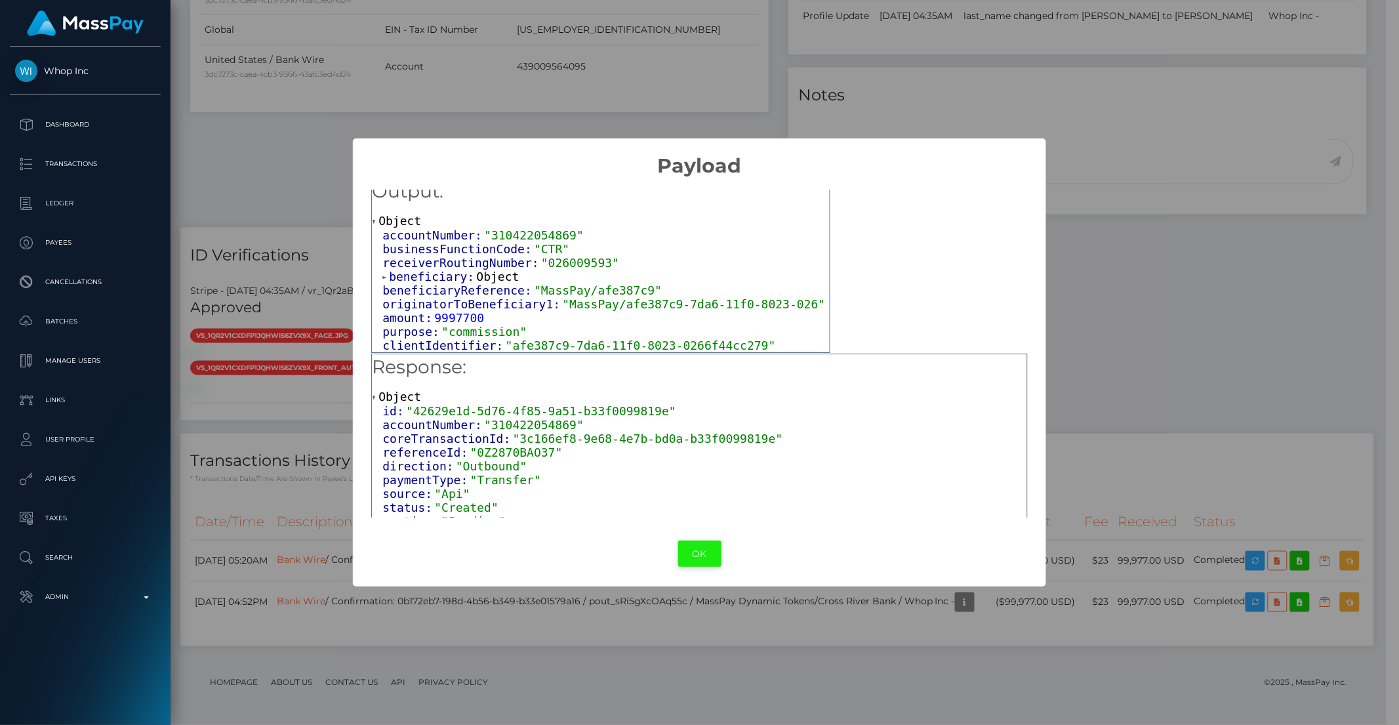
click at [708, 554] on button "OK" at bounding box center [699, 554] width 43 height 27
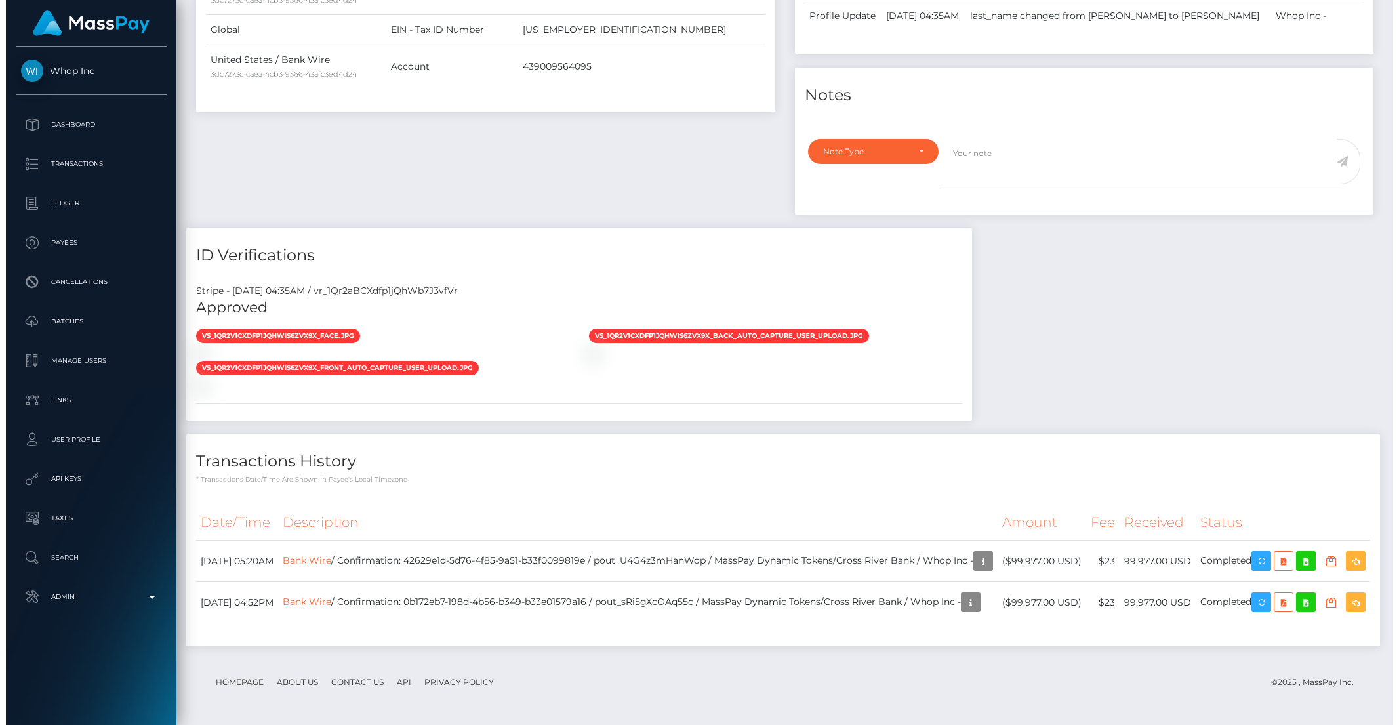
scroll to position [950, 0]
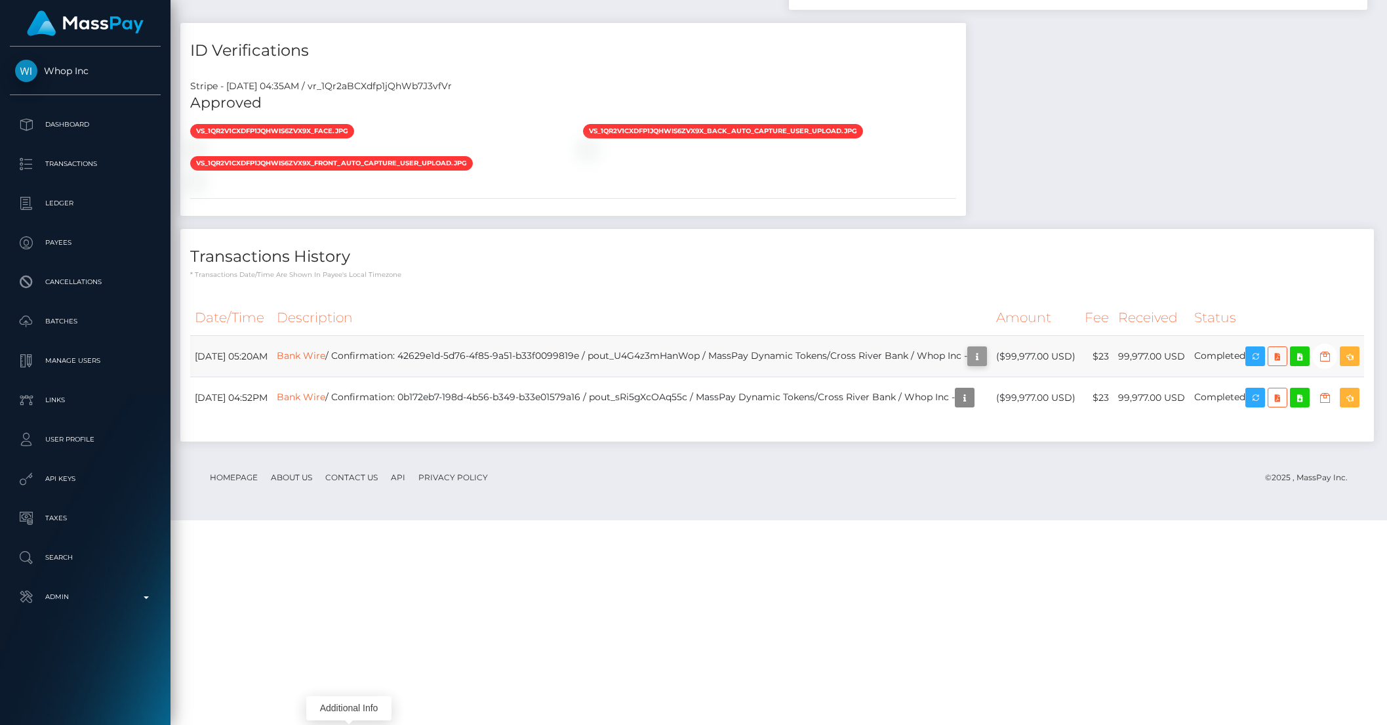
click at [970, 365] on icon "button" at bounding box center [978, 356] width 16 height 16
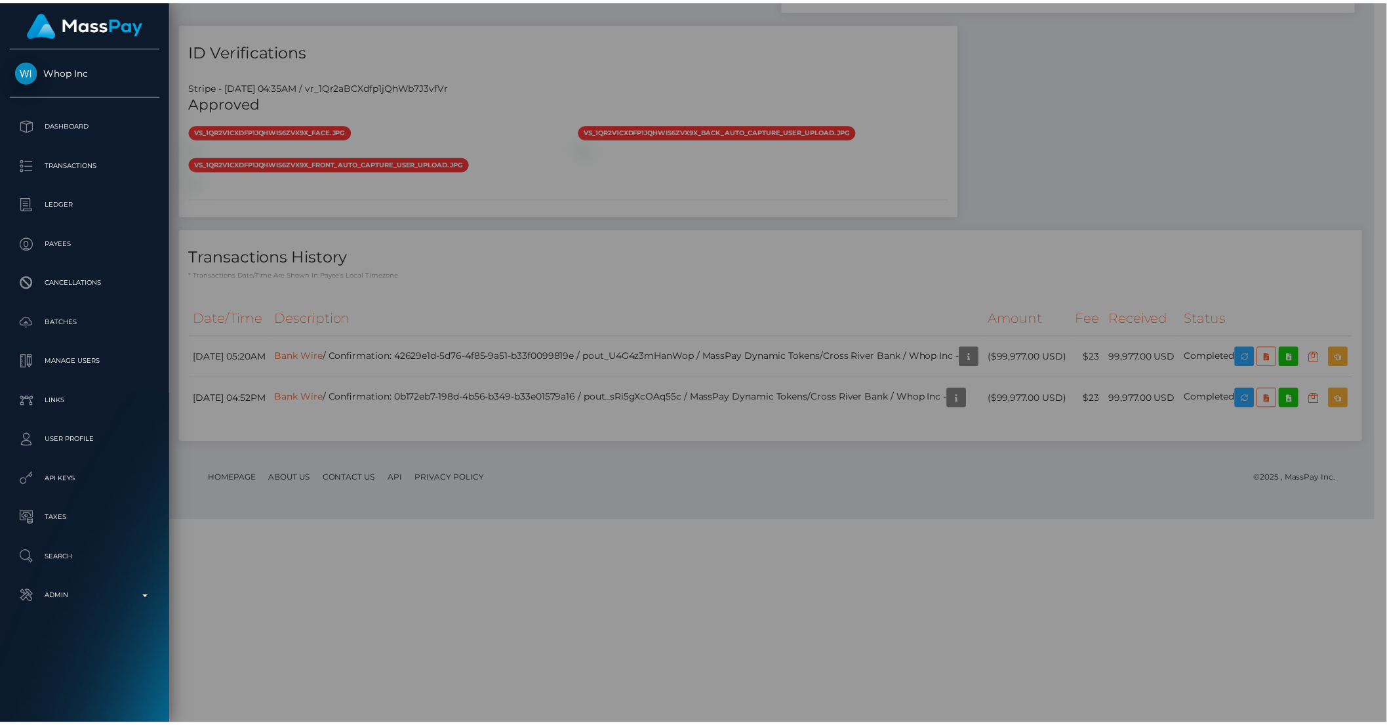
scroll to position [655851, 655629]
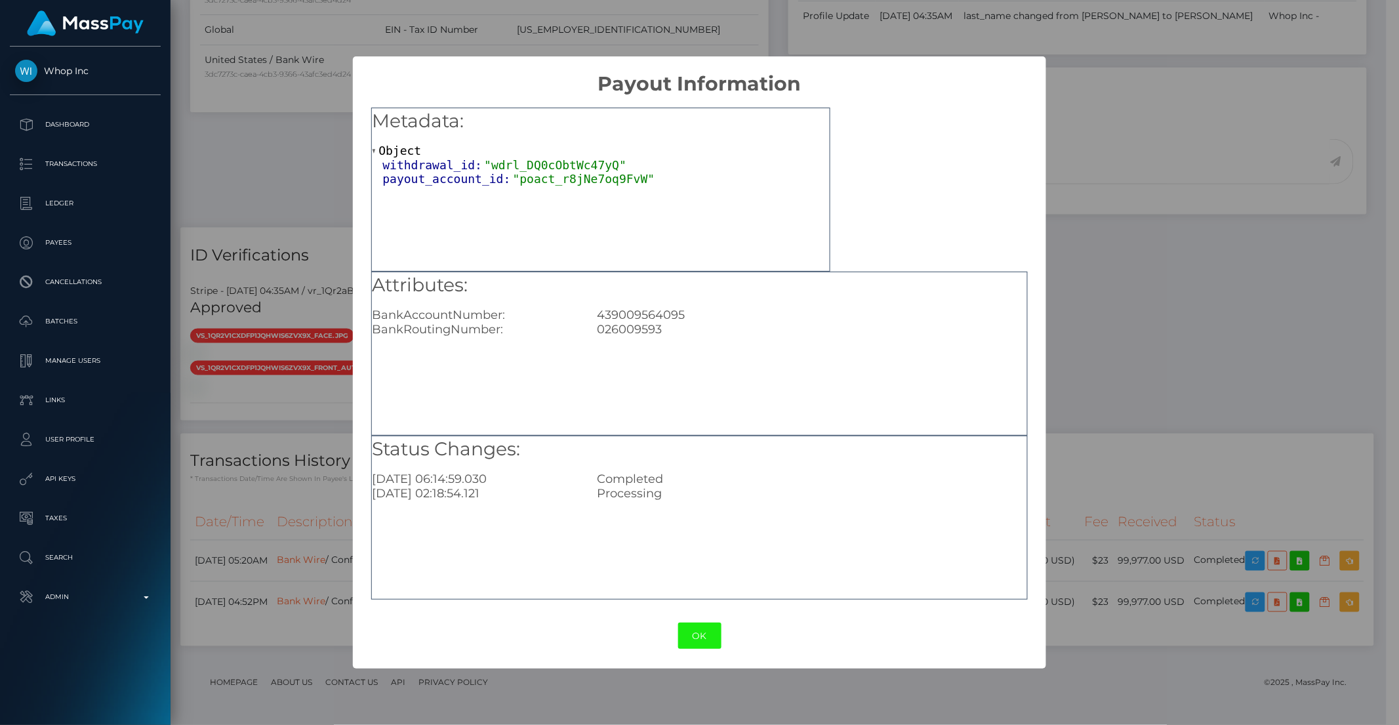
click at [693, 628] on button "OK" at bounding box center [699, 636] width 43 height 27
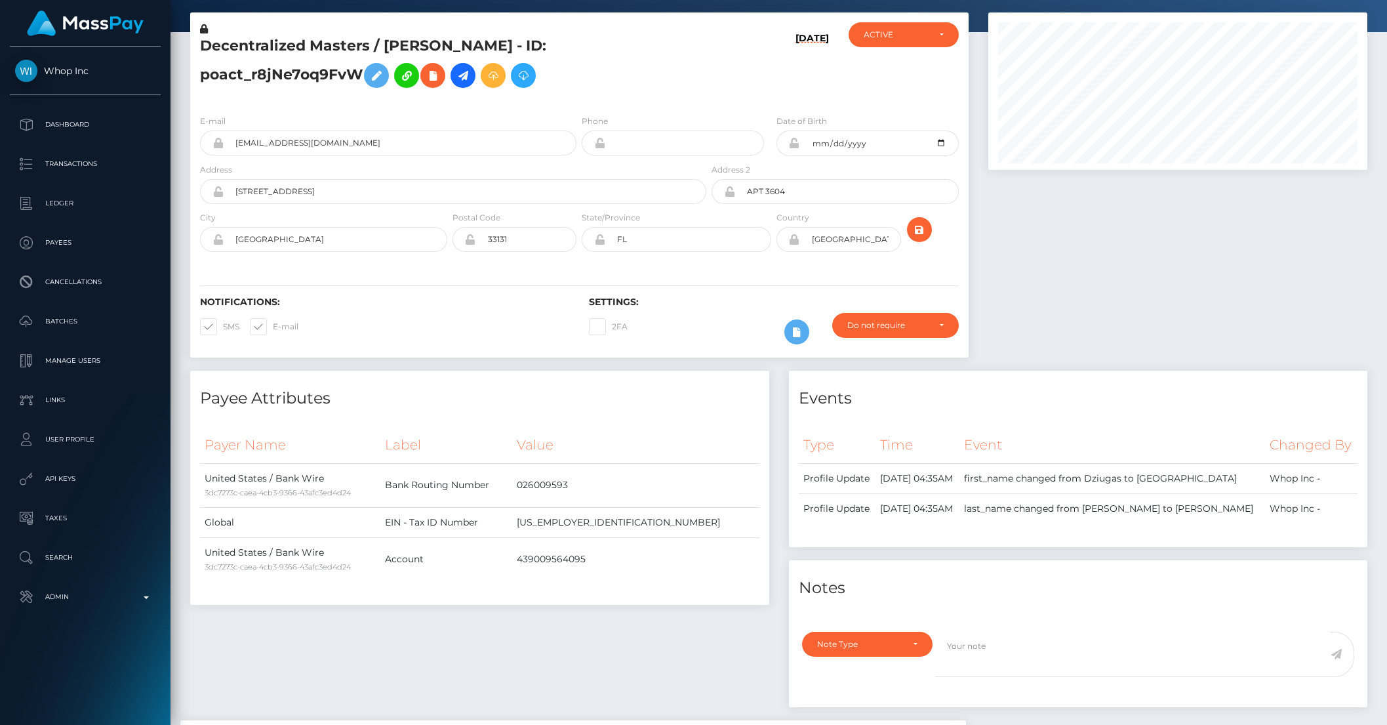
scroll to position [0, 0]
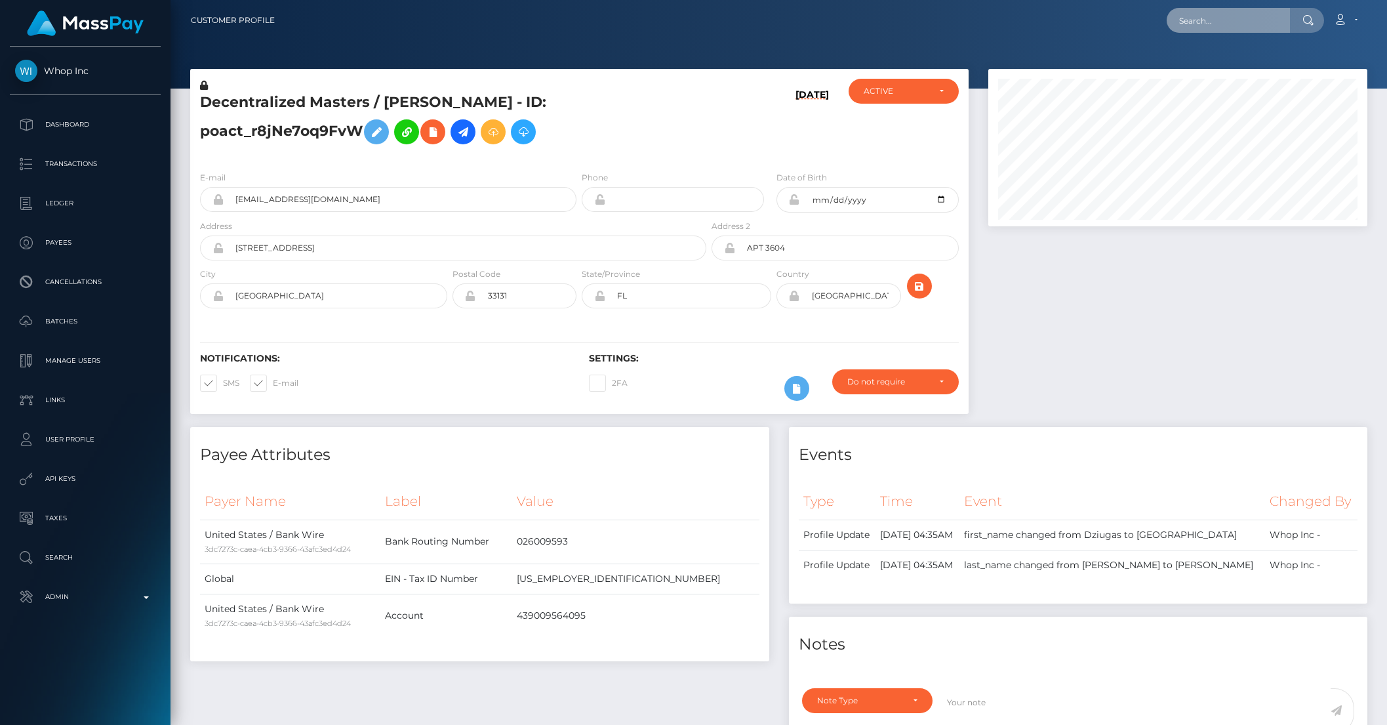
click at [1231, 13] on input "text" at bounding box center [1228, 20] width 123 height 25
paste input "e56f24756b8a46a18596aba6e6371c7a"
type input "e56f24756b8a46a18596aba6e6371c7a"
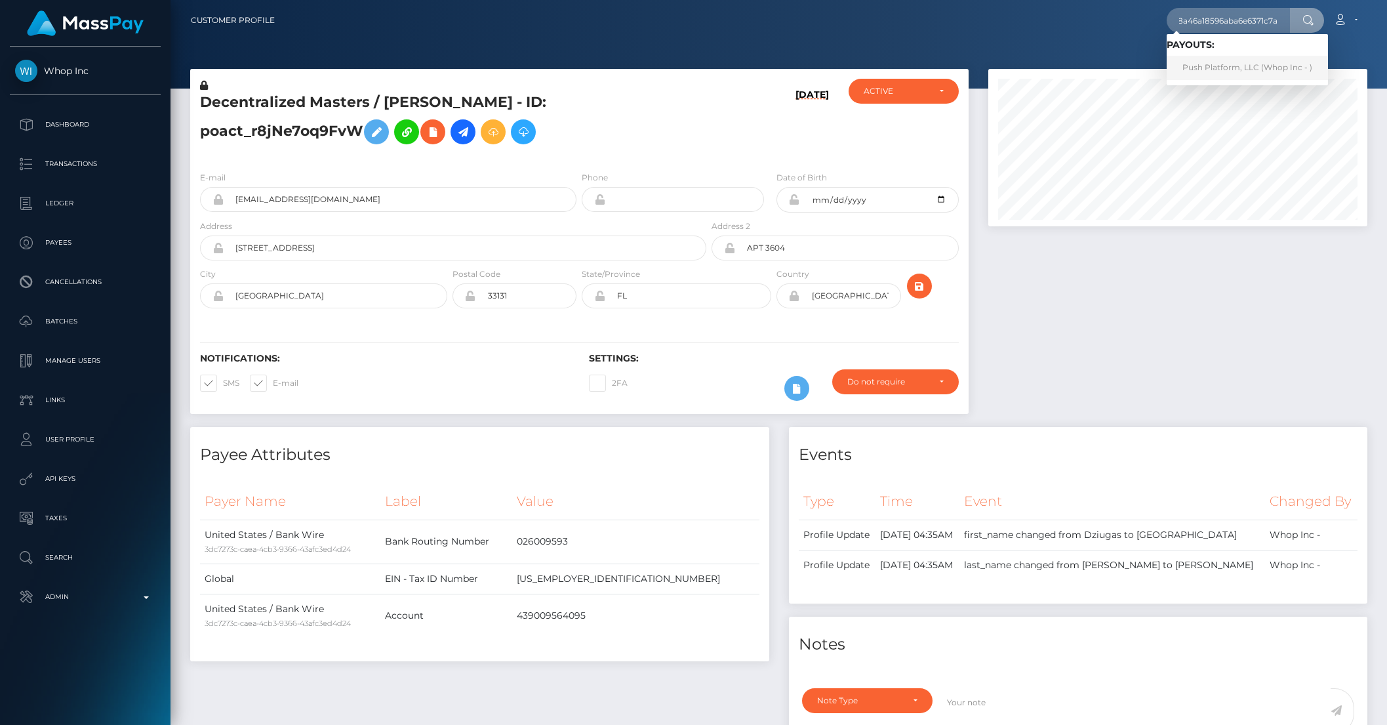
click at [1214, 61] on link "Push Platform, LLC (Whop Inc - )" at bounding box center [1247, 68] width 161 height 24
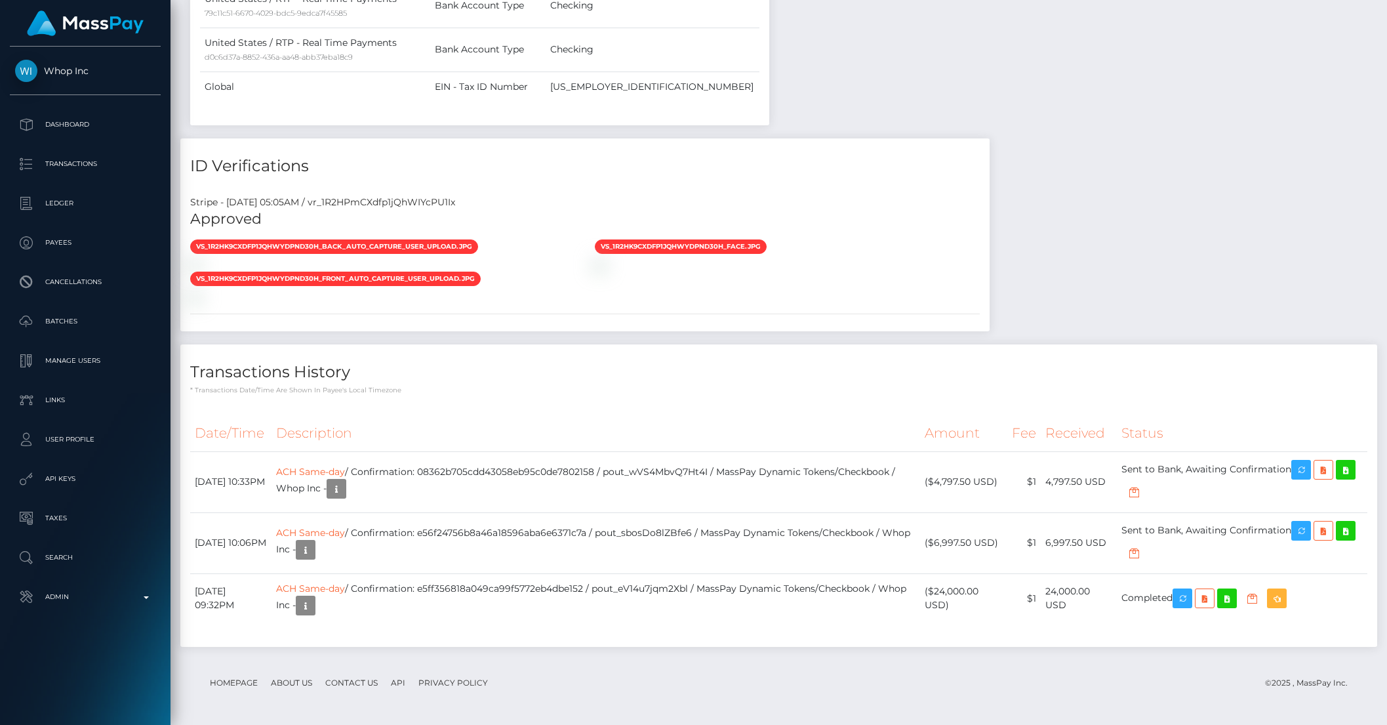
scroll to position [157, 379]
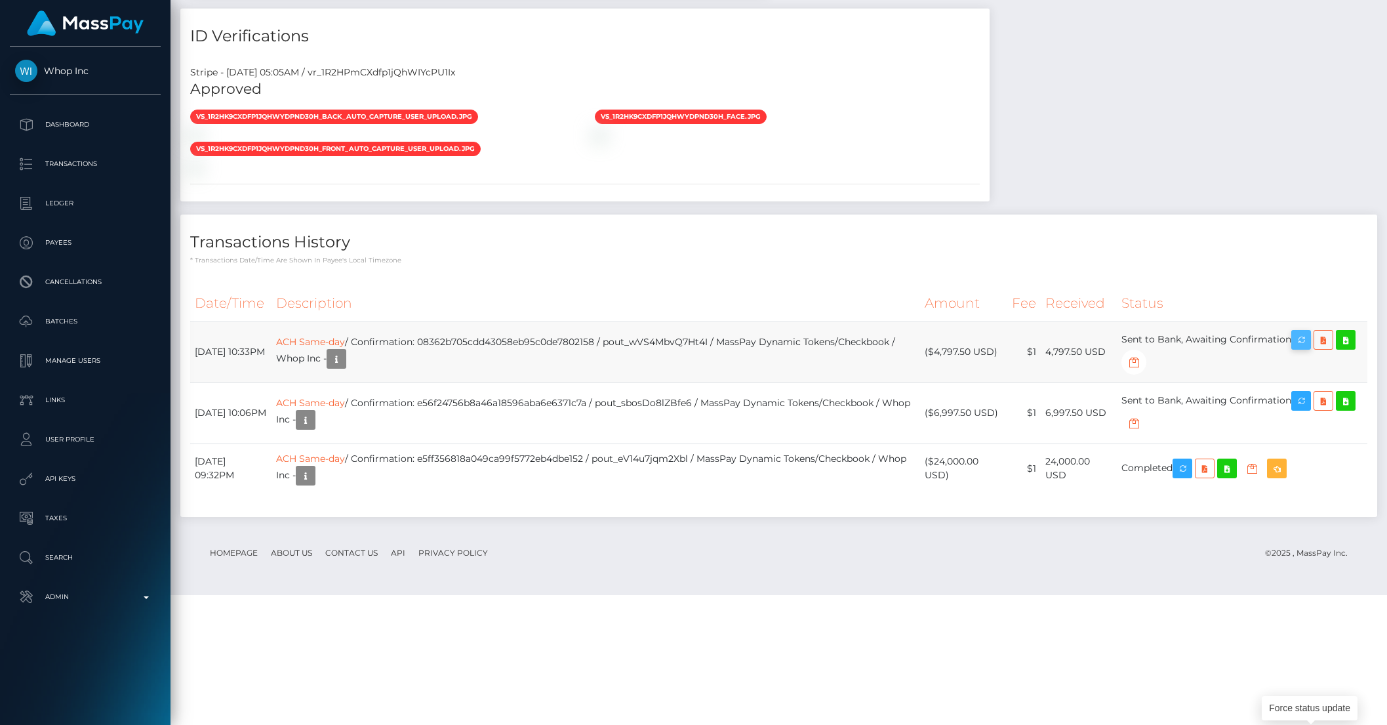
click at [1309, 348] on icon "button" at bounding box center [1302, 340] width 16 height 16
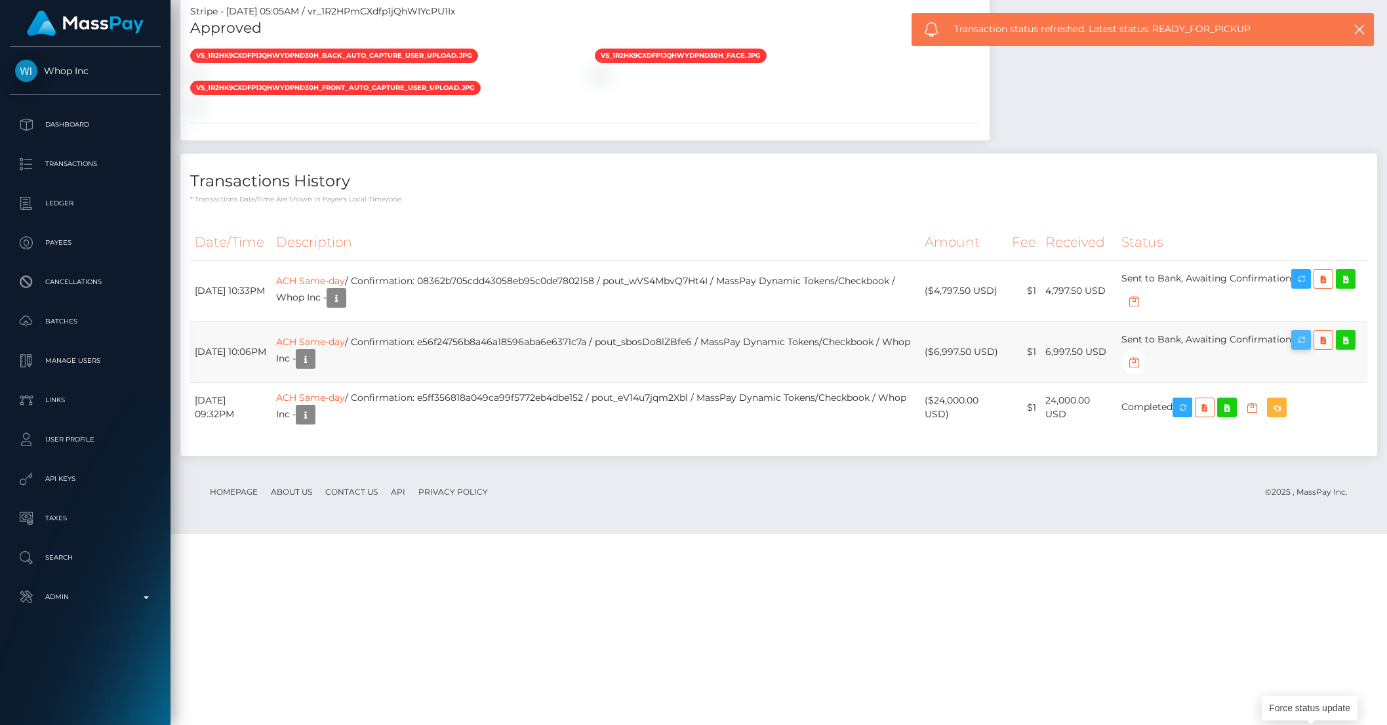
click at [1307, 348] on icon "button" at bounding box center [1302, 340] width 16 height 16
